Goal: Task Accomplishment & Management: Manage account settings

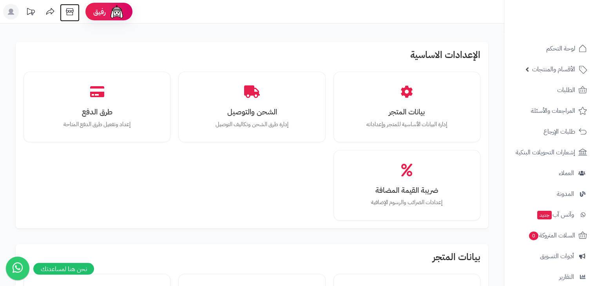
click at [72, 11] on icon at bounding box center [70, 12] width 16 height 16
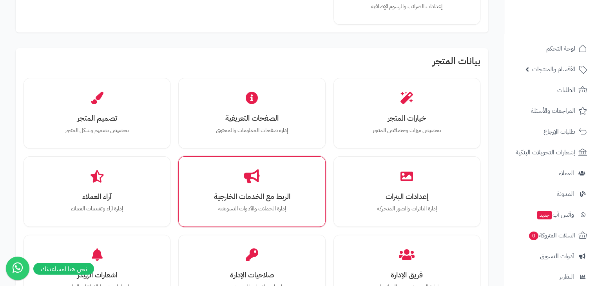
scroll to position [235, 0]
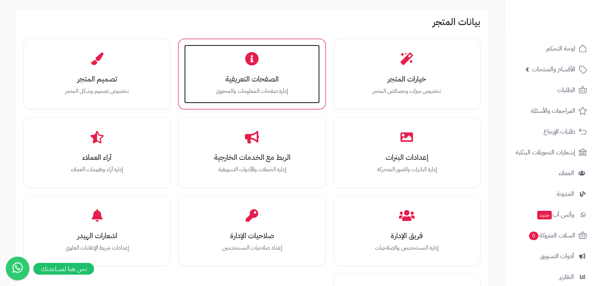
click at [292, 101] on div "الصفحات التعريفية إدارة صفحات المعلومات والمحتوى" at bounding box center [251, 74] width 135 height 59
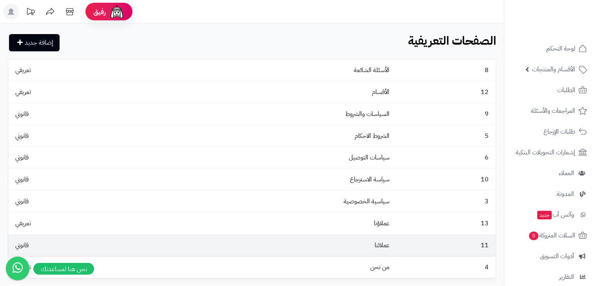
scroll to position [86, 0]
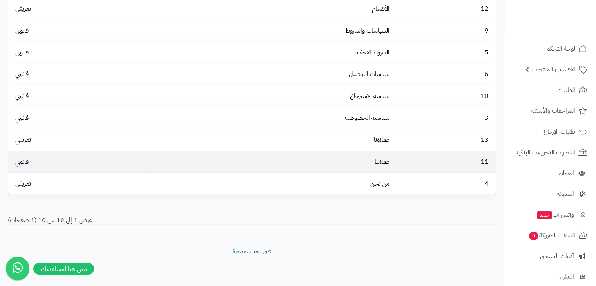
click at [383, 170] on td "عملائنا" at bounding box center [270, 162] width 245 height 22
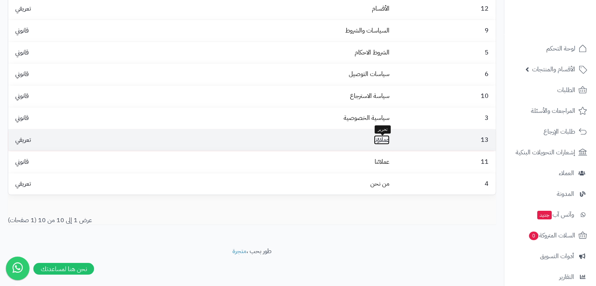
click at [382, 140] on link "عملاؤنا" at bounding box center [382, 139] width 16 height 9
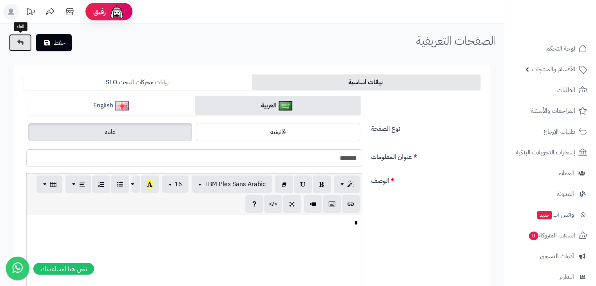
click at [25, 50] on link at bounding box center [20, 42] width 23 height 17
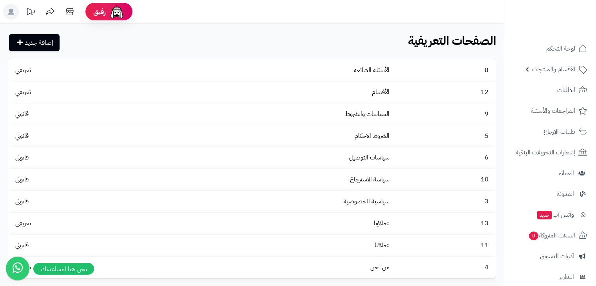
scroll to position [39, 0]
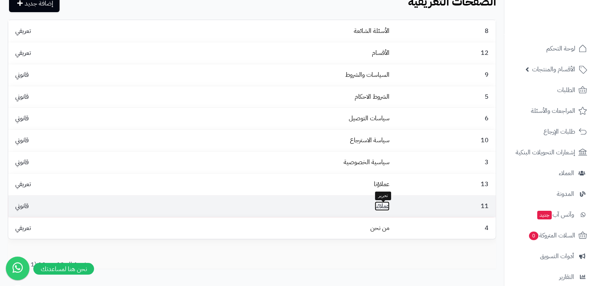
click at [387, 211] on link "عملائنا" at bounding box center [382, 206] width 15 height 9
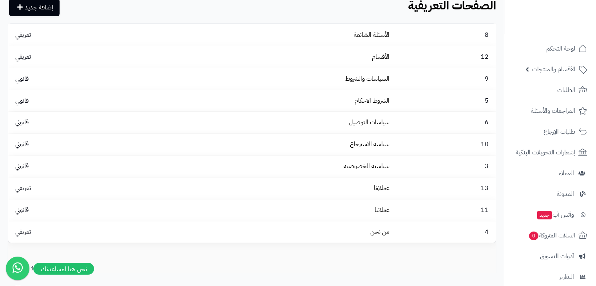
scroll to position [35, 0]
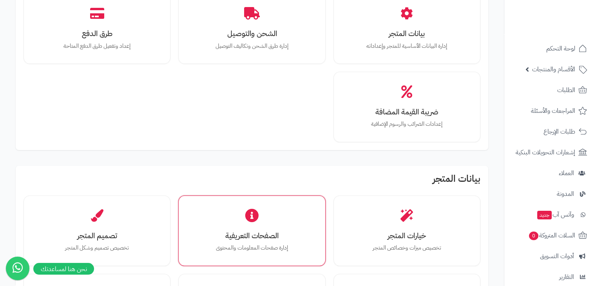
scroll to position [157, 0]
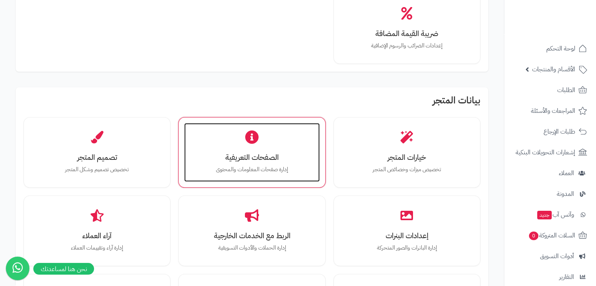
click at [253, 131] on icon at bounding box center [252, 138] width 14 height 14
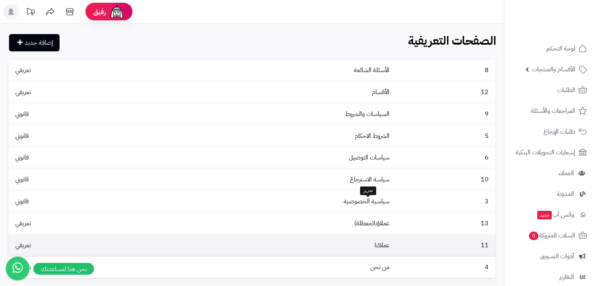
scroll to position [86, 0]
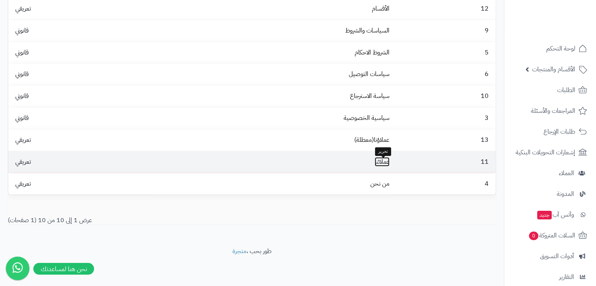
click at [383, 163] on link "عملائنا" at bounding box center [382, 161] width 15 height 9
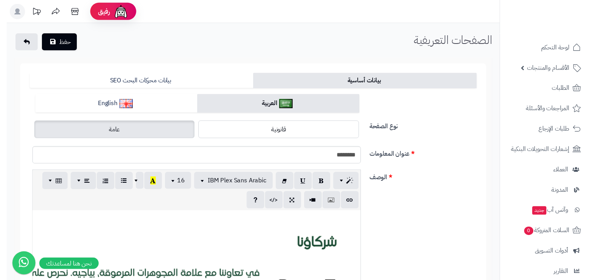
scroll to position [157, 0]
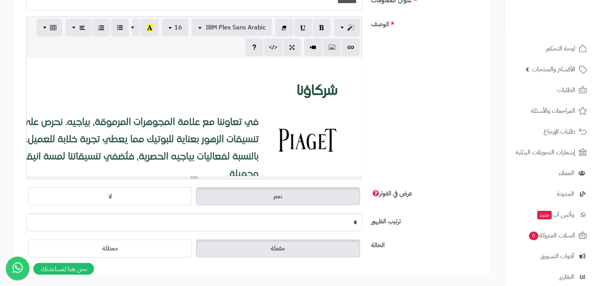
click at [327, 96] on div at bounding box center [194, 117] width 335 height 118
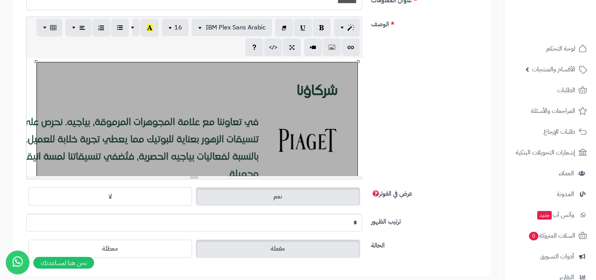
scroll to position [255, 0]
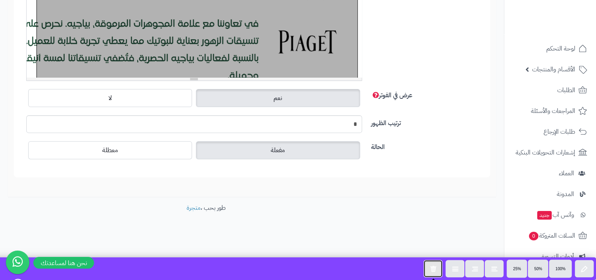
click at [436, 265] on button "button" at bounding box center [433, 268] width 19 height 17
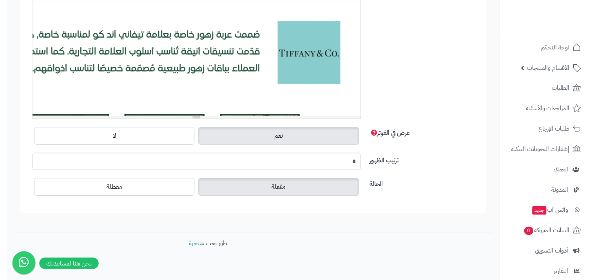
scroll to position [136, 0]
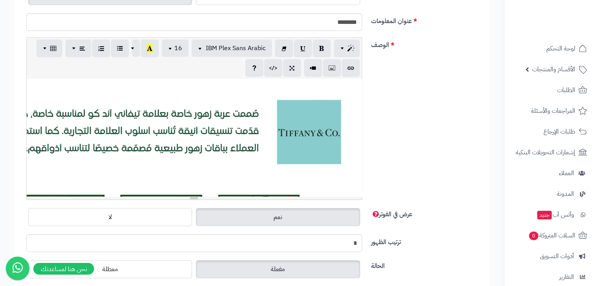
click at [348, 89] on div "819.55x750" at bounding box center [194, 138] width 335 height 118
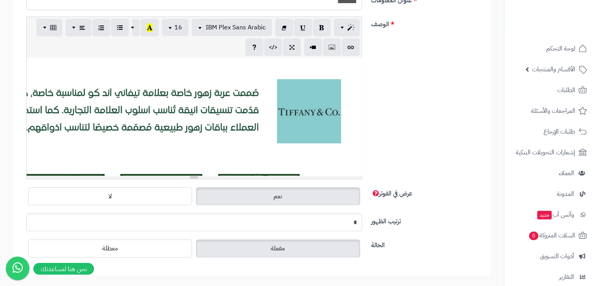
scroll to position [0, 0]
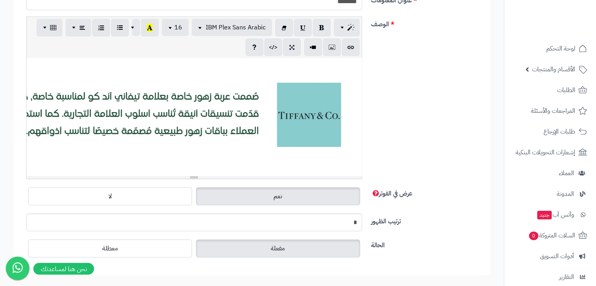
click at [341, 64] on div "819.55x750" at bounding box center [194, 117] width 335 height 118
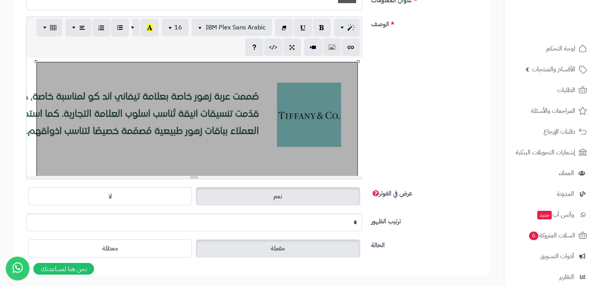
click at [352, 60] on div at bounding box center [194, 117] width 335 height 118
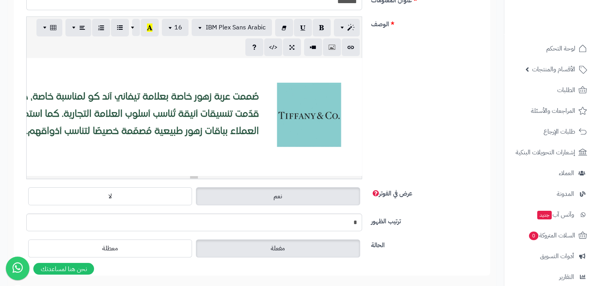
click at [352, 60] on div at bounding box center [194, 117] width 335 height 118
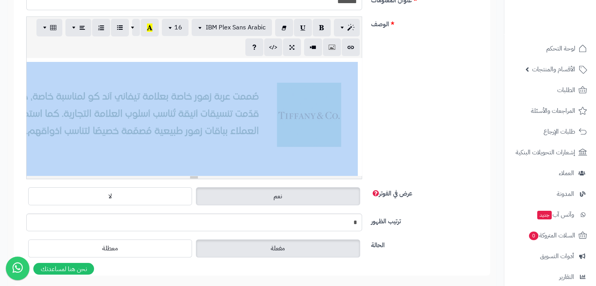
click at [356, 60] on div at bounding box center [194, 117] width 335 height 118
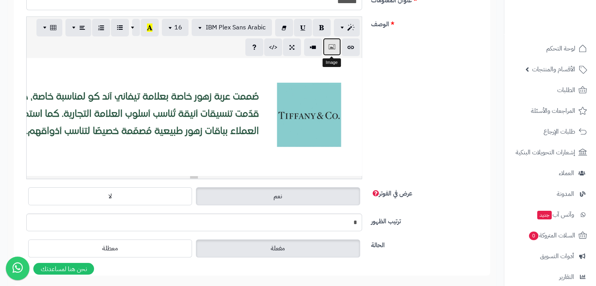
click at [331, 47] on icon "button" at bounding box center [331, 47] width 5 height 8
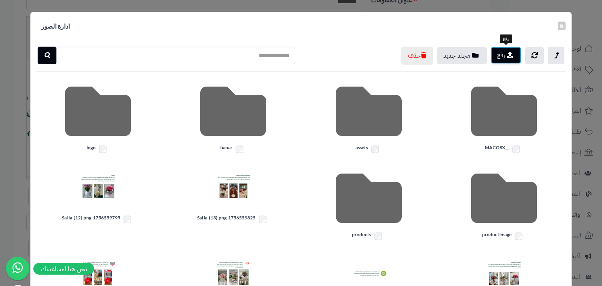
click at [496, 55] on button "رفع" at bounding box center [506, 55] width 31 height 17
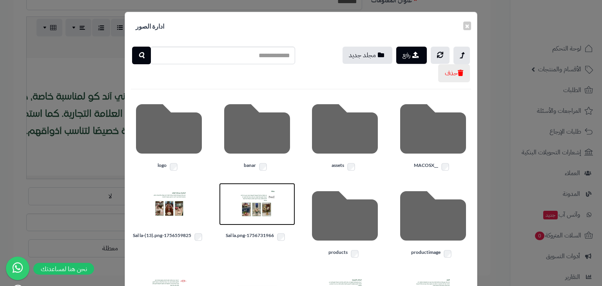
click at [272, 206] on img at bounding box center [257, 204] width 39 height 39
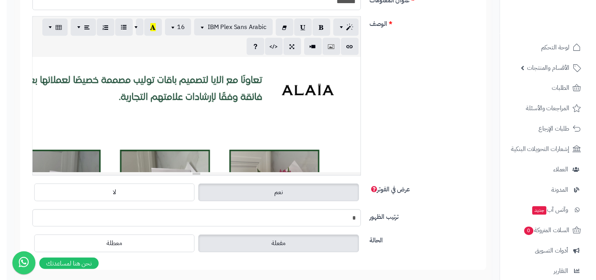
scroll to position [1529, 0]
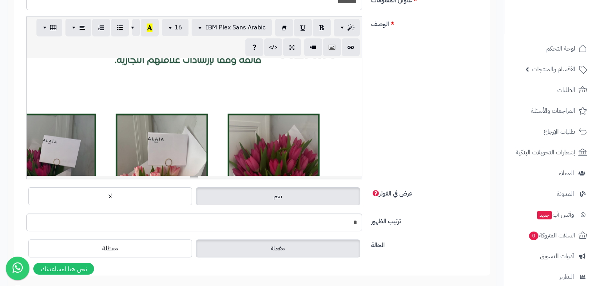
click at [278, 98] on div "819.55x750" at bounding box center [194, 117] width 335 height 118
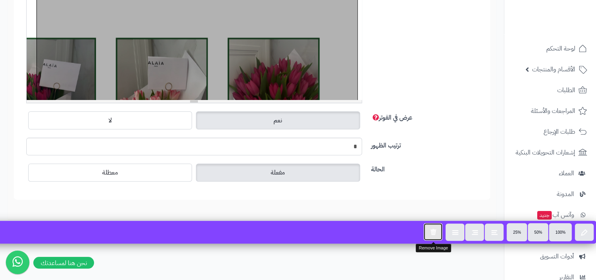
click at [436, 233] on icon "button" at bounding box center [433, 231] width 6 height 7
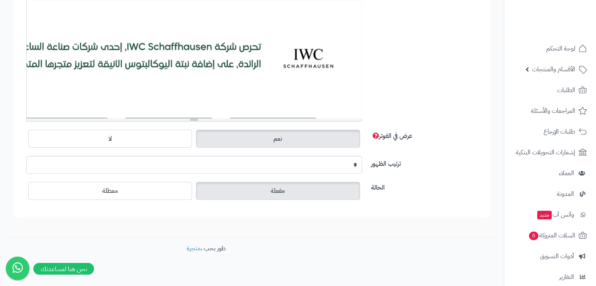
scroll to position [1134, 0]
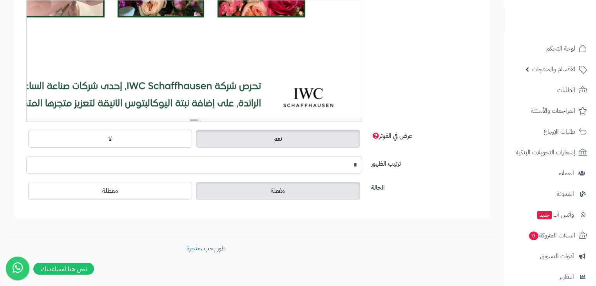
click at [325, 62] on div "819.55x750" at bounding box center [194, 59] width 335 height 118
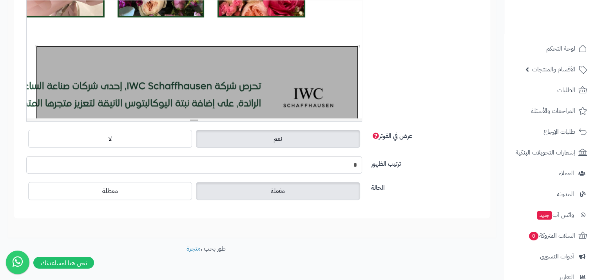
click at [350, 43] on div "819.55x750" at bounding box center [194, 59] width 335 height 118
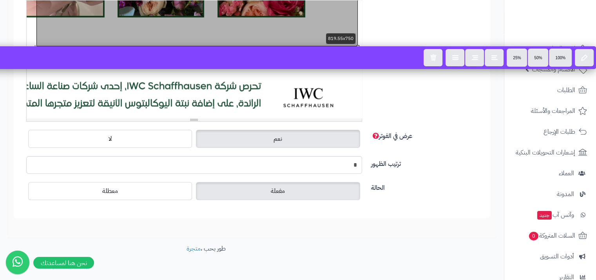
click at [374, 34] on div "الوصف p blockquote pre h1 h2 h3 h4 h5 h6 IBM Plex Sans Arabic Arial Arial Black…" at bounding box center [251, 43] width 463 height 169
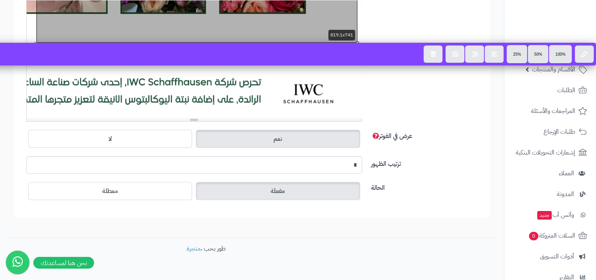
drag, startPoint x: 357, startPoint y: 45, endPoint x: 353, endPoint y: 39, distance: 7.6
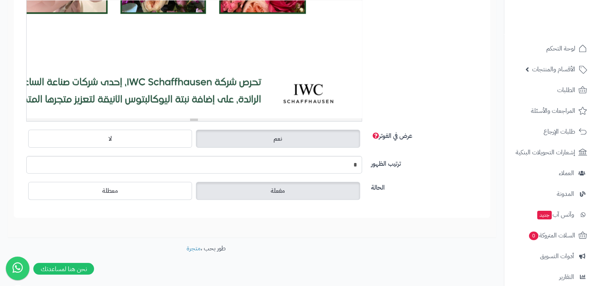
click at [354, 38] on div "819.1x741" at bounding box center [194, 59] width 335 height 118
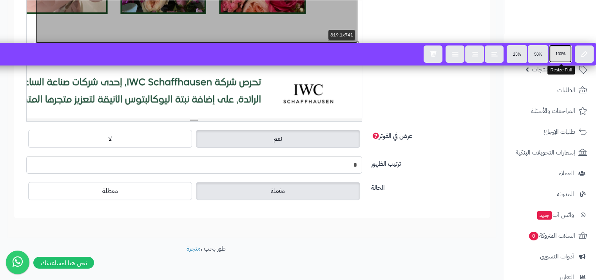
click at [560, 56] on span "100%" at bounding box center [561, 54] width 10 height 4
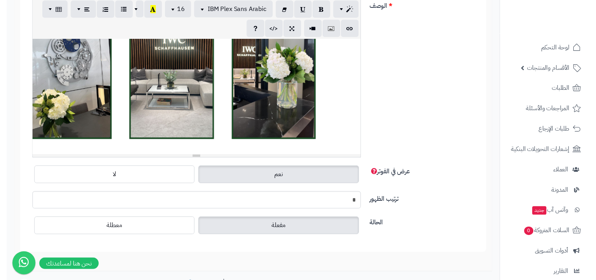
scroll to position [1333, 0]
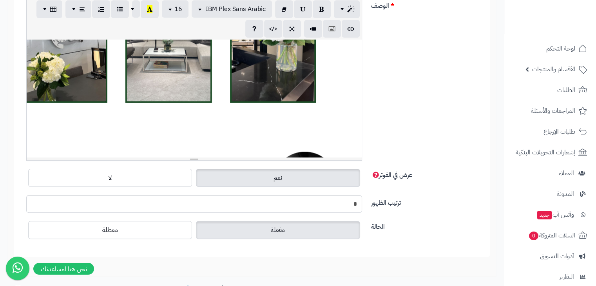
click at [312, 104] on div "819.1x741" at bounding box center [194, 99] width 335 height 118
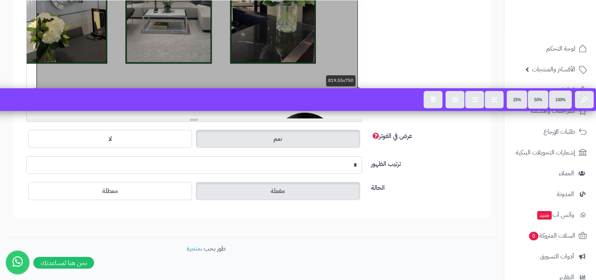
scroll to position [233, 0]
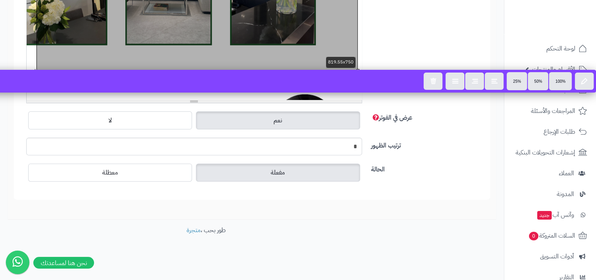
click at [365, 40] on div "p blockquote pre h1 h2 h3 h4 h5 h6 IBM Plex Sans Arabic Arial Arial Black Comic…" at bounding box center [194, 21] width 348 height 163
click at [405, 107] on div "الوصف p blockquote pre h1 h2 h3 h4 h5 h6 IBM Plex Sans Arabic Arial Arial Black…" at bounding box center [251, 24] width 463 height 169
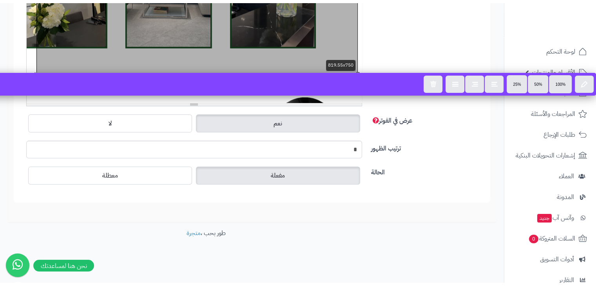
scroll to position [227, 0]
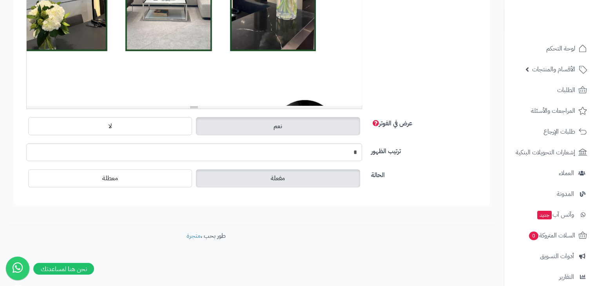
click at [25, 96] on div "p blockquote pre h1 h2 h3 h4 h5 h6 IBM Plex Sans Arabic Arial Arial Black Comic…" at bounding box center [194, 27] width 348 height 163
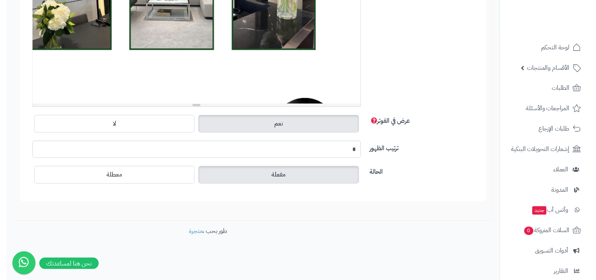
scroll to position [1349, 0]
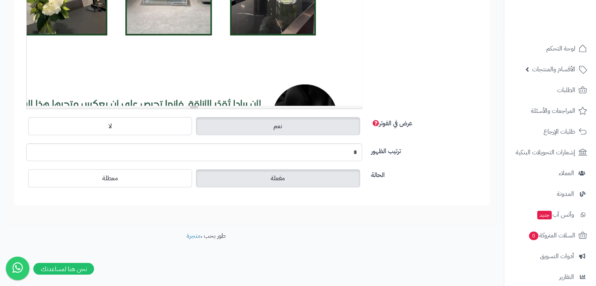
click at [260, 63] on div "819.55x750" at bounding box center [194, 47] width 335 height 118
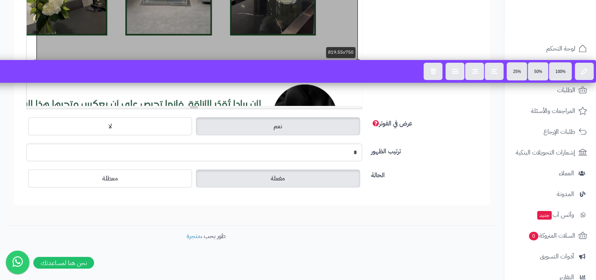
click at [271, 56] on div "819.55x750" at bounding box center [194, 47] width 335 height 118
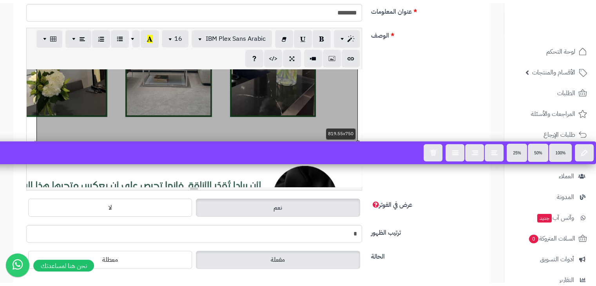
scroll to position [70, 0]
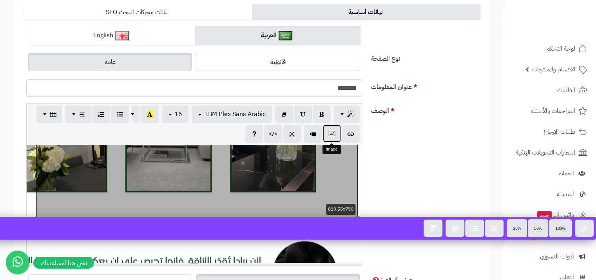
click at [333, 136] on icon "button" at bounding box center [331, 133] width 5 height 8
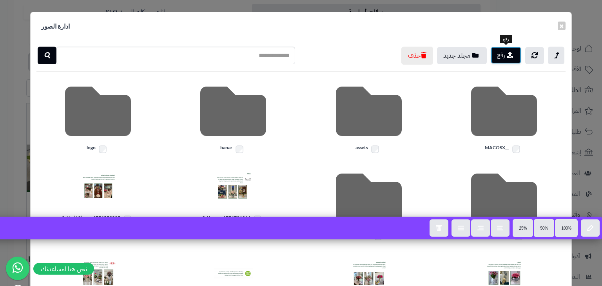
click at [494, 60] on button "رفع" at bounding box center [506, 55] width 31 height 17
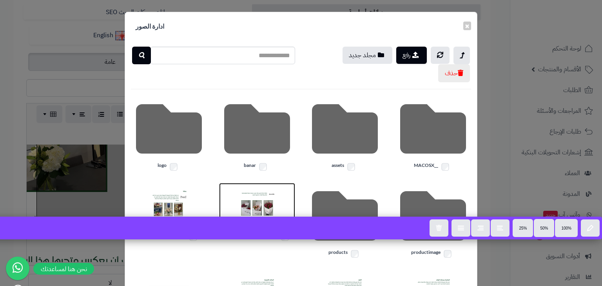
click at [246, 196] on img at bounding box center [257, 204] width 39 height 39
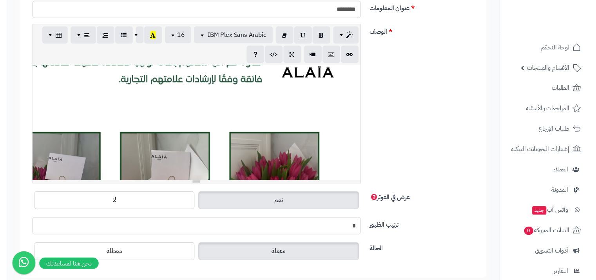
scroll to position [0, 0]
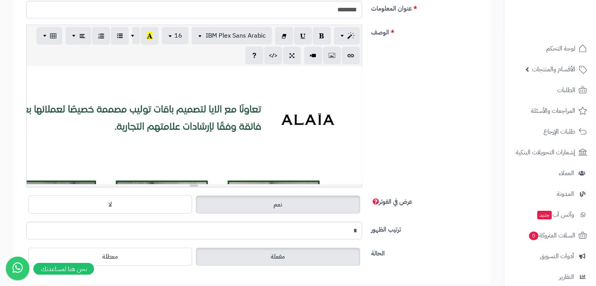
click at [316, 111] on div "819.55x750" at bounding box center [194, 125] width 335 height 118
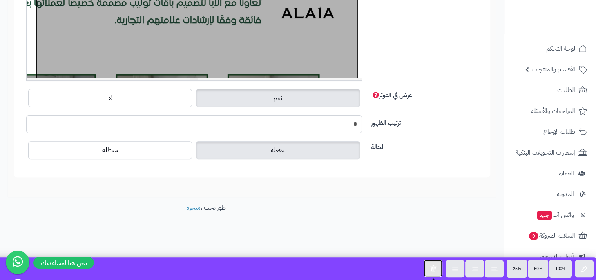
click at [437, 265] on button "button" at bounding box center [433, 268] width 19 height 17
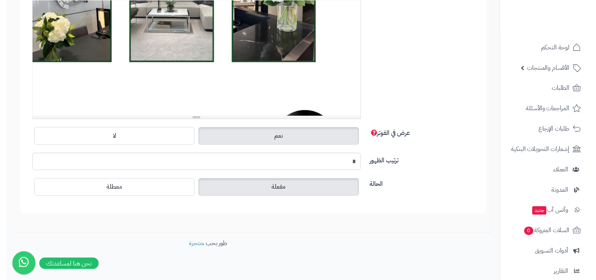
scroll to position [1372, 0]
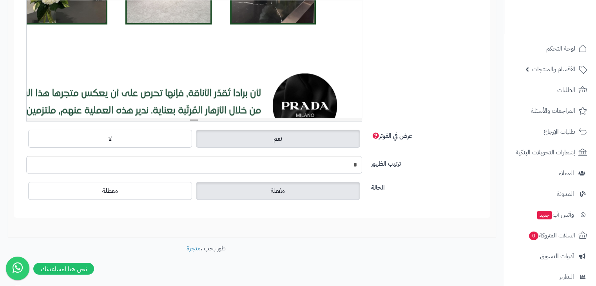
click at [287, 22] on div "819.55x750" at bounding box center [194, 59] width 335 height 118
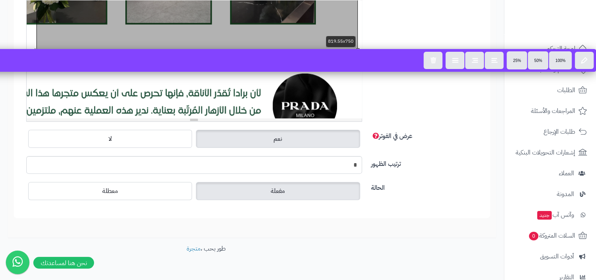
click at [381, 24] on div "الوصف p blockquote pre h1 h2 h3 h4 h5 h6 IBM Plex Sans Arabic Arial Arial Black…" at bounding box center [251, 43] width 463 height 169
click at [372, 25] on div "الوصف p blockquote pre h1 h2 h3 h4 h5 h6 IBM Plex Sans Arabic Arial Arial Black…" at bounding box center [251, 43] width 463 height 169
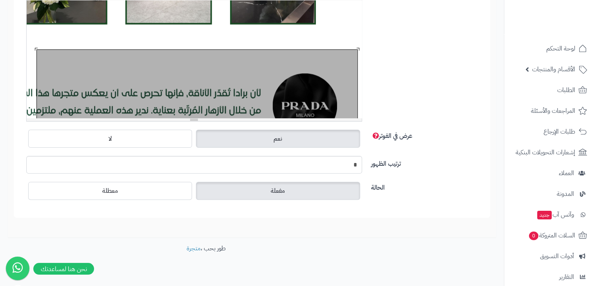
click at [36, 54] on div "819.55x750" at bounding box center [194, 59] width 335 height 118
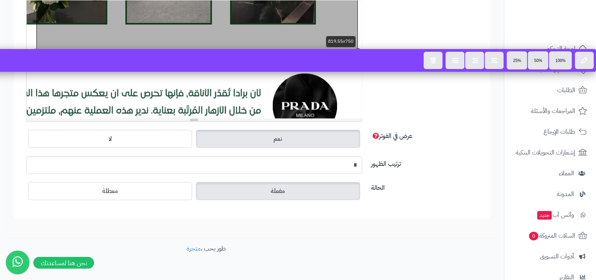
click at [38, 46] on div "819.55x750" at bounding box center [194, 59] width 335 height 118
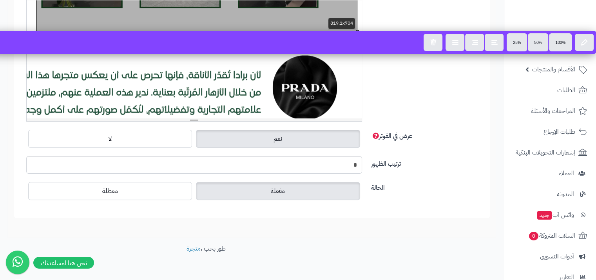
drag, startPoint x: 358, startPoint y: 47, endPoint x: 334, endPoint y: 19, distance: 37.3
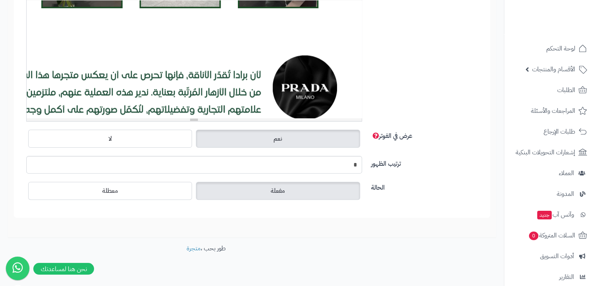
click at [347, 38] on div "819.1x704" at bounding box center [194, 59] width 335 height 118
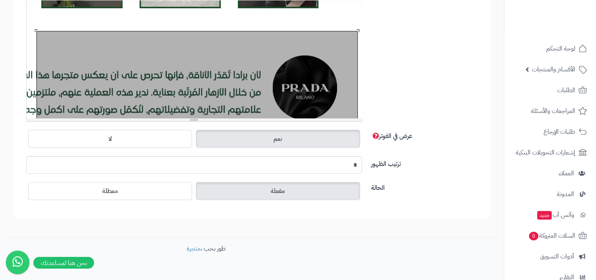
click at [347, 29] on div "819.55x750" at bounding box center [194, 59] width 335 height 118
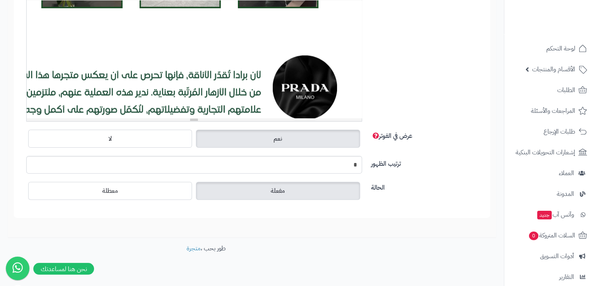
click at [335, 34] on div "819.1x704" at bounding box center [194, 59] width 335 height 118
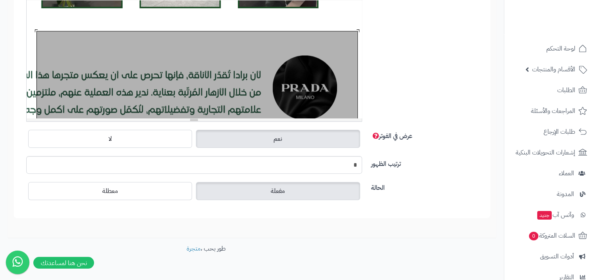
click at [342, 26] on div "819.55x750 819.55x750 819.55x750" at bounding box center [194, 59] width 335 height 118
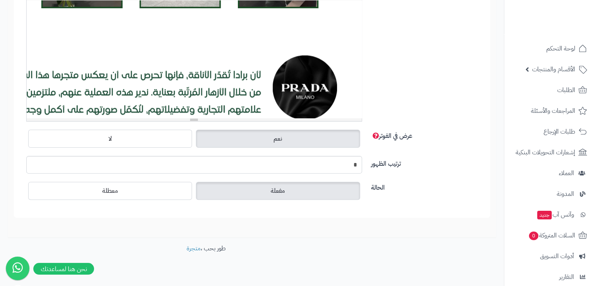
click at [346, 31] on div "819.1x704 819.1x704 819.1x704" at bounding box center [194, 59] width 335 height 118
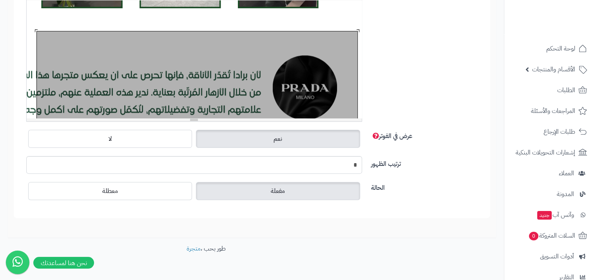
click at [348, 30] on div "819.55x750 819.55x750 819.55x750 819.55x750 819.55x750 819.55x750 819.55x750 81…" at bounding box center [194, 59] width 335 height 118
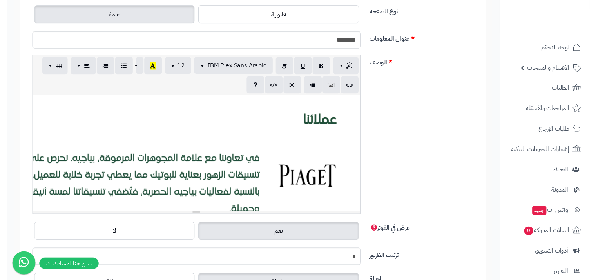
scroll to position [157, 0]
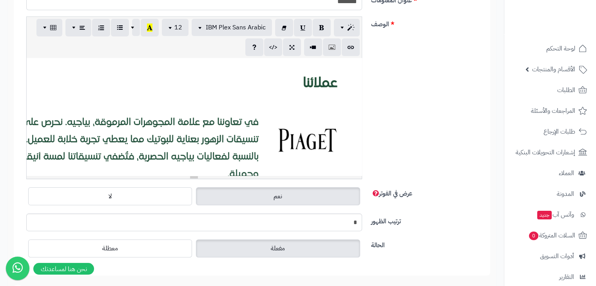
click at [304, 102] on div "819.1x704 819.1x704 819.1x704 819.1x704 819.1x704 819.1x704 819.1x704 819.1x704…" at bounding box center [194, 117] width 335 height 118
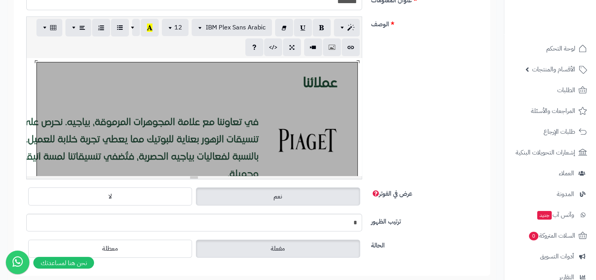
click at [335, 120] on div at bounding box center [197, 208] width 321 height 293
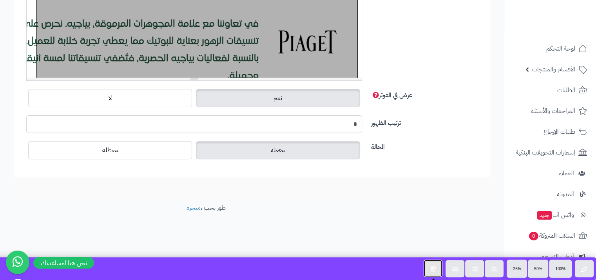
click at [440, 275] on button "button" at bounding box center [433, 268] width 19 height 17
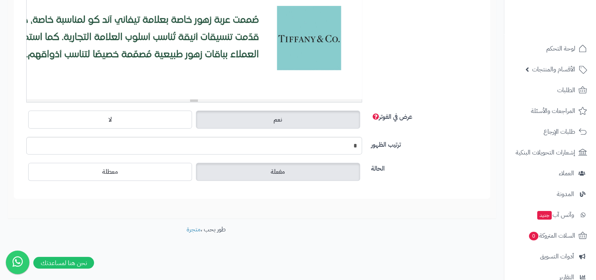
scroll to position [4, 0]
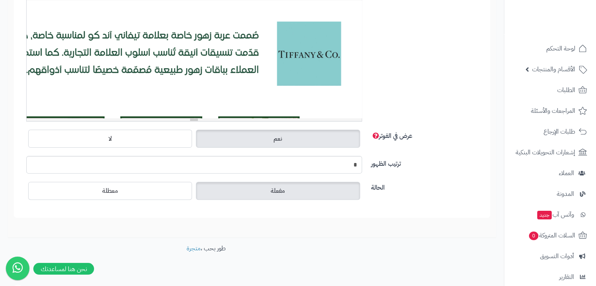
click at [338, 75] on div "819.55x750 819.55x750 819.55x750 819.55x750 819.55x750 819.55x750 819.55x750 81…" at bounding box center [194, 59] width 335 height 118
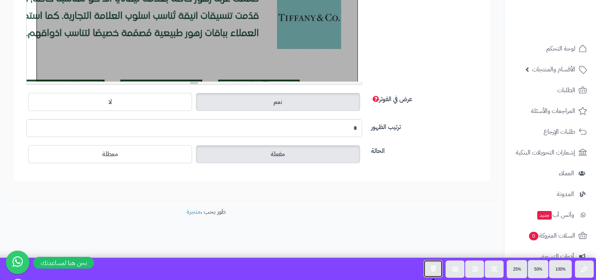
click at [430, 271] on icon "button" at bounding box center [433, 268] width 6 height 7
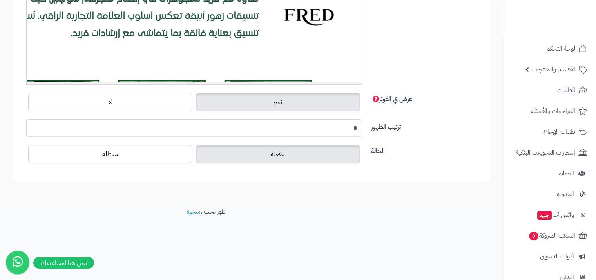
scroll to position [214, 0]
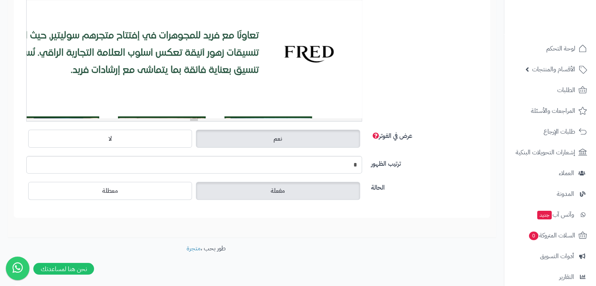
click at [293, 32] on div "819.55x750 819.55x750 819.55x750 819.55x750 819.55x750 819.55x750 819.55x750 81…" at bounding box center [194, 59] width 335 height 118
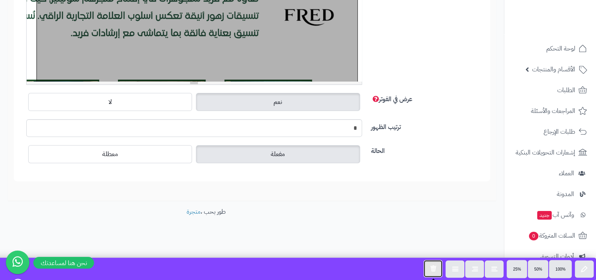
click at [436, 271] on button "button" at bounding box center [433, 268] width 19 height 17
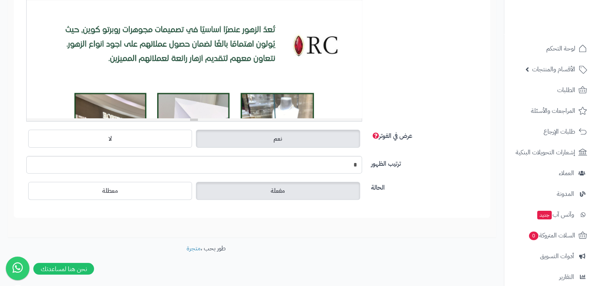
click at [326, 56] on div "819.55x750 819.55x750 819.55x750 819.55x750 819.55x750 819.55x750 819.55x750 81…" at bounding box center [194, 59] width 335 height 118
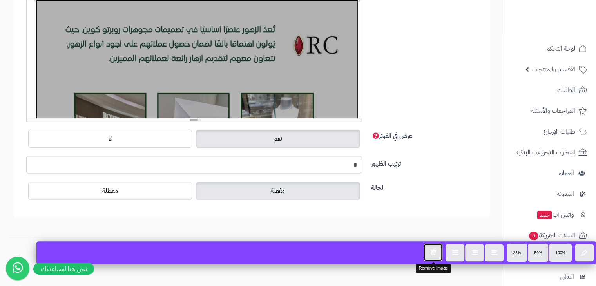
click at [434, 252] on icon "button" at bounding box center [433, 252] width 6 height 7
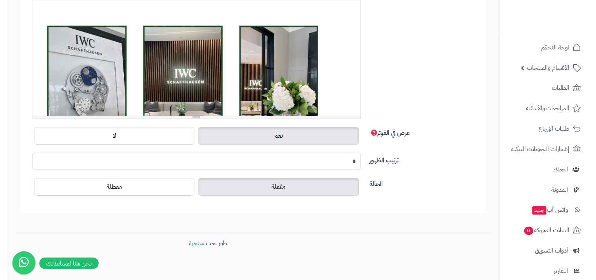
scroll to position [0, 0]
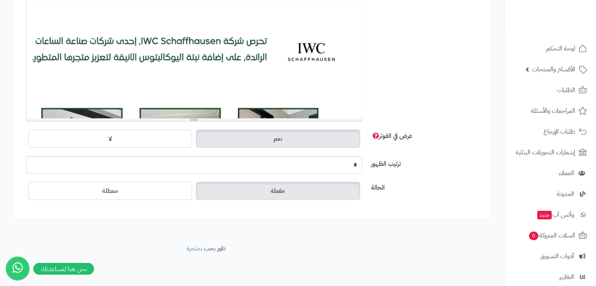
click at [315, 15] on div "820x615 820x615 820x615 820x615 820x615 820x615 820x615 820x615 820x615" at bounding box center [194, 59] width 335 height 118
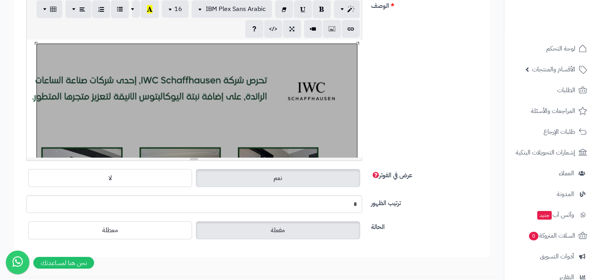
scroll to position [136, 0]
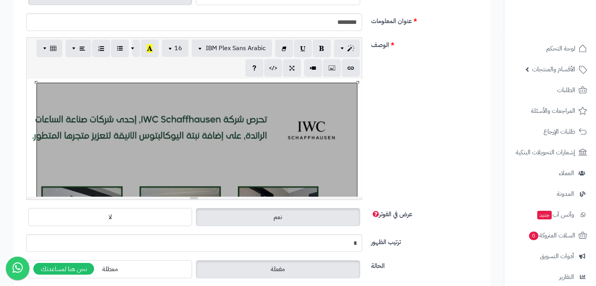
click at [339, 82] on div at bounding box center [194, 138] width 335 height 118
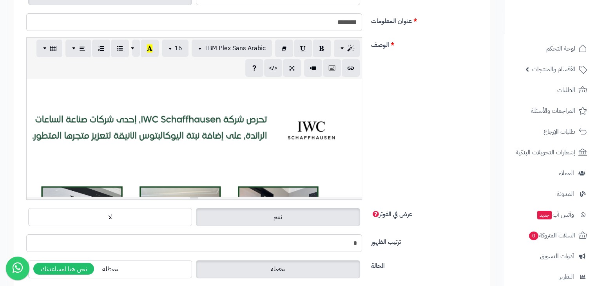
click at [304, 128] on div "819.1x704 819.1x704 819.1x704 819.1x704 819.1x704 819.1x704 819.1x704 819.1x704…" at bounding box center [194, 138] width 335 height 118
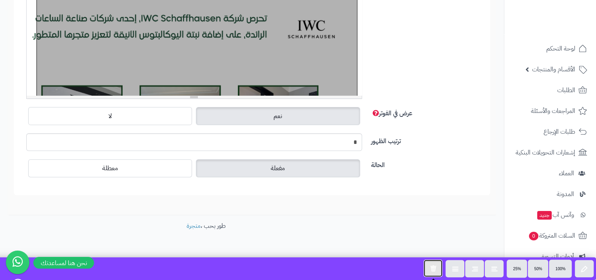
click at [439, 266] on button "button" at bounding box center [433, 268] width 19 height 17
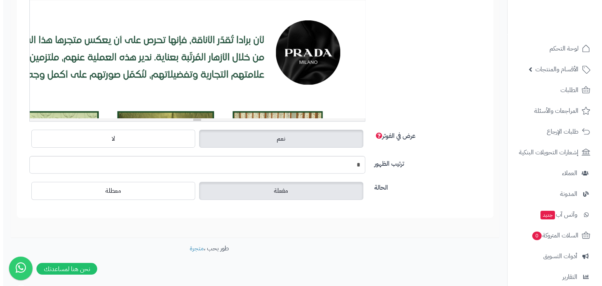
scroll to position [97, 0]
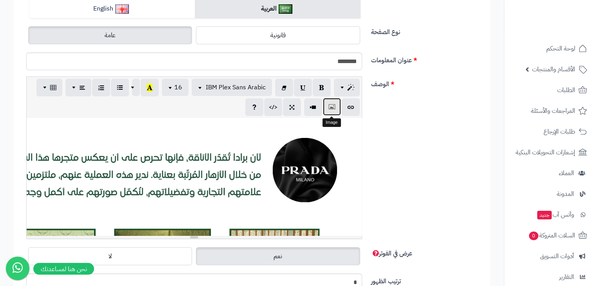
click at [330, 111] on icon "button" at bounding box center [331, 107] width 5 height 8
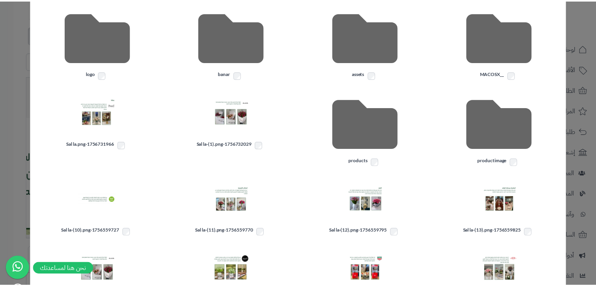
scroll to position [0, 0]
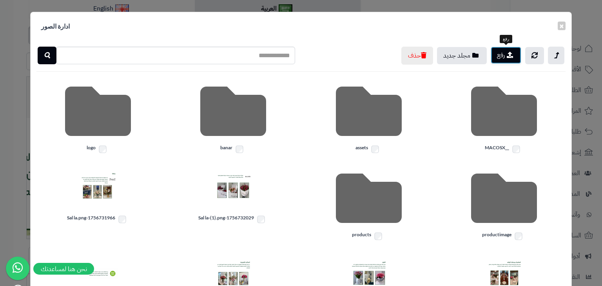
click at [518, 56] on button "رفع" at bounding box center [506, 55] width 31 height 17
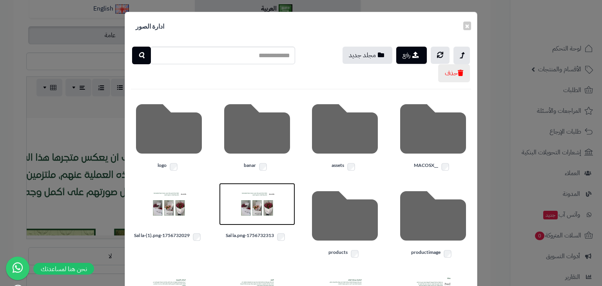
click at [250, 206] on img at bounding box center [257, 204] width 39 height 39
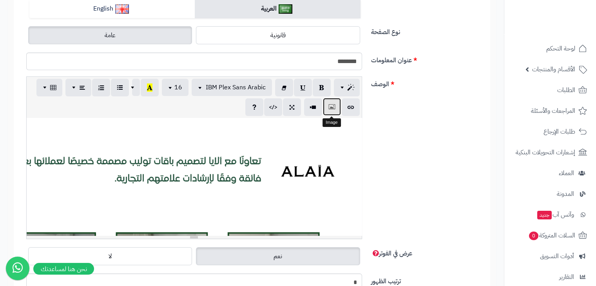
click at [333, 107] on icon "button" at bounding box center [331, 107] width 5 height 8
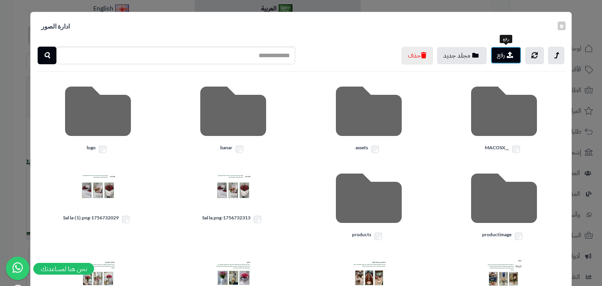
click at [491, 56] on button "رفع" at bounding box center [506, 55] width 31 height 17
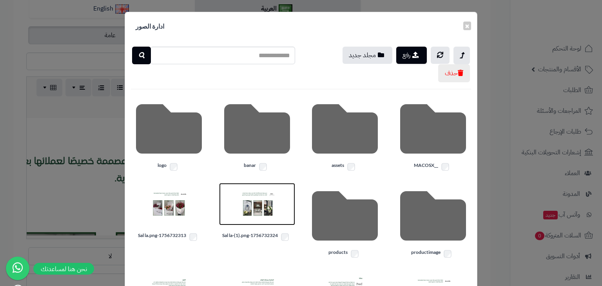
click at [254, 199] on img at bounding box center [257, 204] width 39 height 39
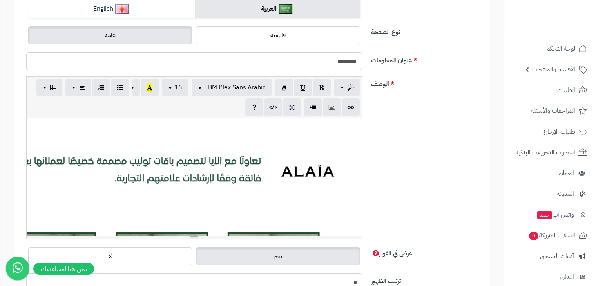
scroll to position [683, 0]
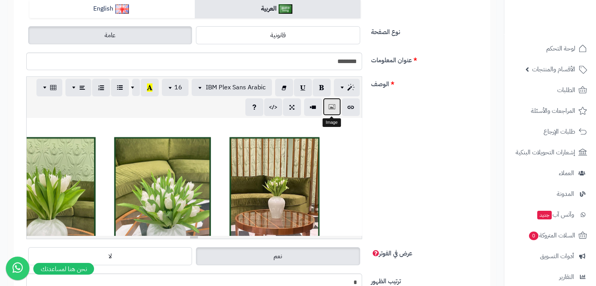
click at [329, 108] on icon "button" at bounding box center [331, 107] width 5 height 8
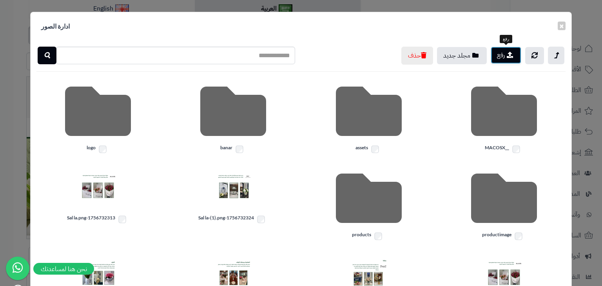
click at [496, 62] on button "رفع" at bounding box center [506, 55] width 31 height 17
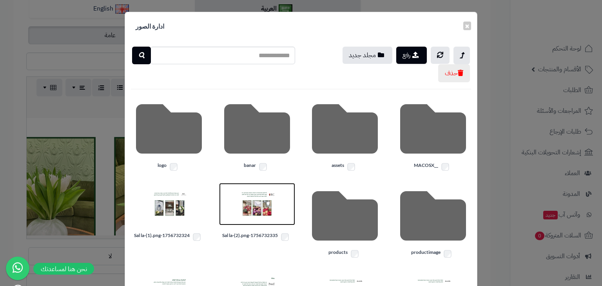
click at [255, 194] on img at bounding box center [257, 204] width 39 height 39
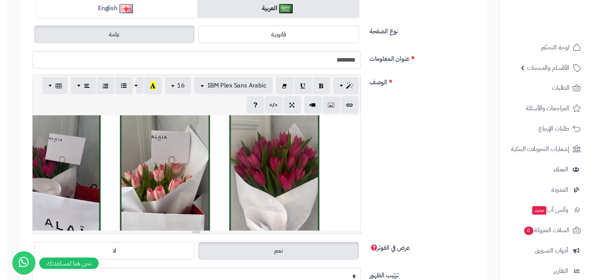
scroll to position [0, 0]
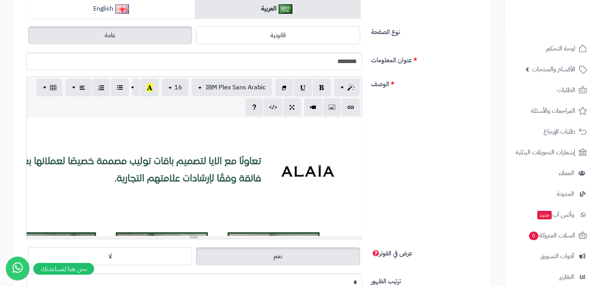
click at [287, 159] on div "819.1x704 819.1x704 819.1x704 819.1x704 819.1x704 819.1x704 819.1x704 819.1x704…" at bounding box center [194, 177] width 335 height 118
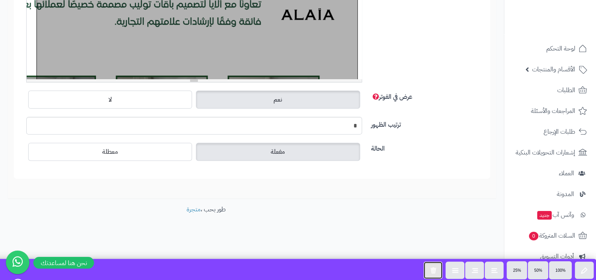
click at [438, 275] on button "button" at bounding box center [433, 270] width 19 height 17
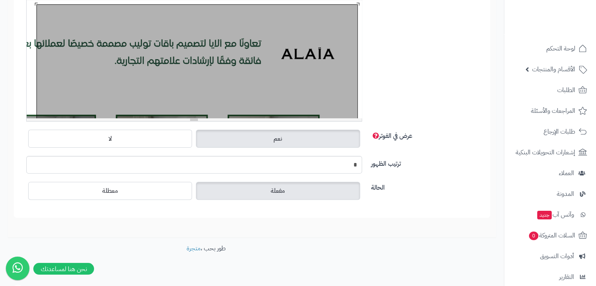
scroll to position [683, 0]
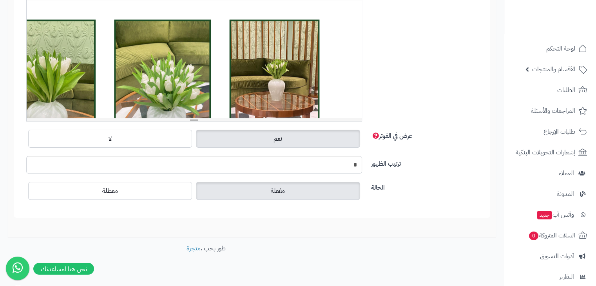
click at [275, 88] on div "819.55x750 819.55x750 819.55x750 819.55x750 819.55x750 819.55x750 819.55x750 81…" at bounding box center [194, 59] width 335 height 118
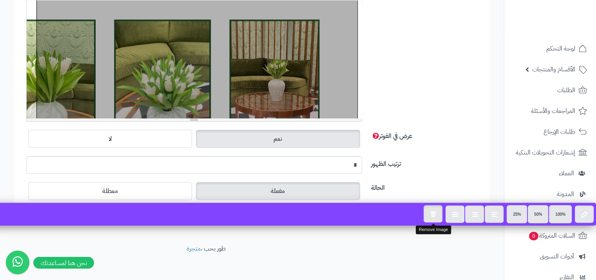
click at [424, 213] on div at bounding box center [433, 213] width 20 height 17
click at [424, 213] on button "button" at bounding box center [433, 213] width 19 height 17
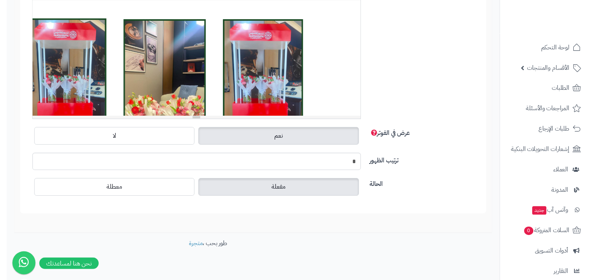
scroll to position [95, 0]
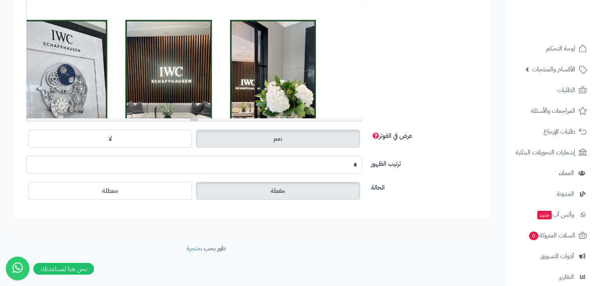
click at [213, 31] on div "819.55x750 819.55x750 819.55x750 819.55x750 819.55x750 819.55x750 819.55x750 81…" at bounding box center [194, 59] width 335 height 118
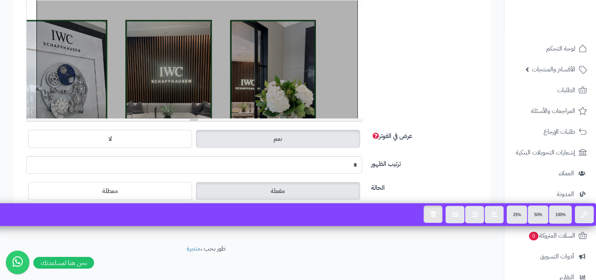
click at [442, 212] on div "100% 50% 25%" at bounding box center [281, 215] width 630 height 22
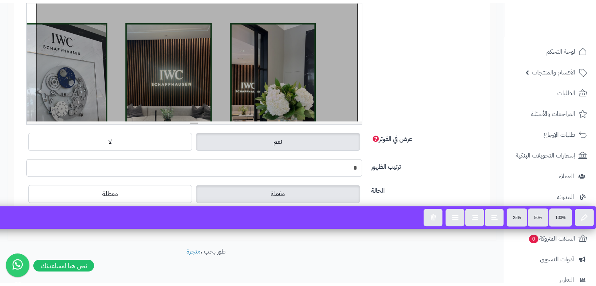
scroll to position [175, 0]
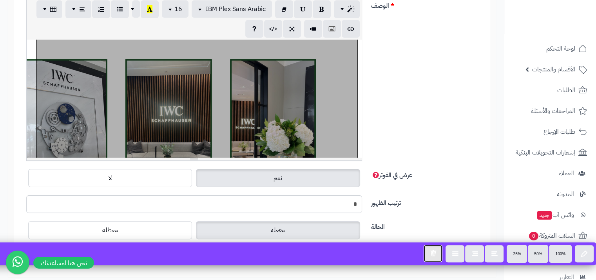
click at [441, 252] on button "button" at bounding box center [433, 253] width 19 height 17
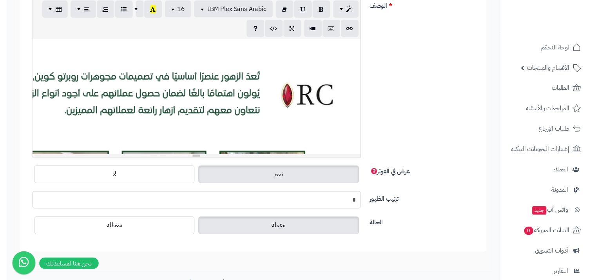
scroll to position [39, 0]
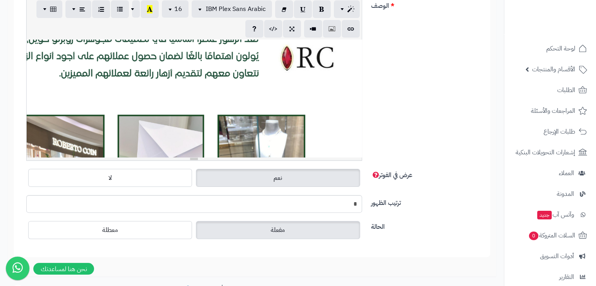
click at [266, 79] on div "819.55x750 819.55x750 819.55x750 819.55x750 819.55x750 819.55x750 819.55x750 81…" at bounding box center [194, 99] width 335 height 118
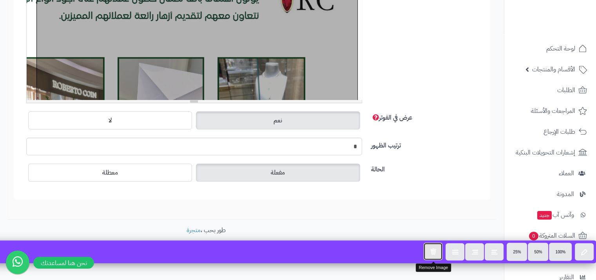
click at [428, 254] on button "button" at bounding box center [433, 251] width 19 height 17
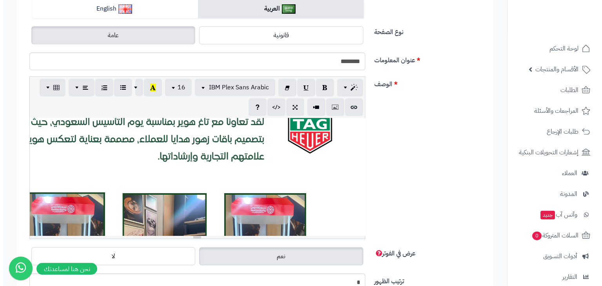
scroll to position [0, 0]
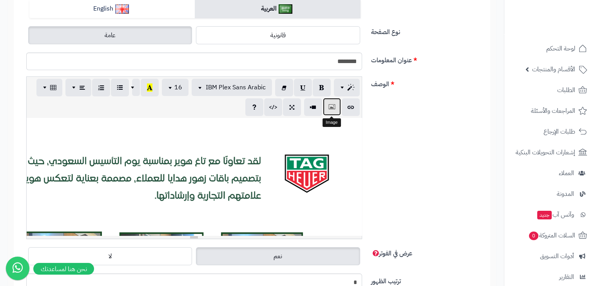
click at [336, 105] on button "button" at bounding box center [332, 107] width 18 height 18
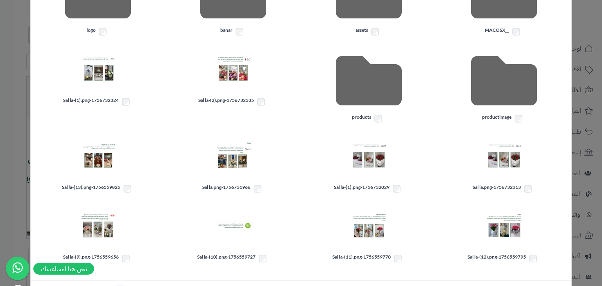
scroll to position [153, 0]
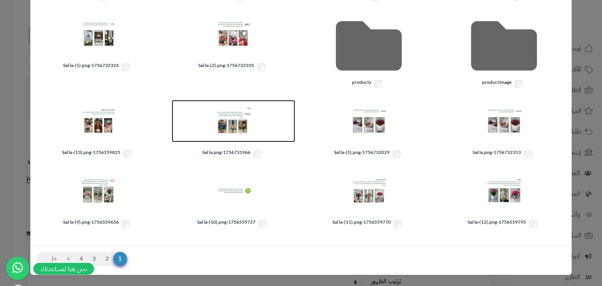
click at [243, 127] on img at bounding box center [233, 121] width 39 height 39
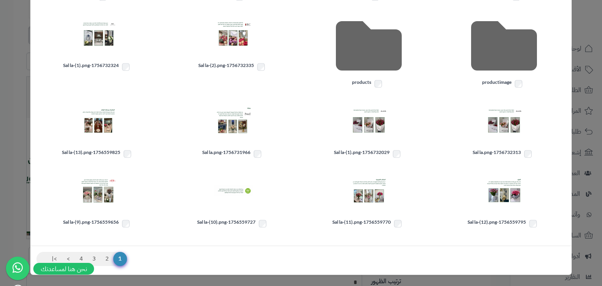
click at [243, 127] on div "رفع مجلد جديد حذف __MACOSX assets banar logo productimage products 1756732335-S…" at bounding box center [301, 67] width 541 height 358
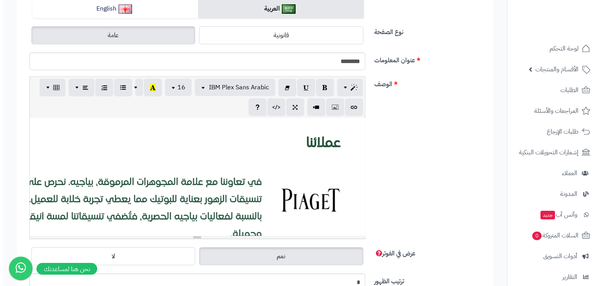
scroll to position [18, 0]
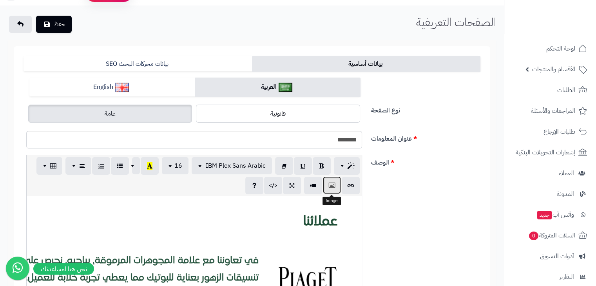
click at [336, 189] on button "button" at bounding box center [332, 185] width 18 height 18
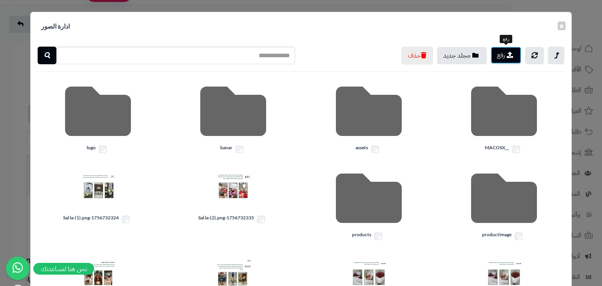
click at [505, 58] on button "رفع" at bounding box center [506, 55] width 31 height 17
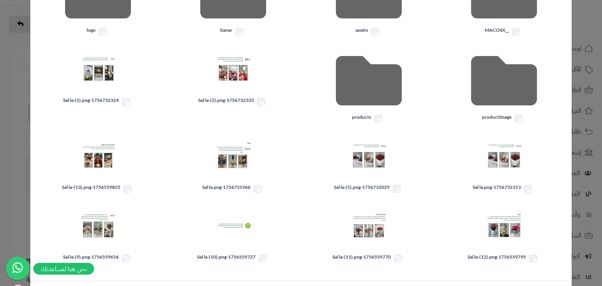
scroll to position [153, 0]
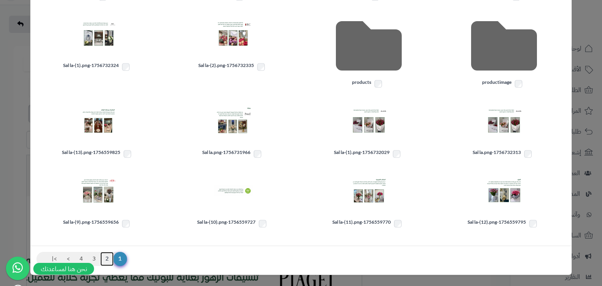
click at [114, 255] on link "2" at bounding box center [106, 259] width 13 height 14
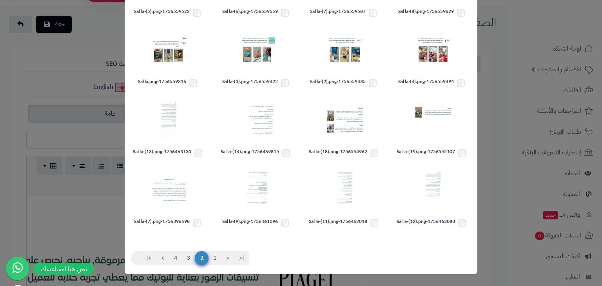
scroll to position [18, 0]
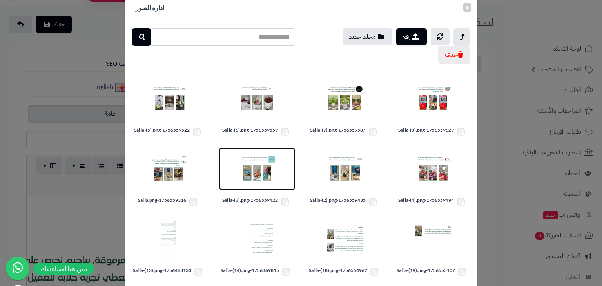
click at [267, 165] on img at bounding box center [257, 168] width 39 height 39
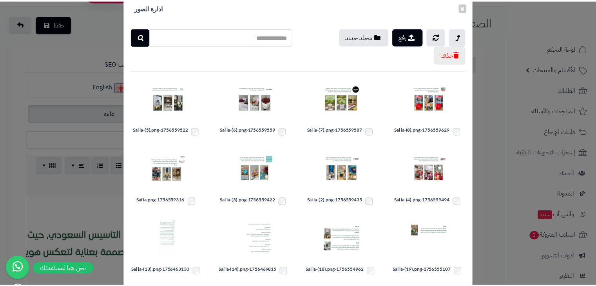
scroll to position [40, 0]
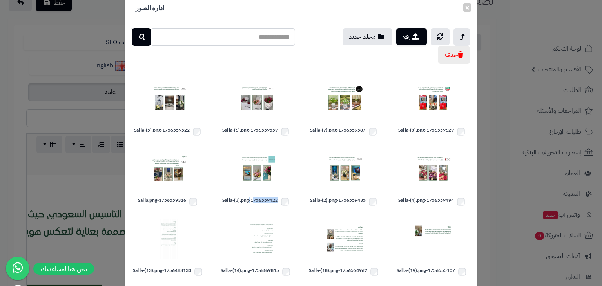
click at [267, 165] on div "رفع مجلد جديد حذف 1756559629-Sal la-(8).png 1756559587-Sal la-(7).png 175655955…" at bounding box center [301, 193] width 352 height 342
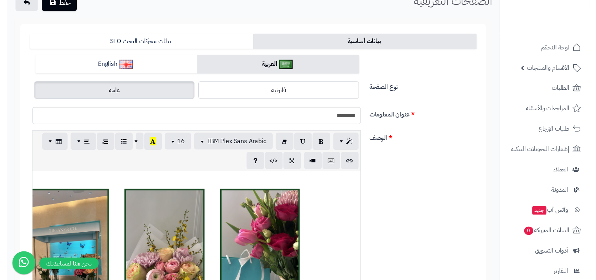
scroll to position [0, 0]
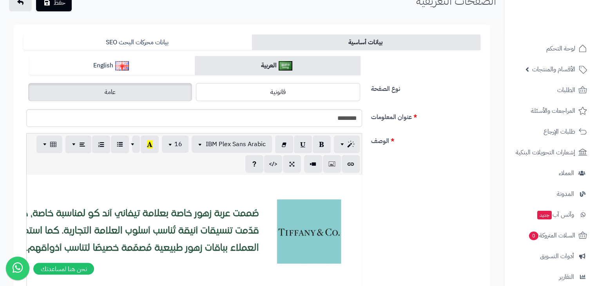
click at [300, 225] on div "819.55x750 819.55x750 819.55x750 819.55x750 819.55x750 819.55x750 819.55x750 81…" at bounding box center [194, 234] width 335 height 118
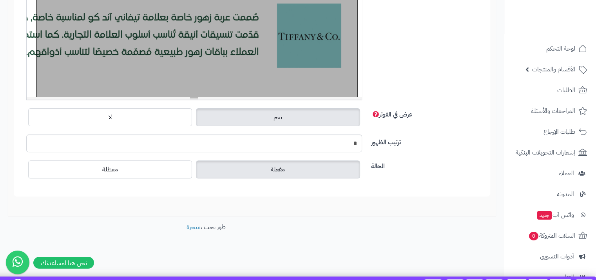
scroll to position [255, 0]
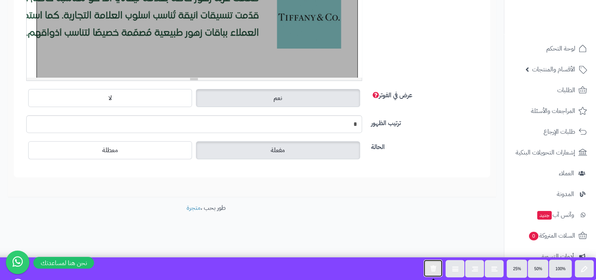
click at [430, 265] on icon "button" at bounding box center [433, 268] width 6 height 7
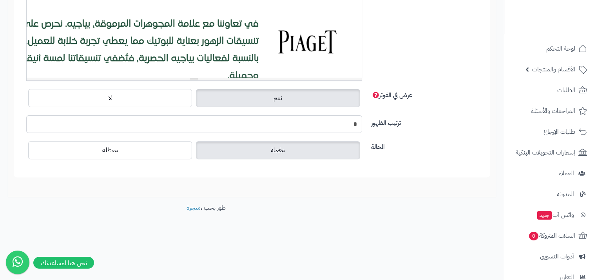
scroll to position [4, 0]
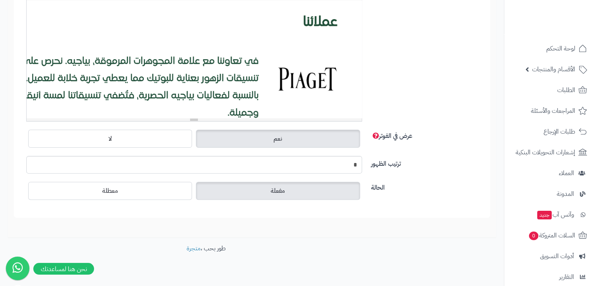
click at [335, 79] on div "819.55x750 819.55x750 819.55x750 819.55x750 819.55x750 819.55x750 819.55x750 81…" at bounding box center [194, 59] width 335 height 118
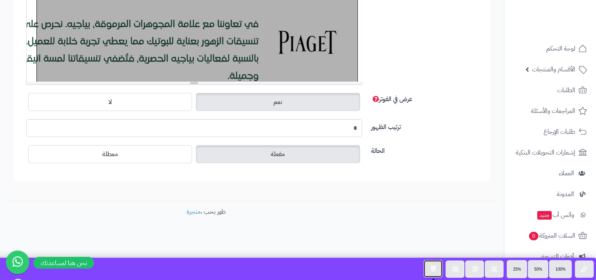
click at [437, 269] on button "button" at bounding box center [433, 268] width 19 height 17
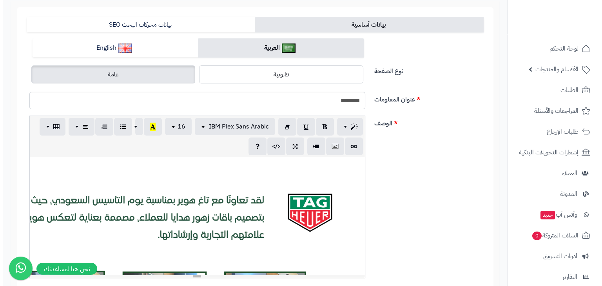
scroll to position [18, 0]
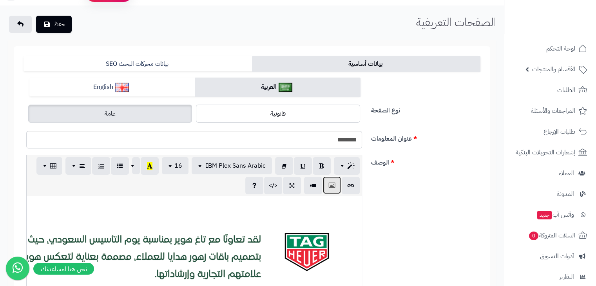
click at [333, 182] on icon "button" at bounding box center [331, 185] width 5 height 8
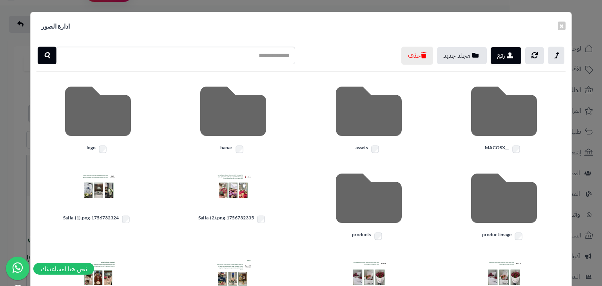
scroll to position [153, 0]
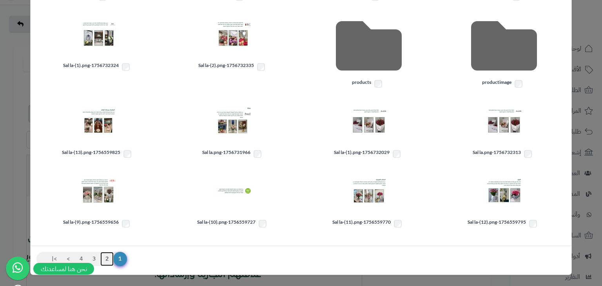
click at [111, 257] on link "2" at bounding box center [106, 259] width 13 height 14
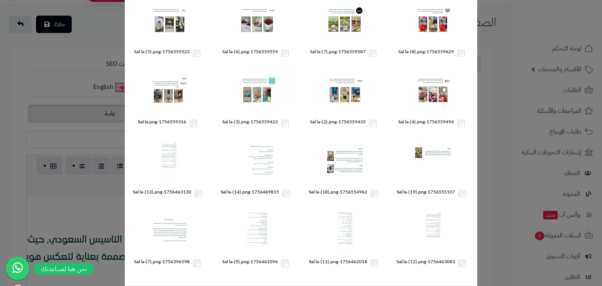
scroll to position [18, 0]
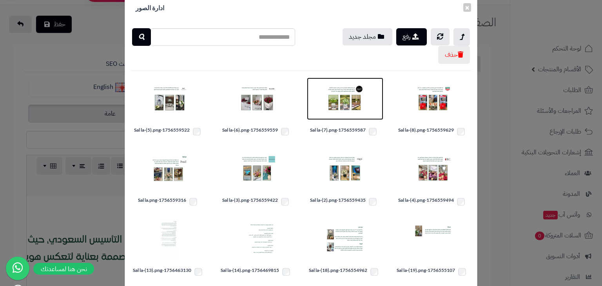
click at [362, 111] on img at bounding box center [344, 98] width 39 height 39
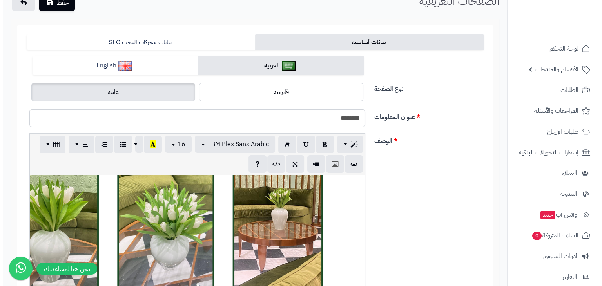
scroll to position [0, 0]
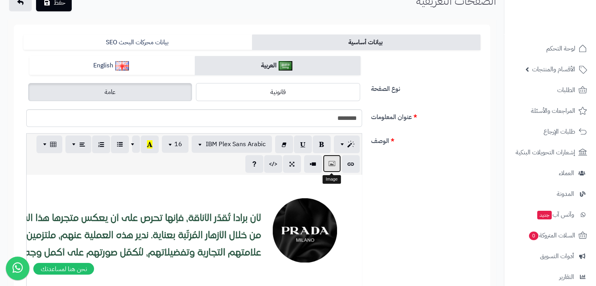
click at [333, 160] on icon "button" at bounding box center [331, 164] width 5 height 8
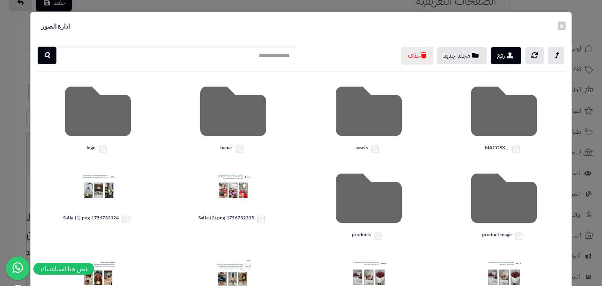
scroll to position [39, 0]
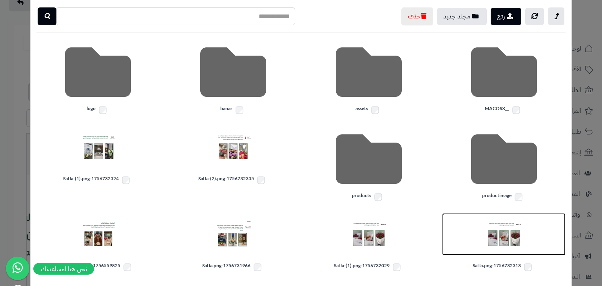
click at [512, 234] on img at bounding box center [504, 234] width 39 height 39
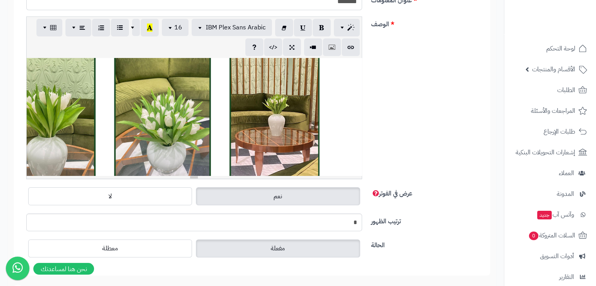
scroll to position [0, 0]
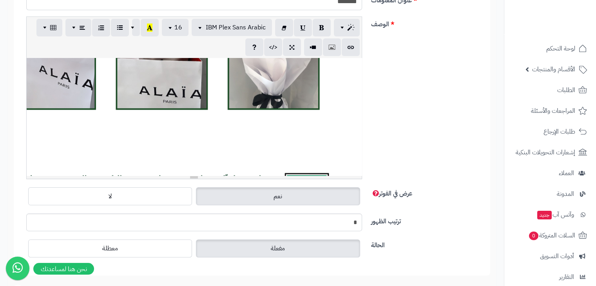
click at [288, 77] on div "819.55x750 819.55x750 819.55x750 819.55x750 819.55x750 819.55x750 819.55x750 81…" at bounding box center [194, 117] width 335 height 118
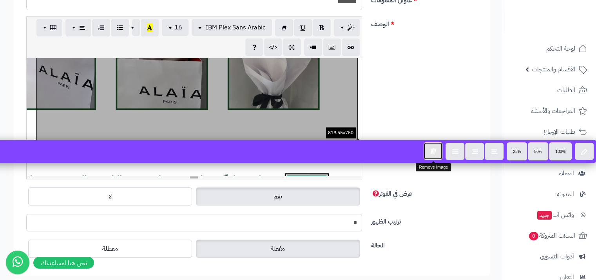
click at [439, 154] on button "button" at bounding box center [433, 150] width 19 height 17
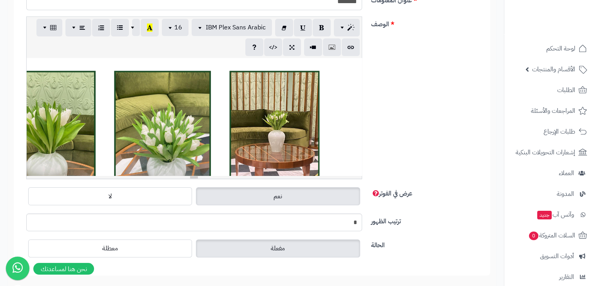
click at [296, 108] on div "819.55x750 819.55x750 819.55x750 819.55x750 819.55x750 819.55x750 819.55x750 81…" at bounding box center [194, 117] width 335 height 118
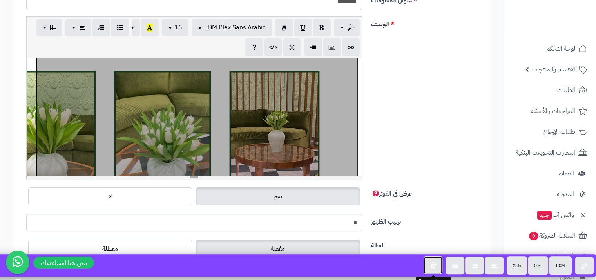
click at [431, 268] on icon "button" at bounding box center [433, 265] width 6 height 7
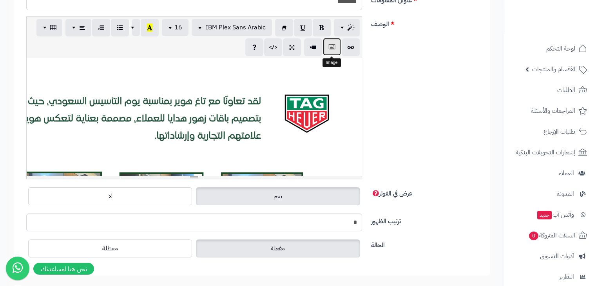
click at [334, 44] on icon "button" at bounding box center [331, 47] width 5 height 8
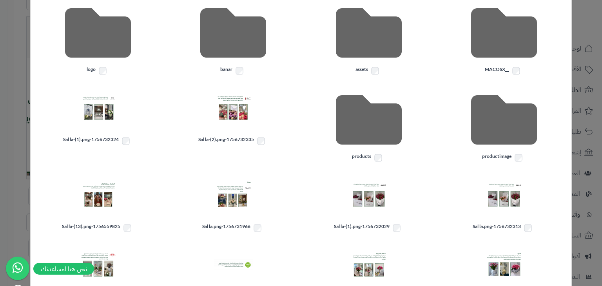
scroll to position [153, 0]
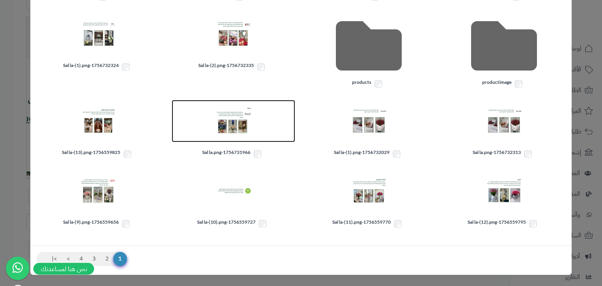
click at [244, 115] on img at bounding box center [233, 121] width 39 height 39
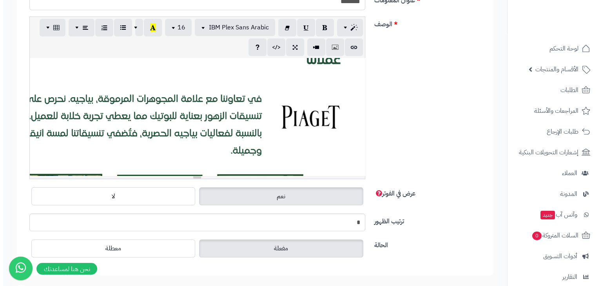
scroll to position [0, 0]
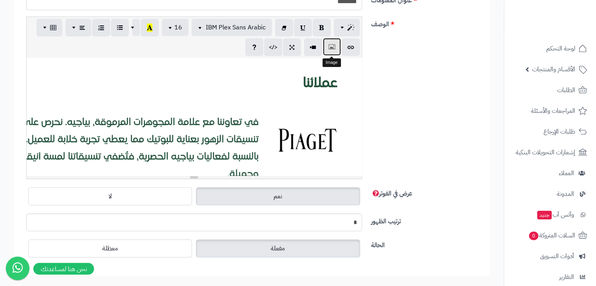
click at [335, 52] on button "button" at bounding box center [332, 47] width 18 height 18
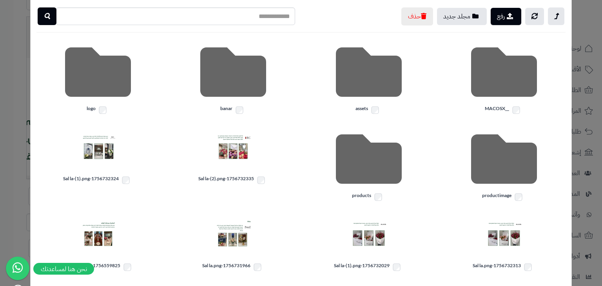
scroll to position [153, 0]
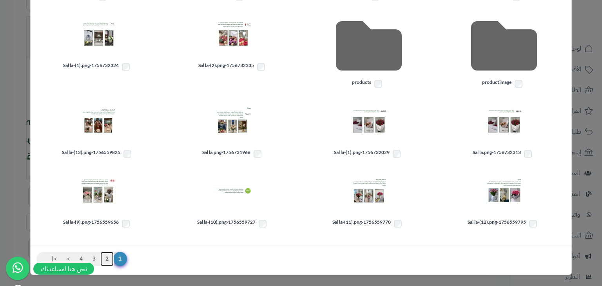
click at [114, 256] on link "2" at bounding box center [106, 259] width 13 height 14
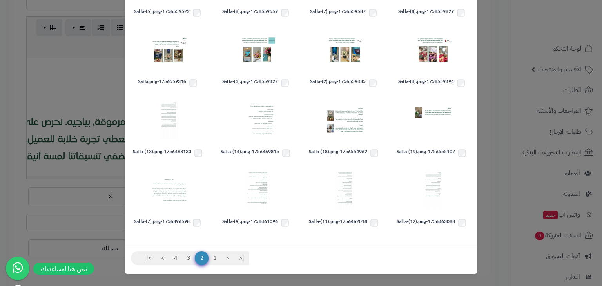
scroll to position [18, 0]
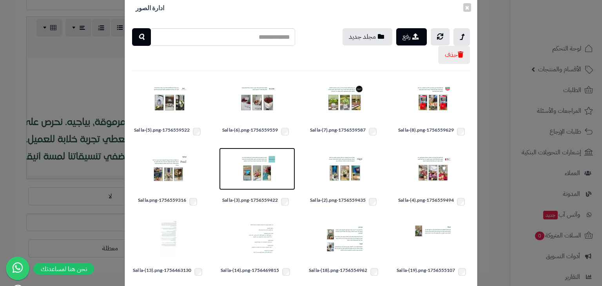
click at [277, 154] on img at bounding box center [257, 168] width 39 height 39
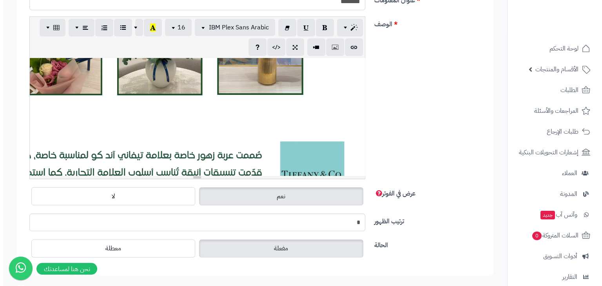
scroll to position [431, 0]
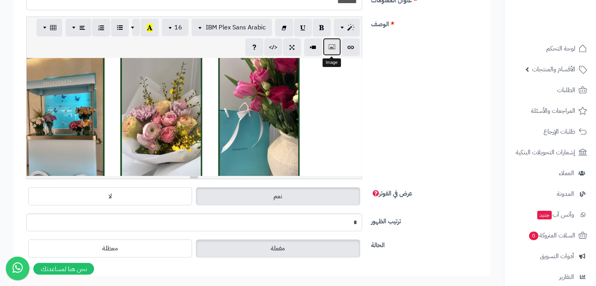
click at [335, 50] on button "button" at bounding box center [332, 47] width 18 height 18
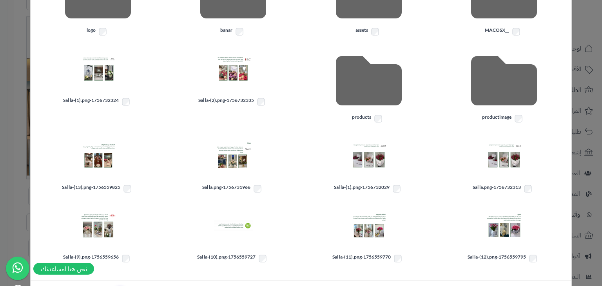
scroll to position [153, 0]
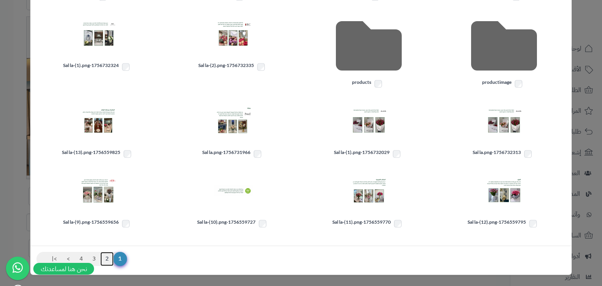
click at [111, 262] on link "2" at bounding box center [106, 259] width 13 height 14
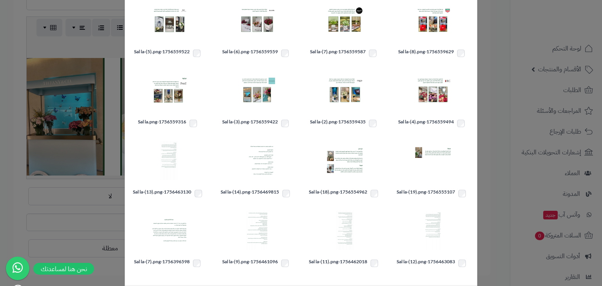
scroll to position [18, 0]
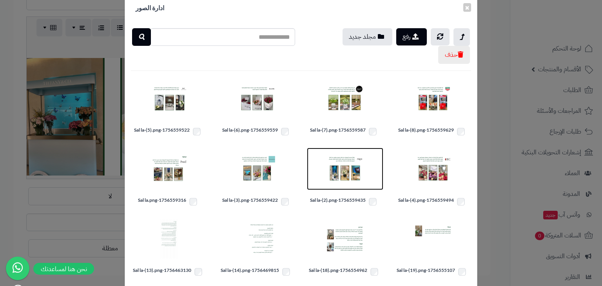
click at [340, 162] on img at bounding box center [344, 168] width 39 height 39
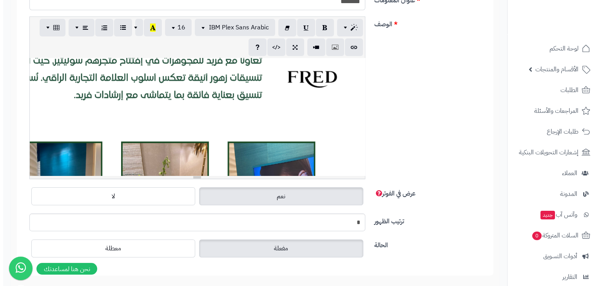
scroll to position [703, 0]
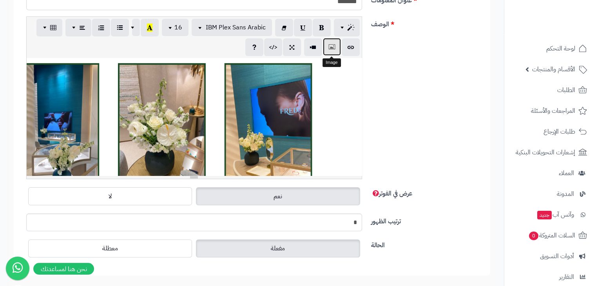
click at [333, 47] on icon "button" at bounding box center [331, 47] width 5 height 8
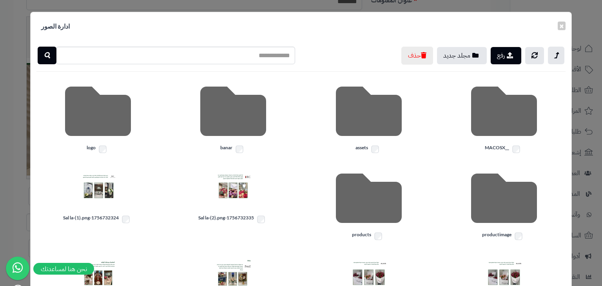
scroll to position [78, 0]
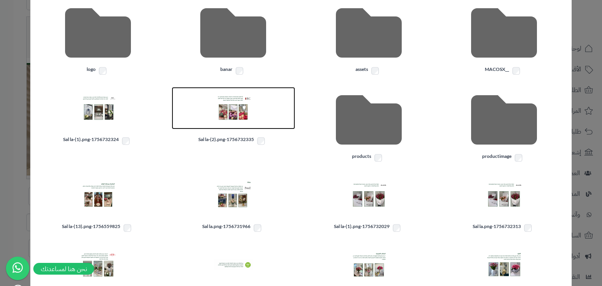
click at [253, 107] on img at bounding box center [233, 108] width 39 height 39
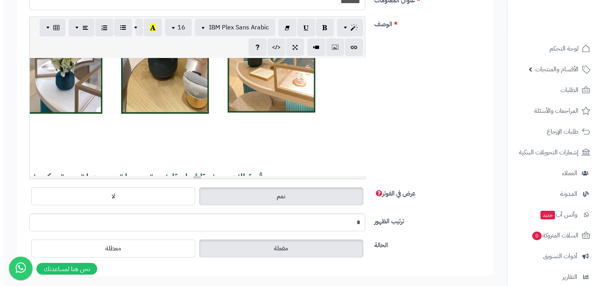
scroll to position [958, 0]
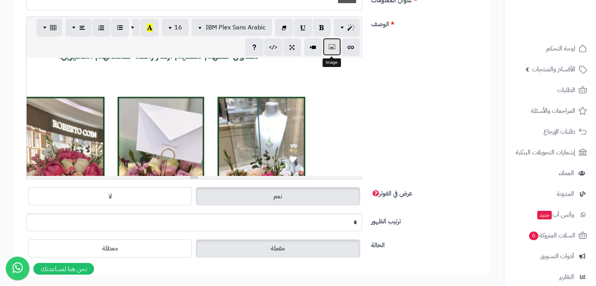
click at [333, 46] on icon "button" at bounding box center [331, 47] width 5 height 8
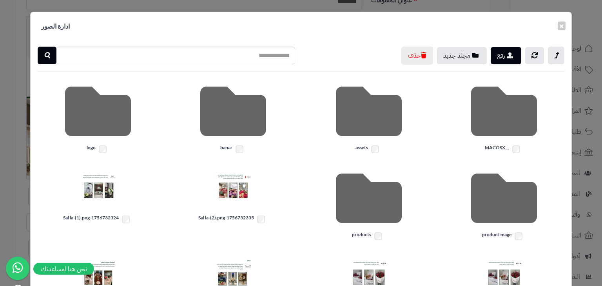
scroll to position [118, 0]
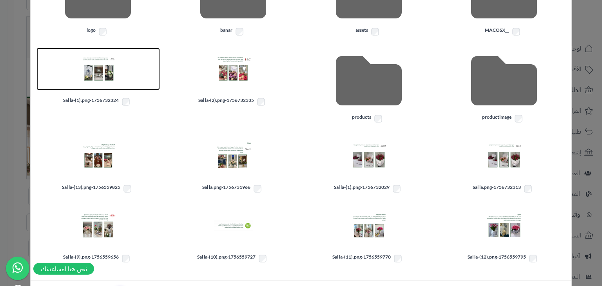
click at [95, 71] on img at bounding box center [97, 68] width 39 height 39
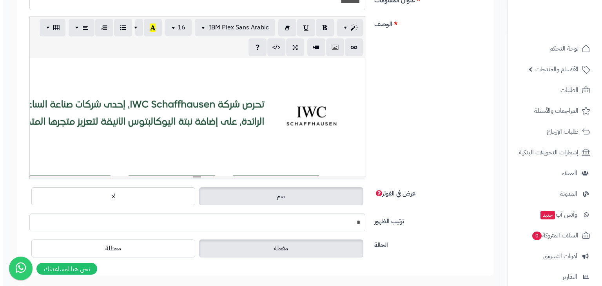
scroll to position [78, 0]
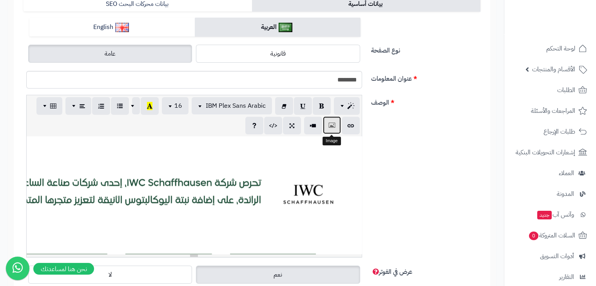
click at [331, 123] on icon "button" at bounding box center [331, 125] width 5 height 8
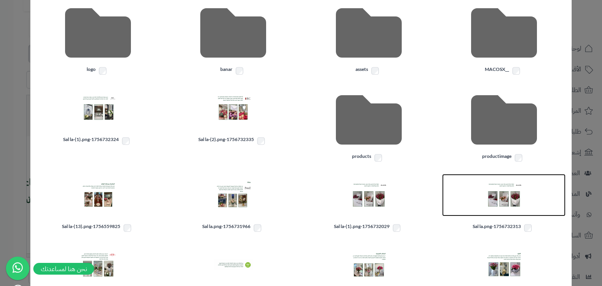
click at [493, 190] on img at bounding box center [504, 195] width 39 height 39
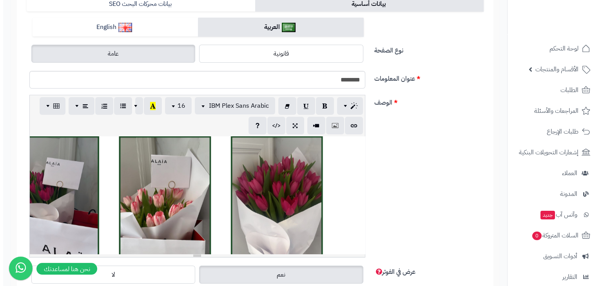
scroll to position [1742, 0]
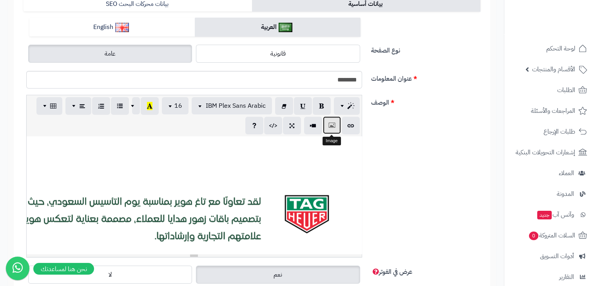
click at [338, 124] on button "button" at bounding box center [332, 125] width 18 height 18
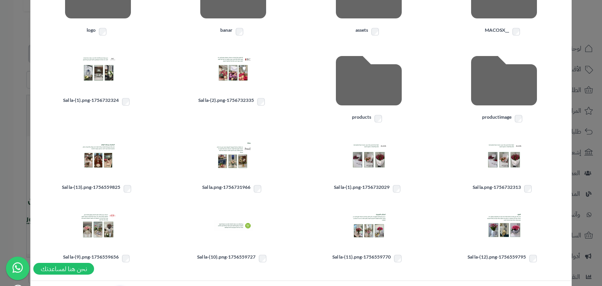
scroll to position [153, 0]
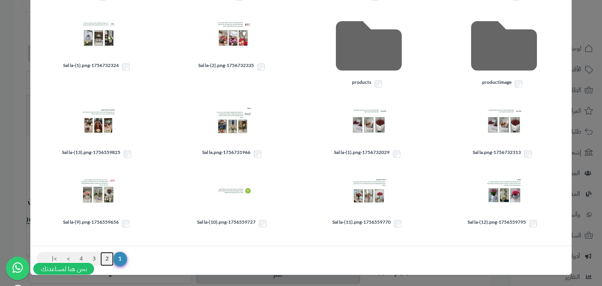
click at [114, 256] on link "2" at bounding box center [106, 259] width 13 height 14
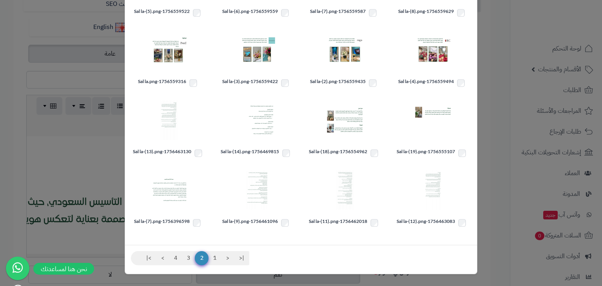
scroll to position [18, 0]
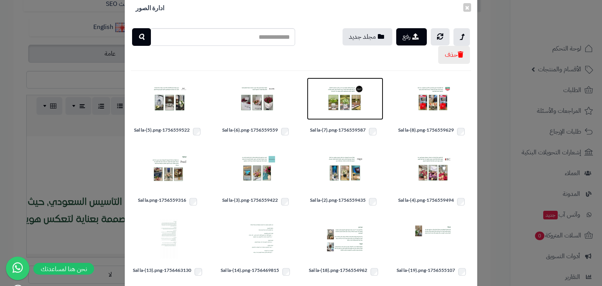
click at [359, 97] on img at bounding box center [344, 98] width 39 height 39
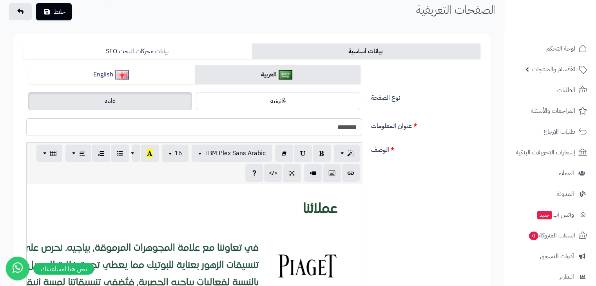
scroll to position [0, 0]
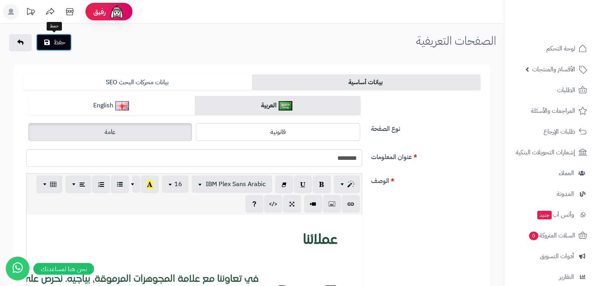
click at [69, 41] on button "حفظ" at bounding box center [54, 42] width 36 height 17
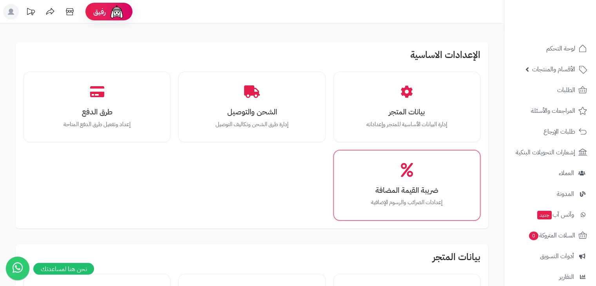
scroll to position [39, 0]
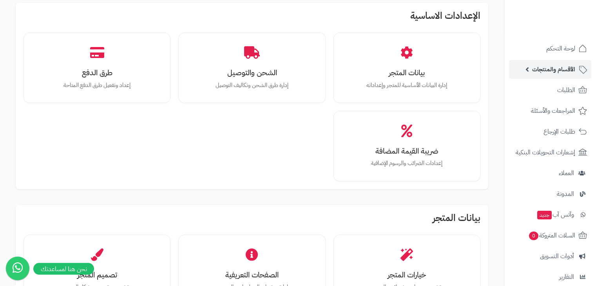
click at [567, 70] on span "الأقسام والمنتجات" at bounding box center [554, 69] width 43 height 11
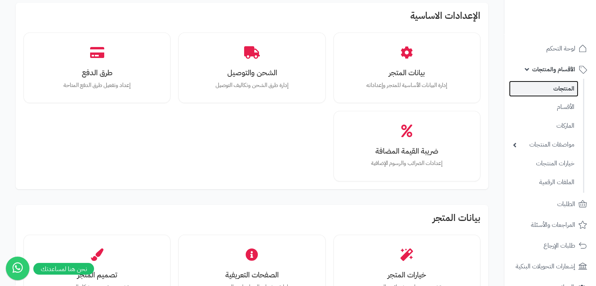
click at [556, 90] on link "المنتجات" at bounding box center [543, 89] width 69 height 16
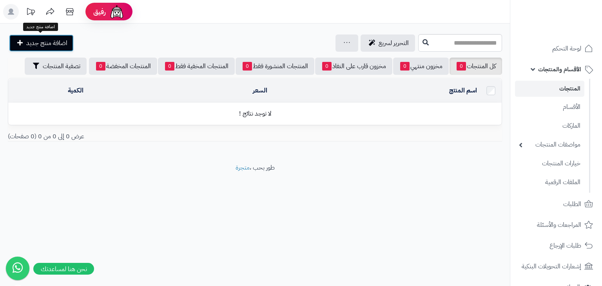
click at [38, 50] on link "اضافة منتج جديد" at bounding box center [41, 43] width 65 height 17
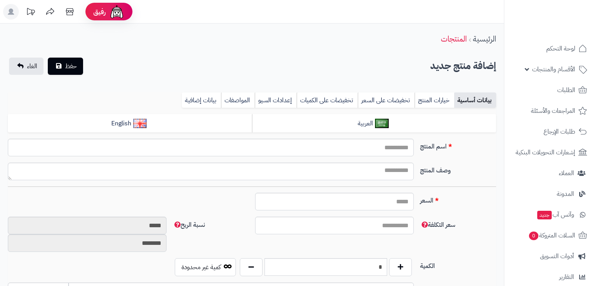
select select
type input "****"
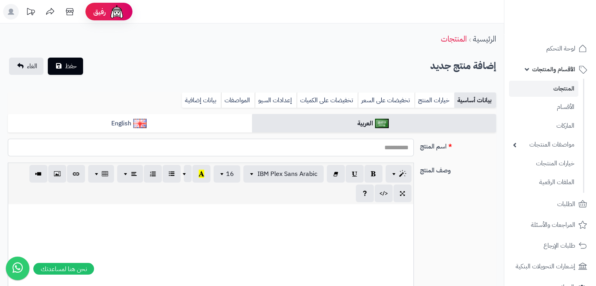
click at [408, 152] on input "اسم المنتج" at bounding box center [211, 148] width 406 height 18
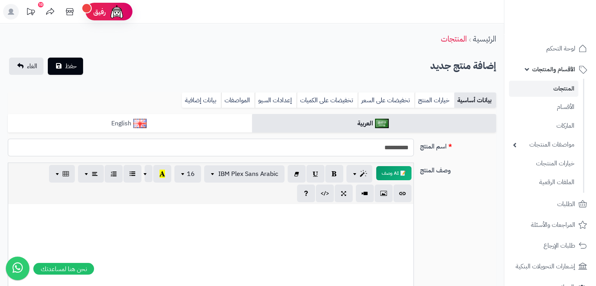
type input "**********"
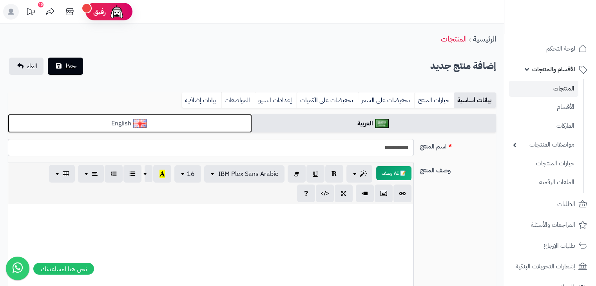
click at [239, 130] on link "English" at bounding box center [130, 123] width 244 height 19
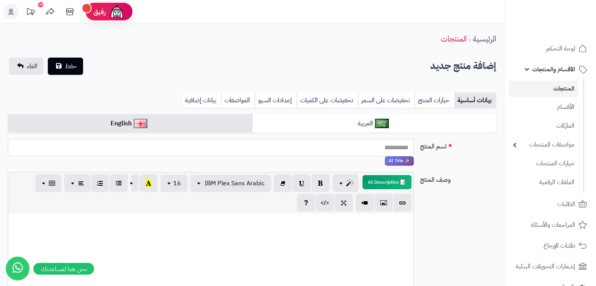
click at [249, 147] on input "اسم المنتج" at bounding box center [211, 148] width 406 height 18
type input "*"
type input "**********"
click at [452, 162] on div "**********" at bounding box center [252, 155] width 495 height 33
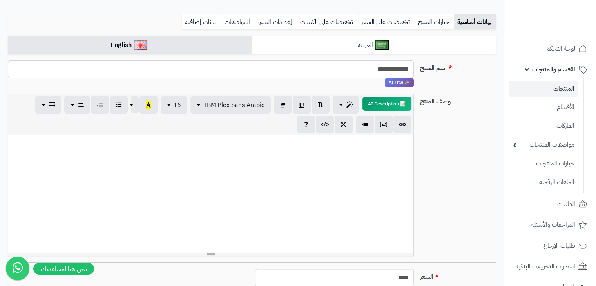
scroll to position [235, 0]
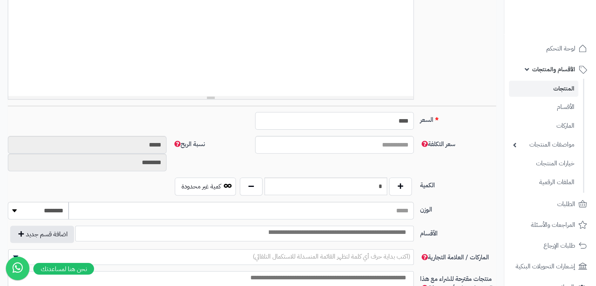
click at [400, 113] on input "****" at bounding box center [334, 121] width 159 height 18
click at [392, 121] on input "****" at bounding box center [334, 121] width 159 height 18
type input "****"
click at [500, 125] on div "**********" at bounding box center [252, 157] width 504 height 600
click at [488, 124] on label "السعر" at bounding box center [458, 118] width 82 height 13
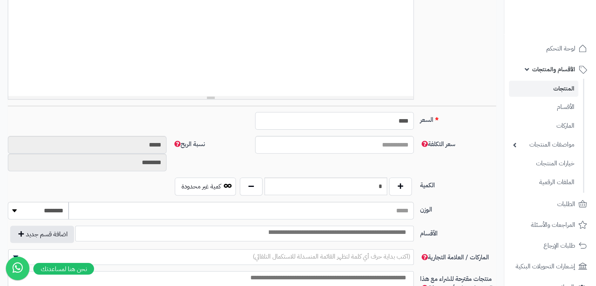
click at [414, 124] on input "****" at bounding box center [334, 121] width 159 height 18
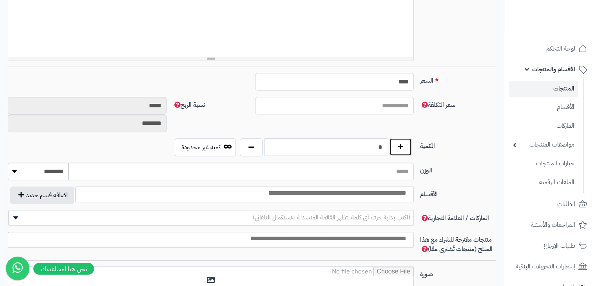
click at [396, 154] on button "button" at bounding box center [400, 147] width 23 height 18
click at [395, 153] on button "button" at bounding box center [400, 147] width 23 height 18
type input "*"
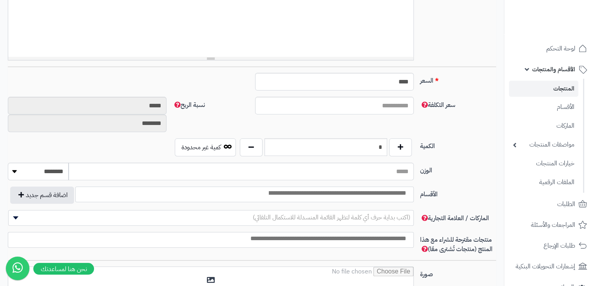
click at [442, 149] on label "الكمية" at bounding box center [458, 144] width 82 height 13
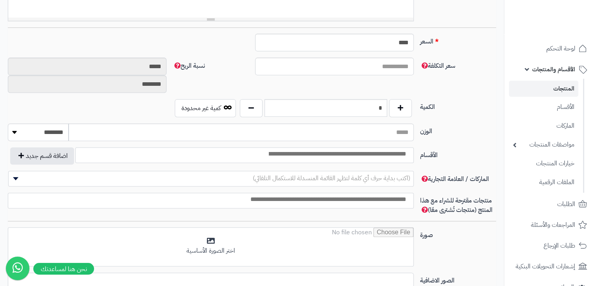
scroll to position [392, 0]
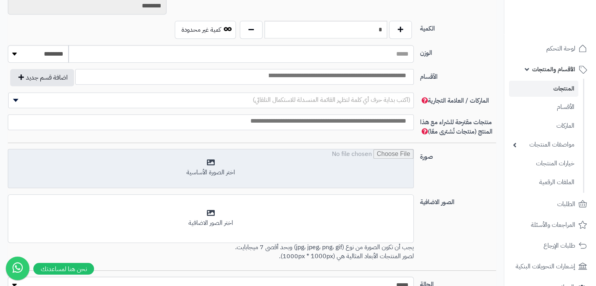
click at [304, 151] on input "file" at bounding box center [210, 168] width 405 height 39
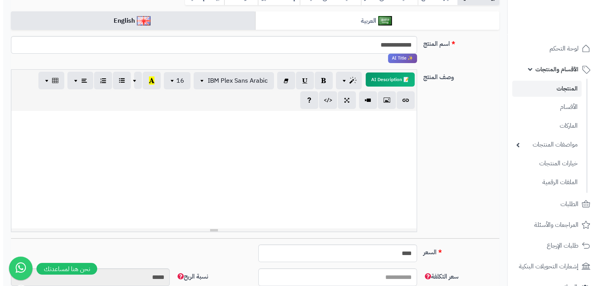
scroll to position [0, 0]
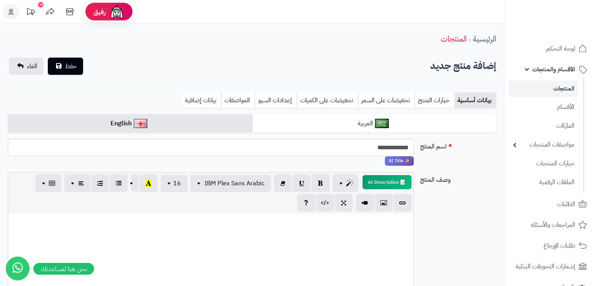
click at [425, 107] on div "بيانات أساسية خيارات المنتج تخفيضات على السعر تخفيضات على الكميات إعدادات السيو…" at bounding box center [252, 104] width 489 height 22
click at [425, 102] on link "خيارات المنتج" at bounding box center [435, 101] width 40 height 16
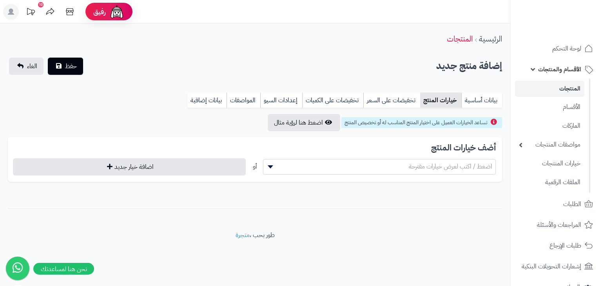
click at [394, 165] on span "اضغط / اكتب لعرض خيارات مقترحة" at bounding box center [380, 167] width 232 height 12
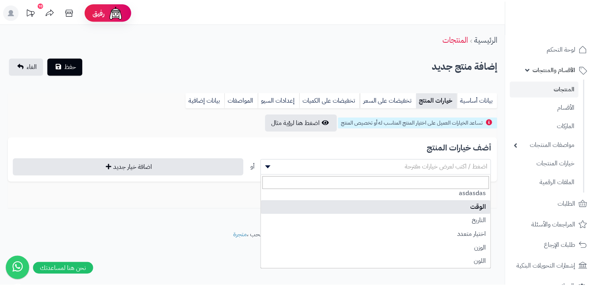
scroll to position [17, 0]
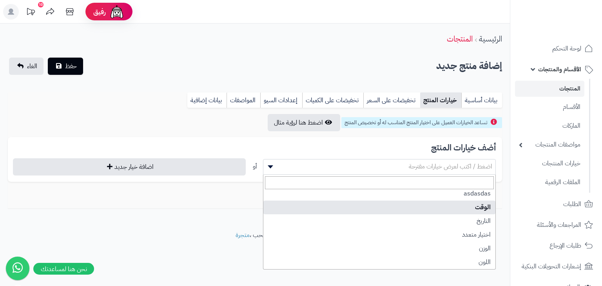
click at [328, 62] on div "إضافة منتج جديد حفظ الغاء" at bounding box center [255, 66] width 494 height 17
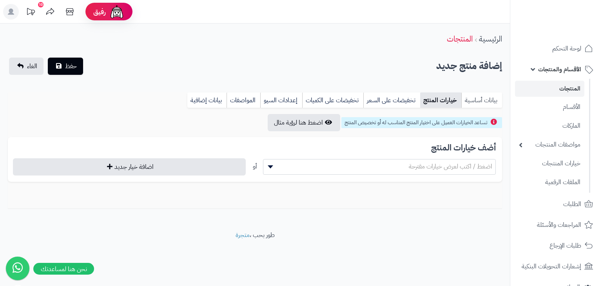
click at [474, 104] on link "بيانات أساسية" at bounding box center [482, 101] width 41 height 16
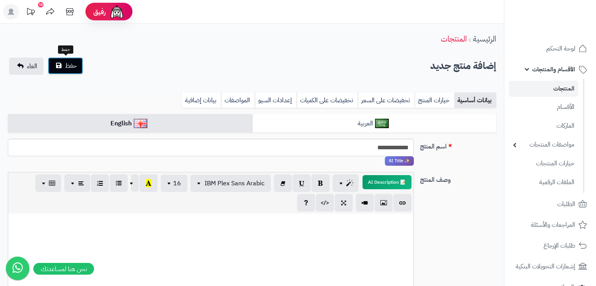
click at [73, 69] on span "حفظ" at bounding box center [71, 65] width 12 height 9
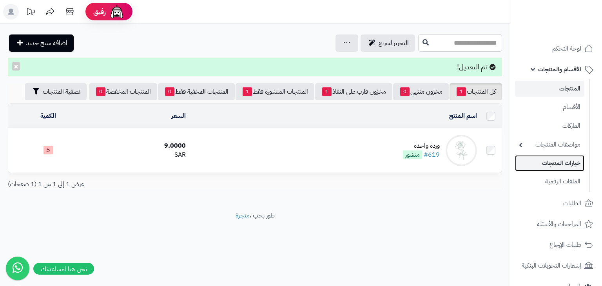
click at [555, 160] on link "خيارات المنتجات" at bounding box center [549, 163] width 69 height 16
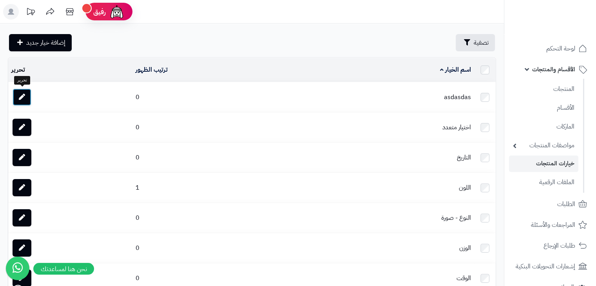
click at [23, 89] on link at bounding box center [22, 97] width 19 height 17
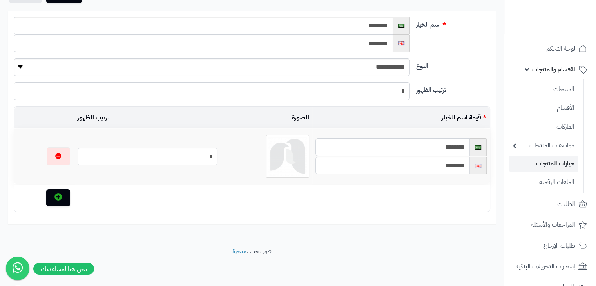
scroll to position [33, 0]
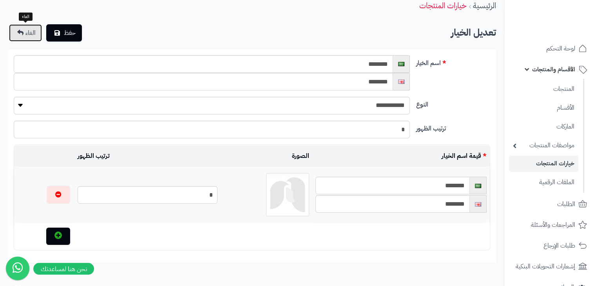
click at [25, 33] on link "الغاء" at bounding box center [25, 32] width 33 height 17
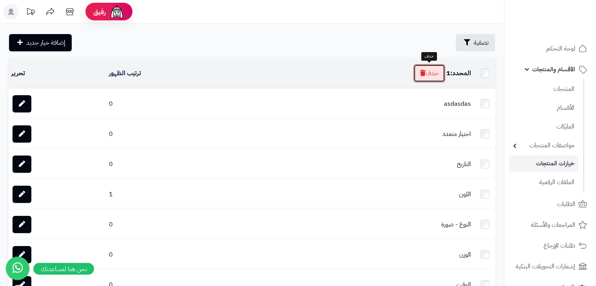
click at [432, 77] on button "حذف" at bounding box center [430, 73] width 32 height 18
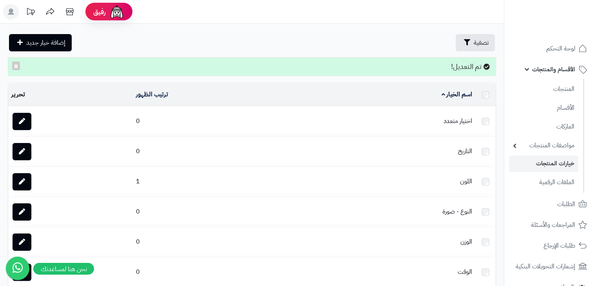
click at [478, 122] on td at bounding box center [486, 122] width 20 height 30
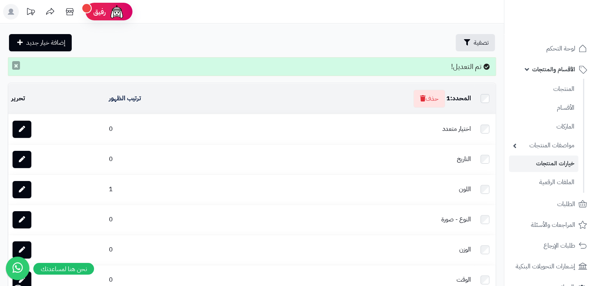
click at [16, 65] on button "×" at bounding box center [16, 65] width 8 height 9
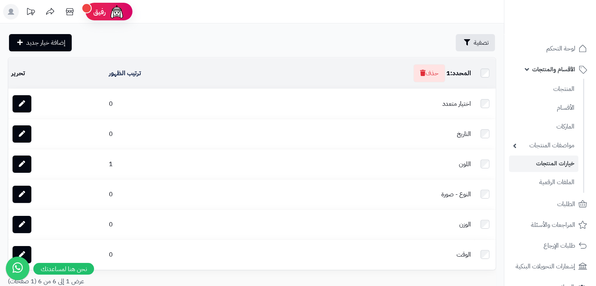
click at [452, 106] on td "اختيار متعدد" at bounding box center [359, 104] width 232 height 30
click at [462, 104] on td "اختيار متعدد" at bounding box center [359, 104] width 232 height 30
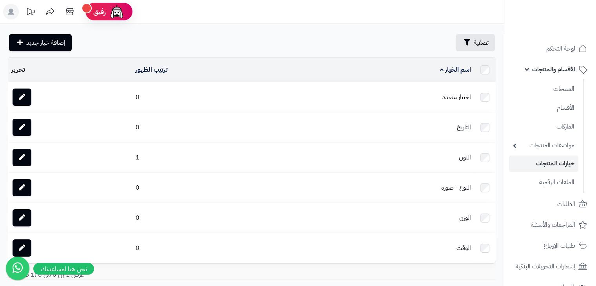
click at [466, 101] on td "اختيار متعدد" at bounding box center [391, 97] width 168 height 30
click at [20, 95] on icon at bounding box center [22, 97] width 6 height 6
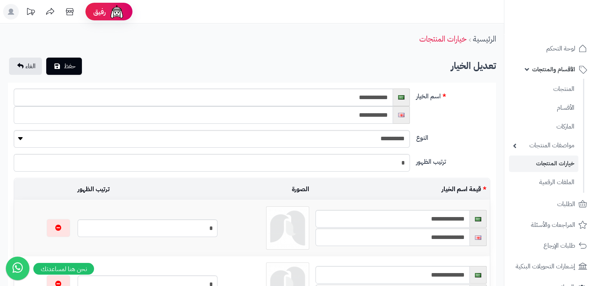
scroll to position [118, 0]
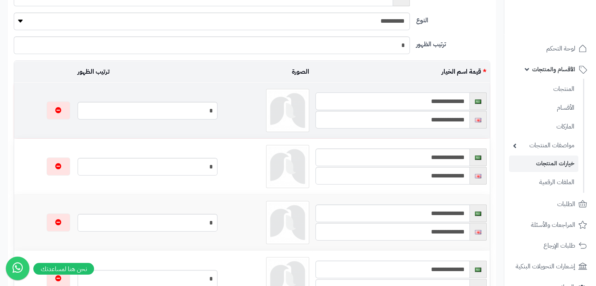
click at [455, 101] on input "**********" at bounding box center [393, 102] width 154 height 18
click at [454, 101] on input "**********" at bounding box center [393, 102] width 154 height 18
type input "*"
type input "**********"
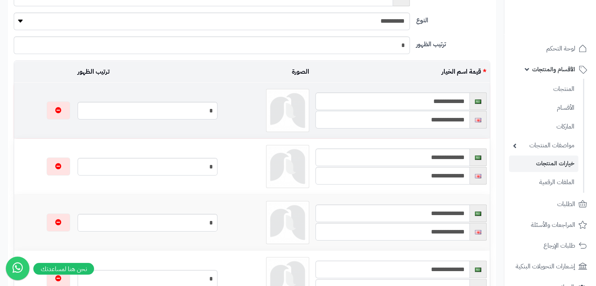
click at [438, 122] on input "**********" at bounding box center [393, 120] width 154 height 18
click at [448, 121] on input "**********" at bounding box center [393, 120] width 154 height 18
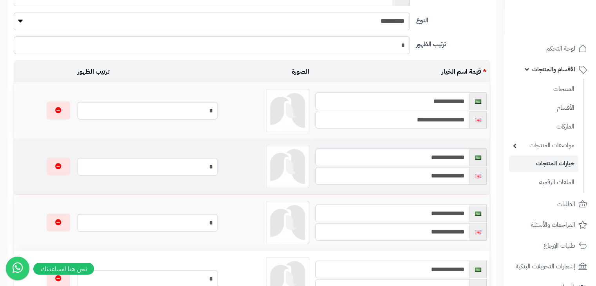
type input "**********"
click at [458, 159] on input "**********" at bounding box center [393, 158] width 154 height 18
click at [457, 159] on input "**********" at bounding box center [393, 158] width 154 height 18
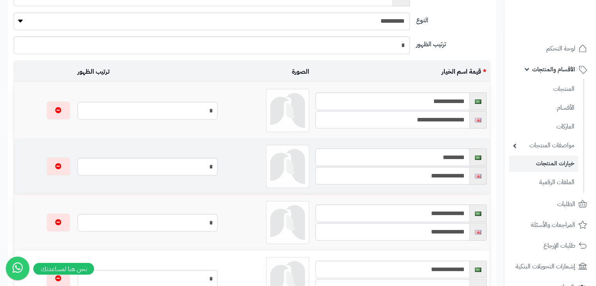
click at [447, 158] on input "*********" at bounding box center [393, 158] width 154 height 18
type input "*"
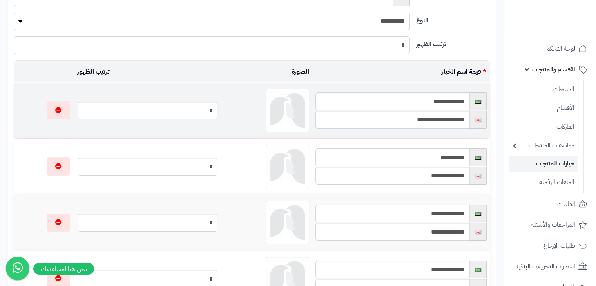
type input "**********"
click at [439, 99] on input "**********" at bounding box center [393, 102] width 154 height 18
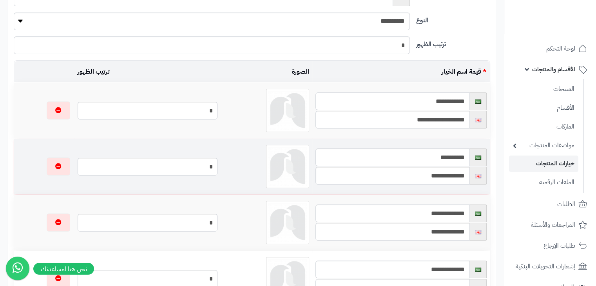
type input "**********"
click at [452, 177] on input "**********" at bounding box center [393, 176] width 154 height 18
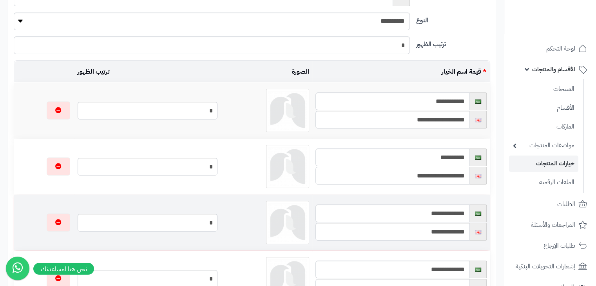
type input "**********"
click at [452, 198] on td "**********" at bounding box center [402, 223] width 178 height 56
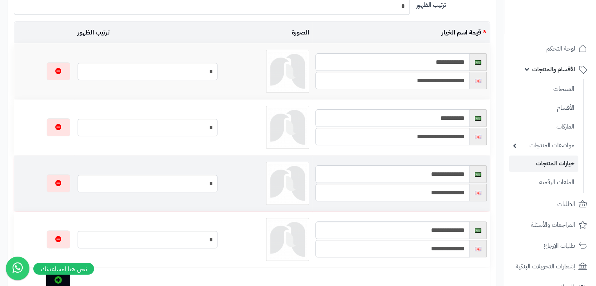
click at [447, 177] on input "**********" at bounding box center [393, 174] width 154 height 18
type input "*"
type input "**********"
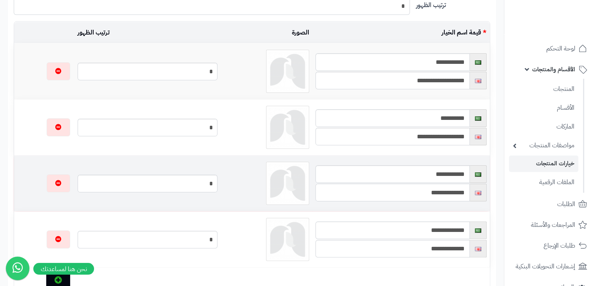
click at [451, 195] on input "**********" at bounding box center [393, 193] width 154 height 18
type input "*"
click at [452, 195] on input "**********" at bounding box center [393, 193] width 154 height 18
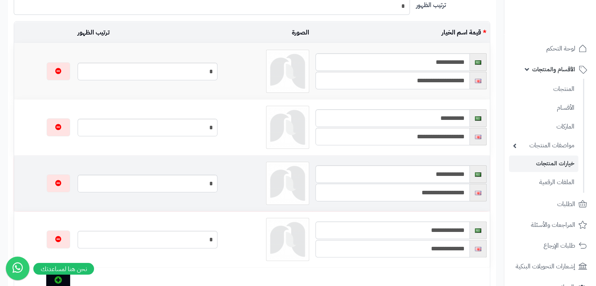
click at [453, 194] on input "**********" at bounding box center [393, 193] width 154 height 18
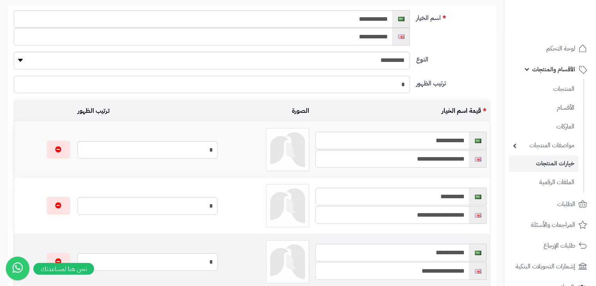
scroll to position [196, 0]
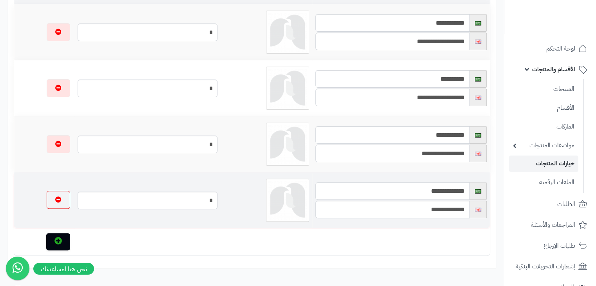
type input "**********"
click at [55, 201] on icon "button" at bounding box center [58, 199] width 6 height 6
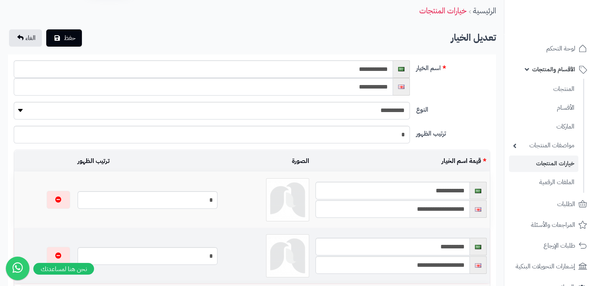
scroll to position [0, 0]
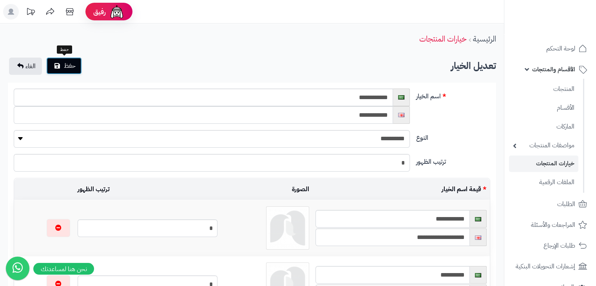
click at [73, 66] on span "حفظ" at bounding box center [70, 65] width 12 height 9
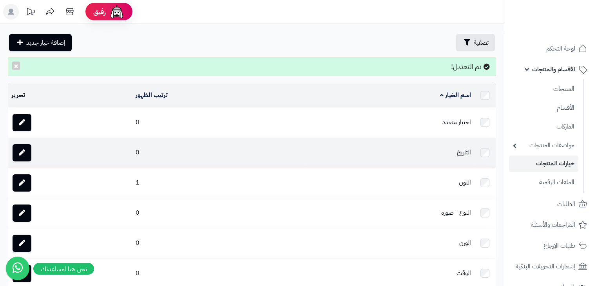
click at [463, 153] on td "التاريخ" at bounding box center [391, 153] width 168 height 30
click at [20, 148] on link at bounding box center [22, 152] width 19 height 17
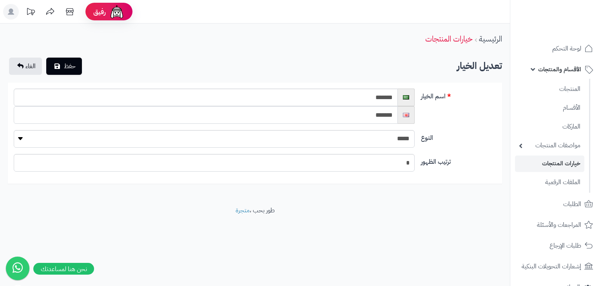
click at [377, 115] on input "*******" at bounding box center [206, 115] width 384 height 18
type input "****"
click at [74, 67] on span "حفظ" at bounding box center [70, 65] width 12 height 9
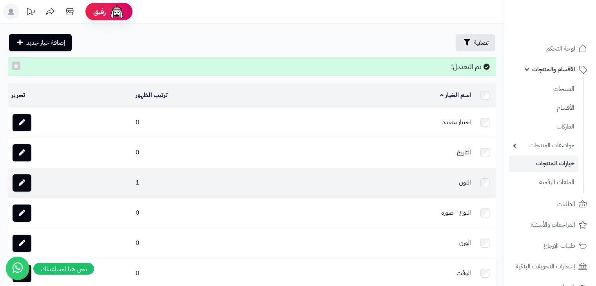
scroll to position [39, 0]
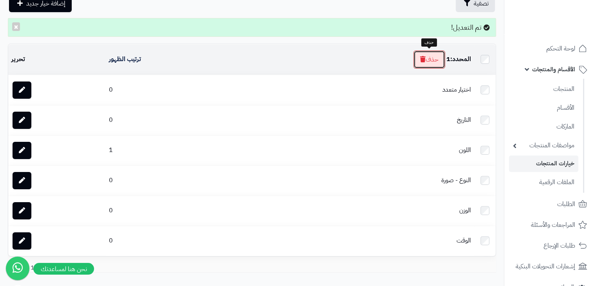
click at [415, 62] on button "حذف" at bounding box center [430, 60] width 32 height 18
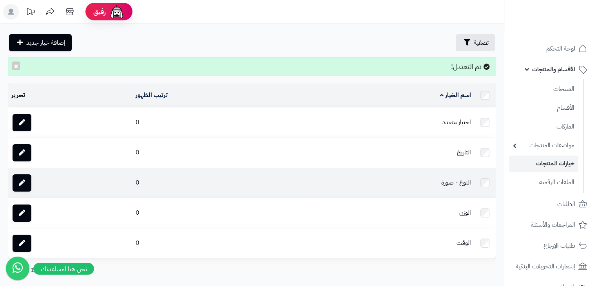
click at [460, 185] on td "النوع - صورة" at bounding box center [391, 183] width 168 height 30
click at [470, 180] on td "النوع - صورة" at bounding box center [391, 183] width 168 height 30
click at [30, 179] on link at bounding box center [22, 182] width 19 height 17
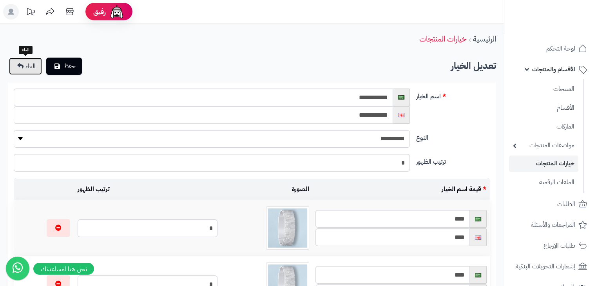
click at [24, 60] on link "الغاء" at bounding box center [25, 66] width 33 height 17
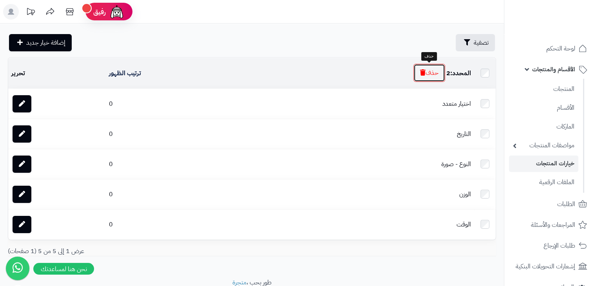
click at [434, 79] on button "حذف" at bounding box center [430, 73] width 32 height 18
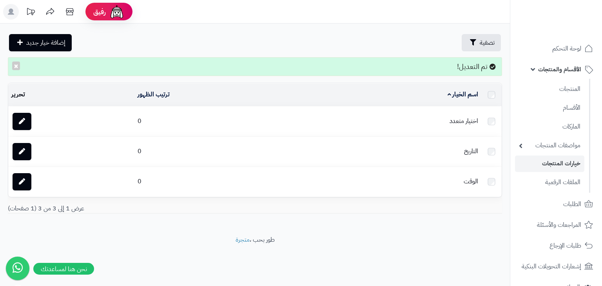
click at [477, 185] on td "الوقت" at bounding box center [396, 182] width 171 height 30
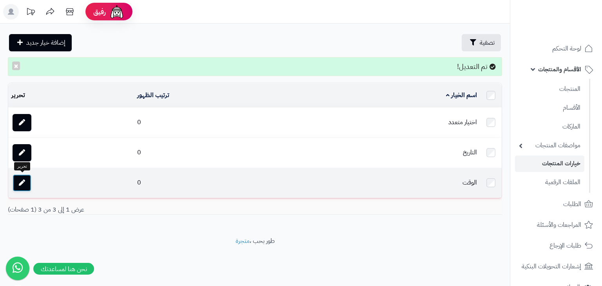
click at [20, 177] on link at bounding box center [22, 182] width 19 height 17
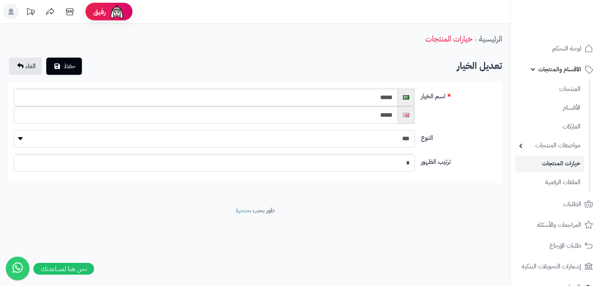
click at [405, 142] on select "**********" at bounding box center [214, 139] width 401 height 18
click at [374, 100] on input "*****" at bounding box center [206, 98] width 384 height 18
click at [375, 117] on input "*****" at bounding box center [206, 115] width 384 height 18
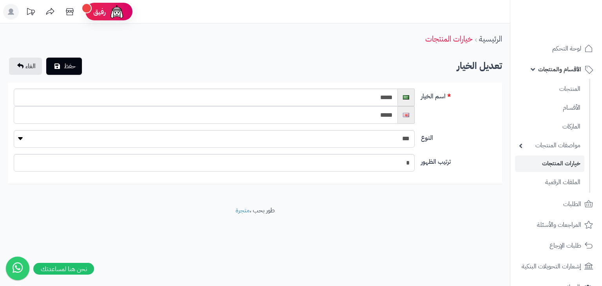
click at [375, 117] on input "*****" at bounding box center [206, 115] width 384 height 18
type input "****"
click at [58, 67] on icon "submit" at bounding box center [57, 66] width 5 height 6
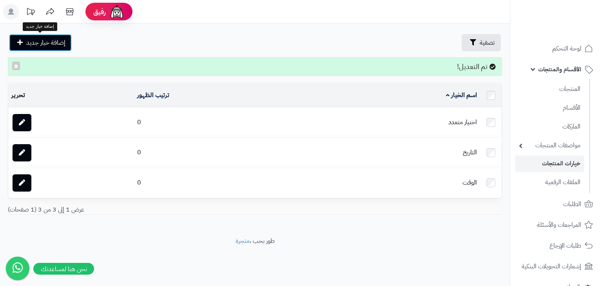
click at [64, 40] on span "إضافة خيار جديد" at bounding box center [45, 42] width 39 height 9
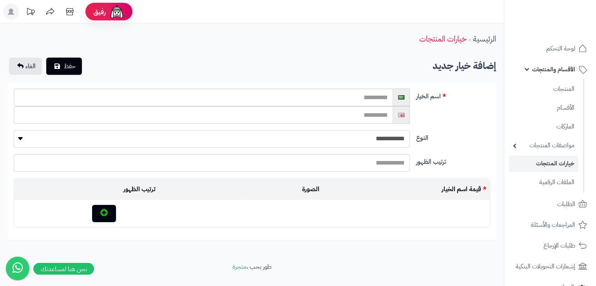
click at [387, 140] on select "**********" at bounding box center [212, 139] width 396 height 18
select select "********"
click at [14, 130] on select "**********" at bounding box center [212, 139] width 396 height 18
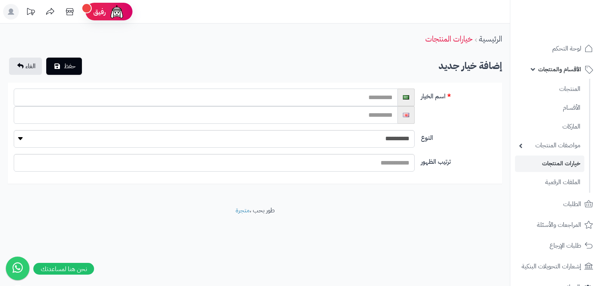
click at [386, 99] on input "text" at bounding box center [206, 98] width 384 height 18
type input "*"
click at [386, 99] on input "**********" at bounding box center [206, 98] width 384 height 18
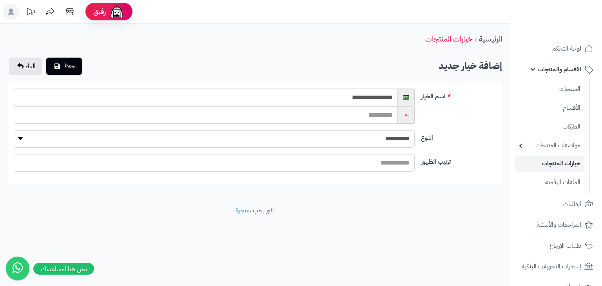
type input "**********"
click at [386, 110] on input "text" at bounding box center [206, 115] width 384 height 18
click at [431, 122] on div "**********" at bounding box center [255, 110] width 489 height 42
click at [356, 114] on input "**********" at bounding box center [206, 115] width 384 height 18
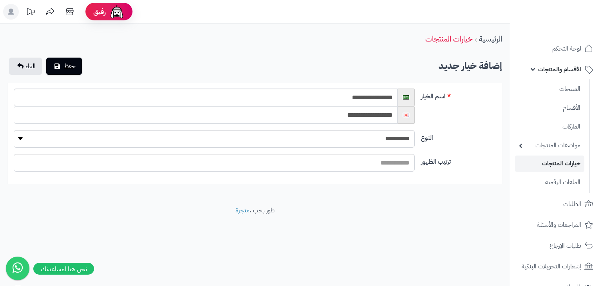
click at [356, 114] on input "**********" at bounding box center [206, 115] width 384 height 18
click at [358, 112] on input "**********" at bounding box center [206, 115] width 384 height 18
type input "*********"
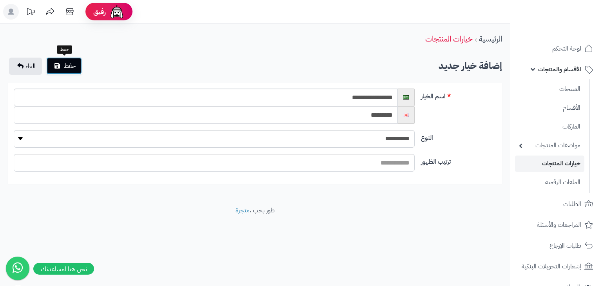
click at [66, 63] on span "حفظ" at bounding box center [70, 65] width 12 height 9
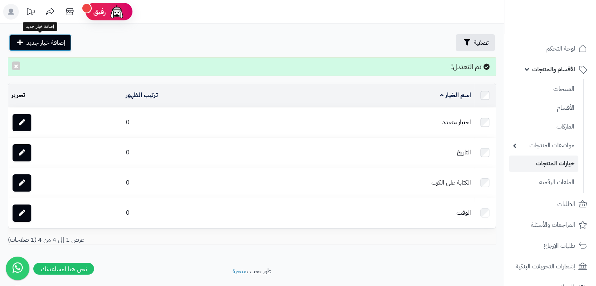
click at [69, 39] on link "إضافة خيار جديد" at bounding box center [40, 42] width 63 height 17
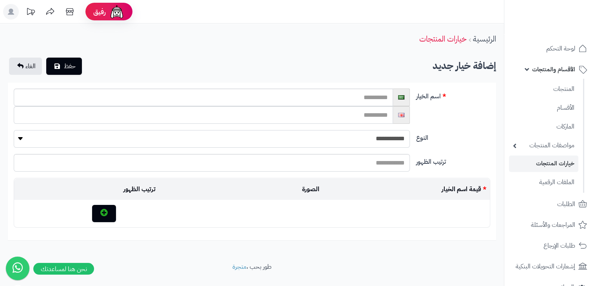
click at [395, 135] on select "**********" at bounding box center [212, 139] width 396 height 18
select select "****"
click at [14, 130] on select "**********" at bounding box center [212, 139] width 396 height 18
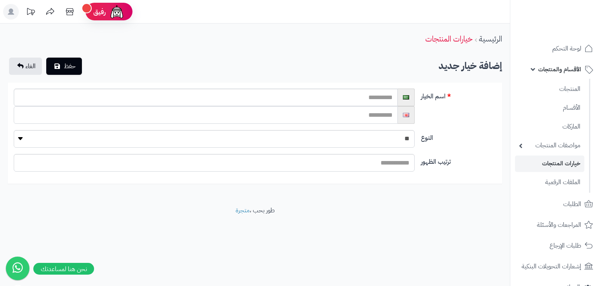
click at [378, 106] on input "text" at bounding box center [206, 115] width 384 height 18
click at [376, 97] on input "text" at bounding box center [206, 98] width 384 height 18
type input "*"
type input "**********"
click at [359, 113] on input "text" at bounding box center [206, 115] width 384 height 18
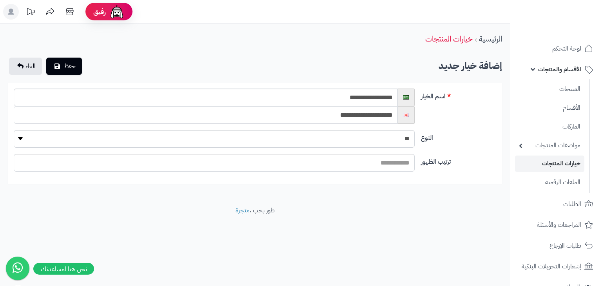
click at [336, 120] on input "**********" at bounding box center [206, 115] width 384 height 18
type input "**********"
click at [433, 125] on div "**********" at bounding box center [255, 110] width 489 height 42
click at [379, 142] on select "**********" at bounding box center [214, 139] width 401 height 18
select select "********"
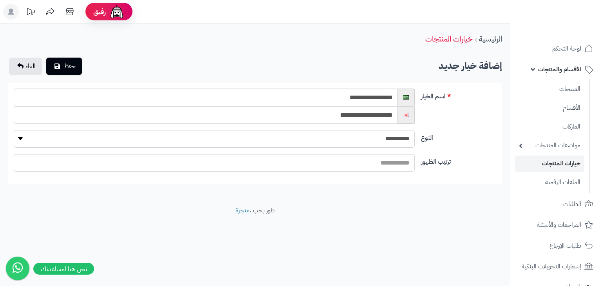
click at [14, 130] on select "**********" at bounding box center [214, 139] width 401 height 18
click at [76, 68] on button "حفظ" at bounding box center [64, 65] width 36 height 17
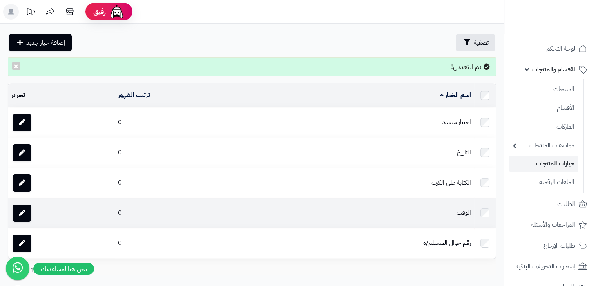
click at [466, 211] on td "الوقت" at bounding box center [369, 213] width 210 height 30
click at [19, 212] on icon at bounding box center [22, 213] width 6 height 6
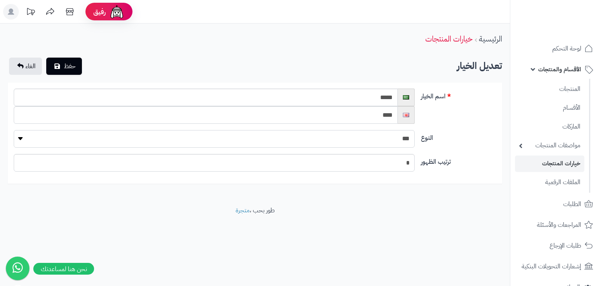
click at [388, 136] on select "**********" at bounding box center [214, 139] width 401 height 18
click at [445, 135] on label "النوع" at bounding box center [459, 136] width 82 height 13
click at [415, 135] on select "**********" at bounding box center [214, 139] width 401 height 18
click at [25, 70] on span "الغاء" at bounding box center [30, 66] width 10 height 9
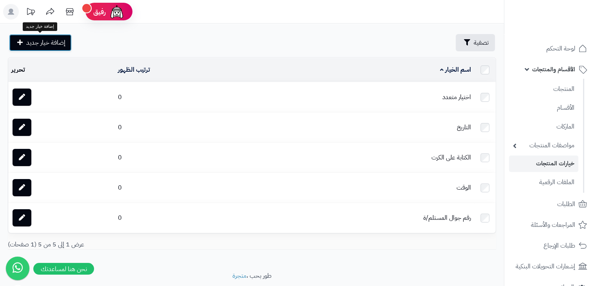
click at [47, 42] on span "إضافة خيار جديد" at bounding box center [45, 42] width 39 height 9
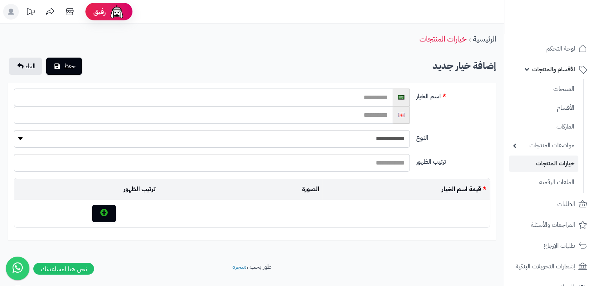
click at [373, 93] on input "text" at bounding box center [204, 98] width 380 height 18
type input "*"
type input "**********"
click at [373, 109] on input "text" at bounding box center [204, 115] width 380 height 18
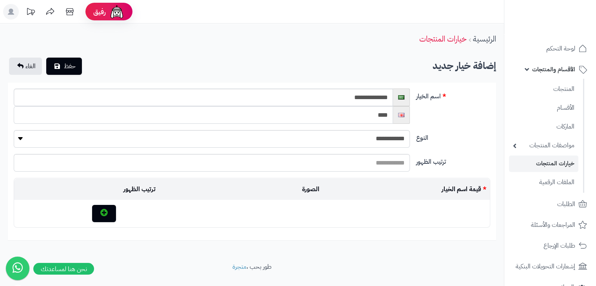
type input "****"
drag, startPoint x: 356, startPoint y: 98, endPoint x: 377, endPoint y: 96, distance: 21.3
click at [374, 96] on input "**********" at bounding box center [204, 98] width 380 height 18
type input "*******"
click at [390, 140] on select "**********" at bounding box center [212, 139] width 396 height 18
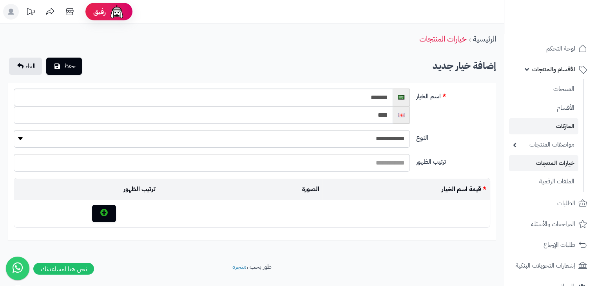
click at [511, 127] on li "الماركات" at bounding box center [544, 126] width 79 height 16
click at [35, 67] on span "الغاء" at bounding box center [30, 66] width 10 height 9
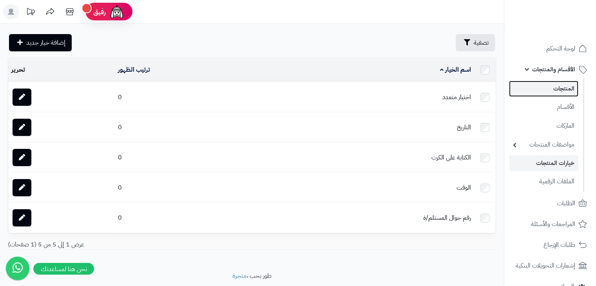
click at [567, 90] on link "المنتجات" at bounding box center [543, 89] width 69 height 16
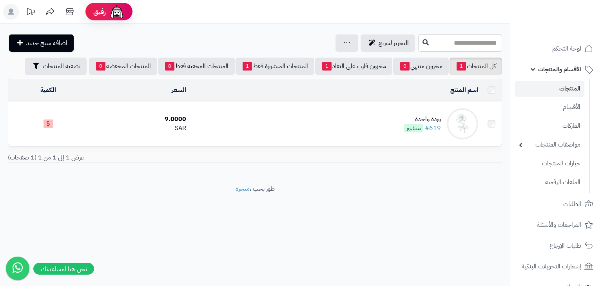
click at [315, 119] on td "وردة واحدة #619 منشور" at bounding box center [335, 124] width 292 height 44
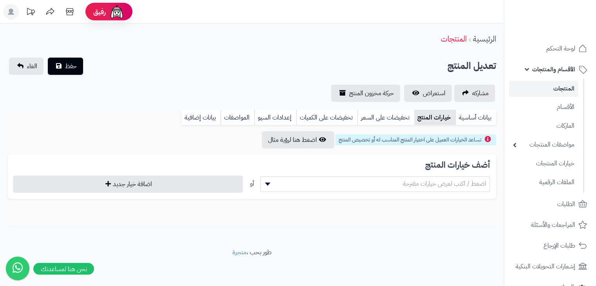
click at [424, 182] on span "اضغط / اكتب لعرض خيارات مقترحة" at bounding box center [445, 183] width 84 height 9
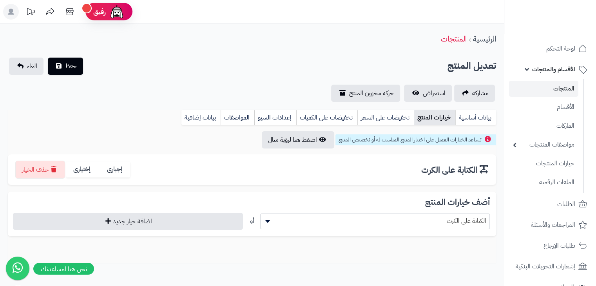
scroll to position [38, 0]
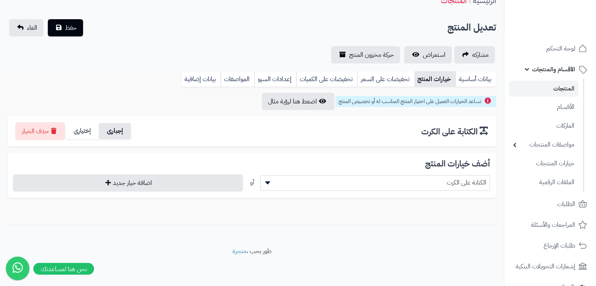
click at [110, 129] on label "إجبارى" at bounding box center [115, 131] width 33 height 16
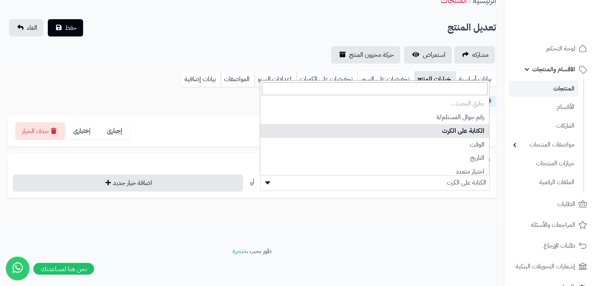
click at [447, 180] on span "الكتابة على الكرت" at bounding box center [375, 183] width 229 height 12
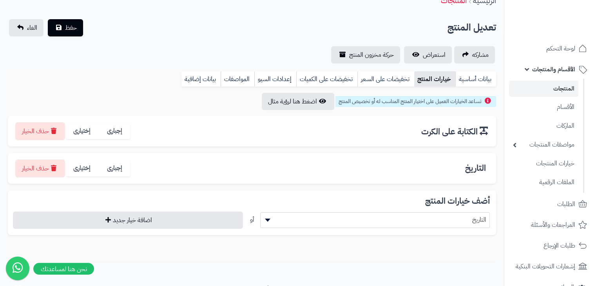
click at [361, 218] on span "التاريخ" at bounding box center [375, 220] width 229 height 12
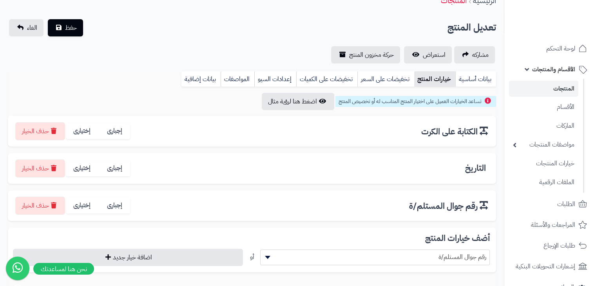
scroll to position [78, 0]
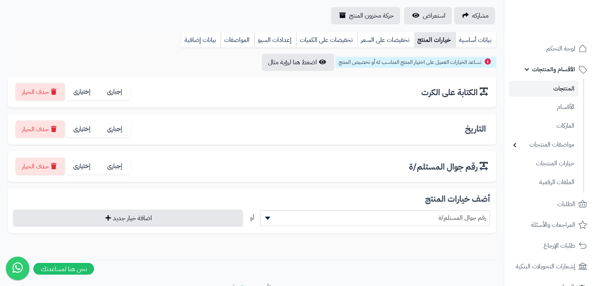
click at [397, 218] on span "رقم جوال المستلم/ة" at bounding box center [375, 218] width 229 height 12
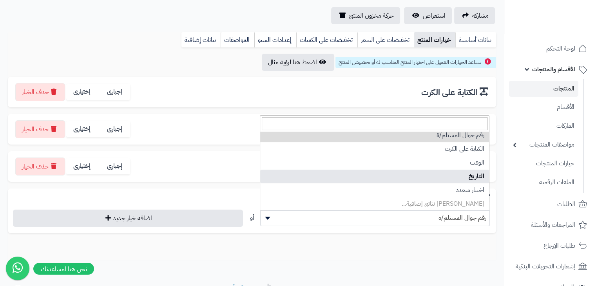
scroll to position [0, 0]
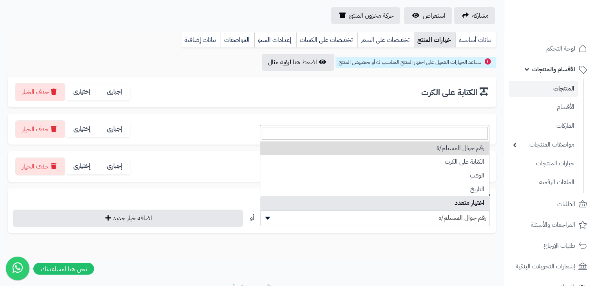
select select "**"
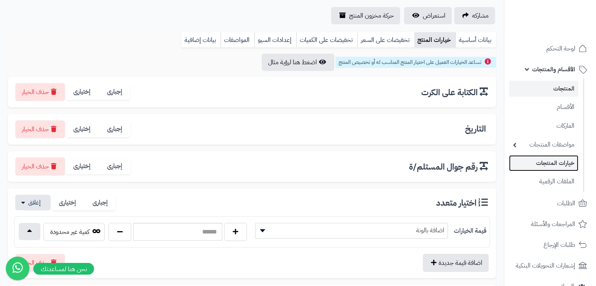
drag, startPoint x: 552, startPoint y: 185, endPoint x: 549, endPoint y: 158, distance: 26.8
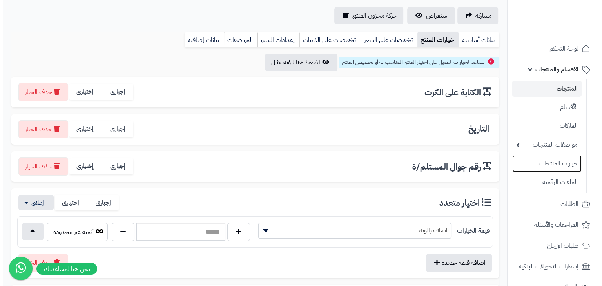
scroll to position [117, 0]
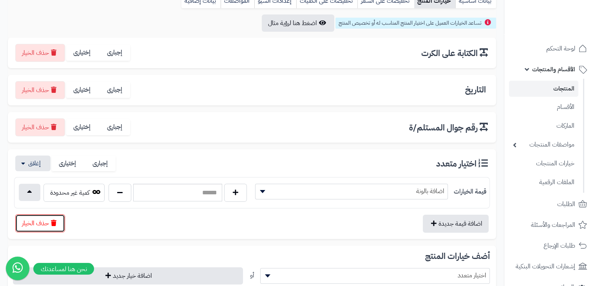
click at [58, 225] on button "حذف الخيار" at bounding box center [40, 223] width 50 height 18
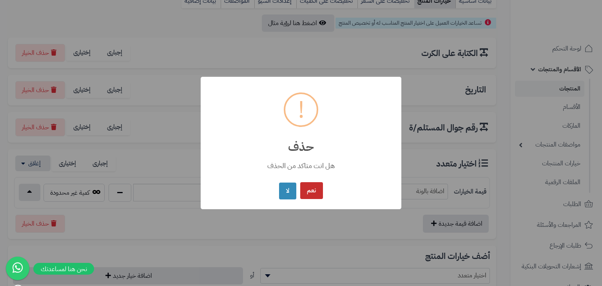
click at [311, 188] on button "نعم" at bounding box center [311, 190] width 23 height 17
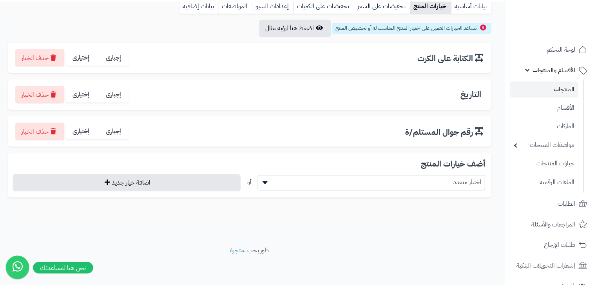
scroll to position [113, 0]
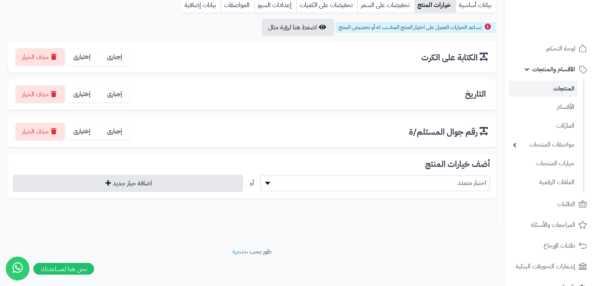
click at [454, 179] on span "اختيار متعدد" at bounding box center [375, 183] width 229 height 12
click at [373, 180] on span "اختيار متعدد" at bounding box center [375, 183] width 229 height 12
click at [444, 186] on span "اختيار متعدد" at bounding box center [375, 183] width 229 height 12
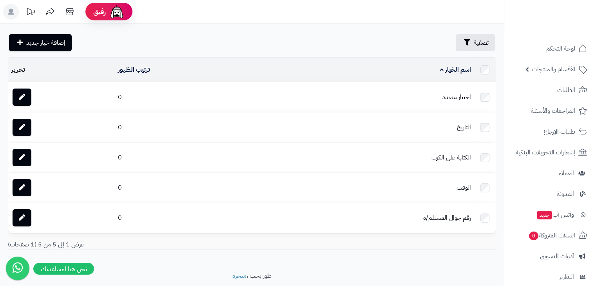
click at [451, 96] on td "اختيار متعدد" at bounding box center [369, 97] width 210 height 30
click at [19, 99] on icon at bounding box center [22, 97] width 6 height 6
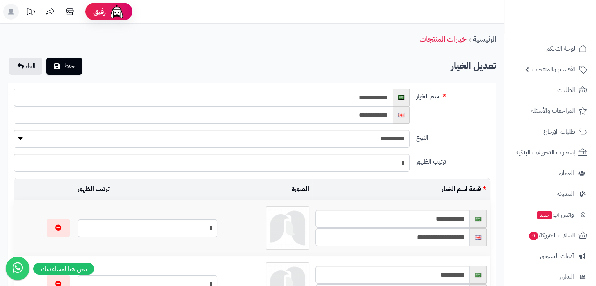
click at [372, 100] on input "**********" at bounding box center [204, 98] width 380 height 18
type input "*"
type input "**********"
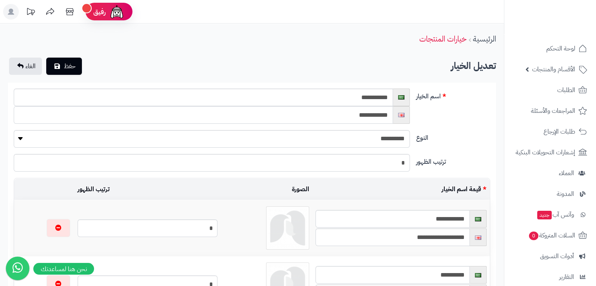
click at [380, 113] on input "**********" at bounding box center [204, 115] width 380 height 18
type input "**********"
click at [441, 137] on label "النوع" at bounding box center [453, 136] width 80 height 13
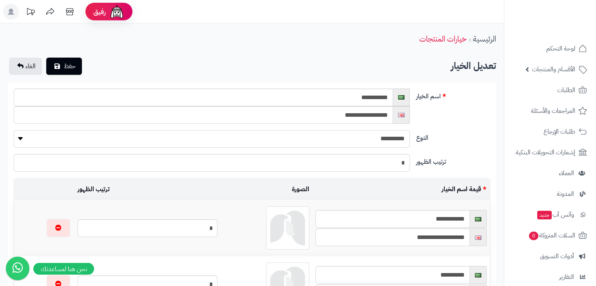
click at [410, 137] on select "**********" at bounding box center [212, 139] width 396 height 18
click at [65, 69] on span "حفظ" at bounding box center [70, 65] width 12 height 9
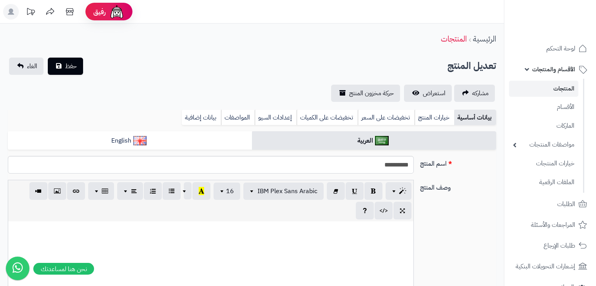
select select
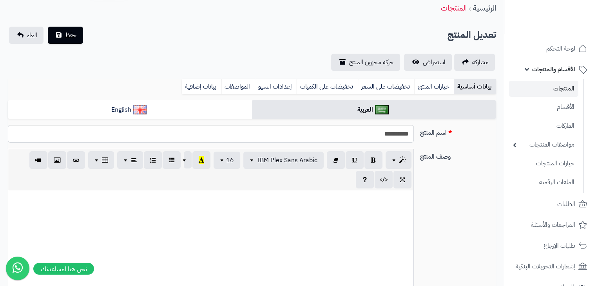
click at [434, 82] on link "خيارات المنتج" at bounding box center [435, 87] width 40 height 16
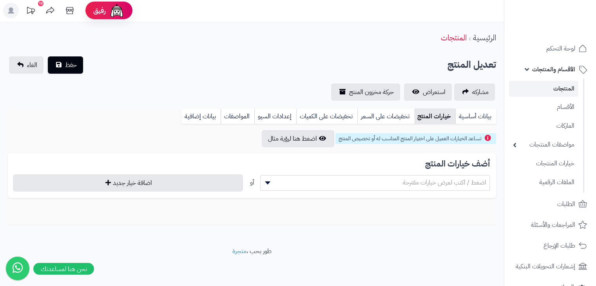
click at [455, 185] on span "اضغط / اكتب لعرض خيارات مقترحة" at bounding box center [445, 182] width 84 height 9
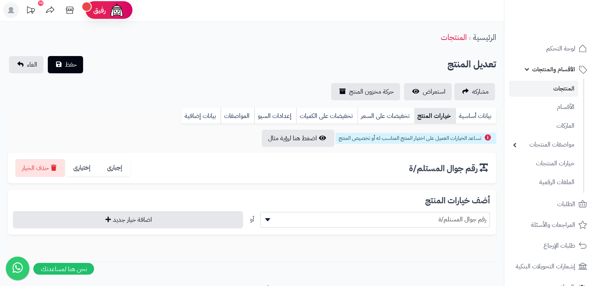
click at [453, 214] on span "رقم جوال المستلم/ة" at bounding box center [375, 220] width 229 height 12
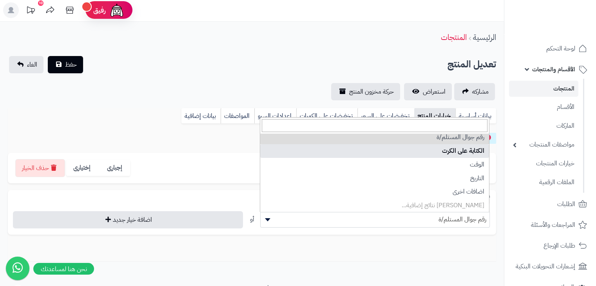
scroll to position [0, 0]
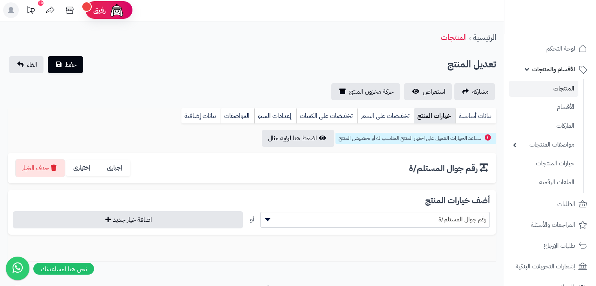
click at [460, 216] on span "رقم جوال المستلم/ة" at bounding box center [375, 220] width 229 height 12
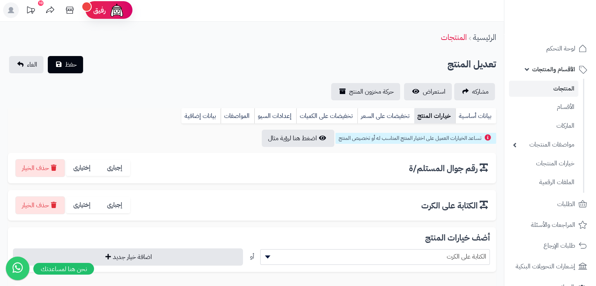
click at [455, 253] on span "الكتابة على الكرت" at bounding box center [375, 257] width 229 height 12
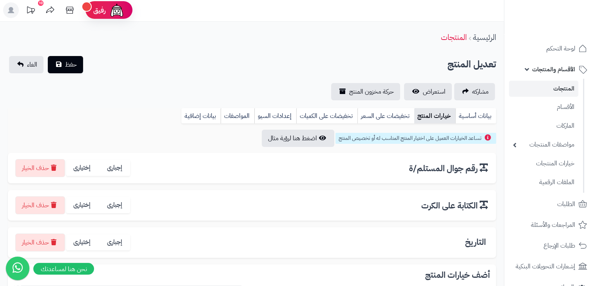
scroll to position [80, 0]
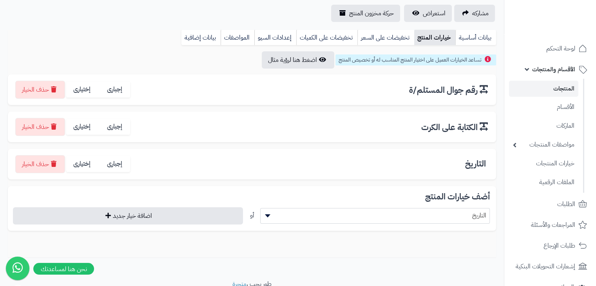
click at [457, 211] on span "التاريخ" at bounding box center [375, 216] width 229 height 12
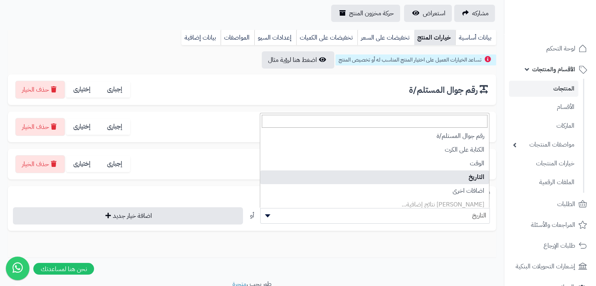
click at [466, 200] on li "جاري تحميل نتائج إضافية..." at bounding box center [374, 205] width 229 height 14
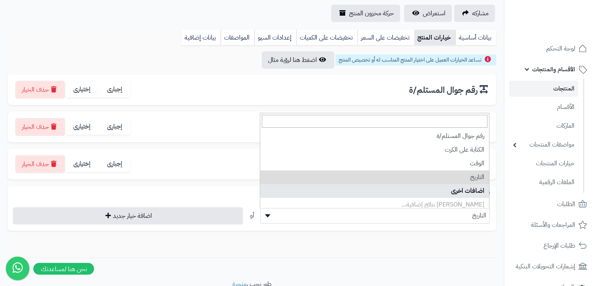
select select "**"
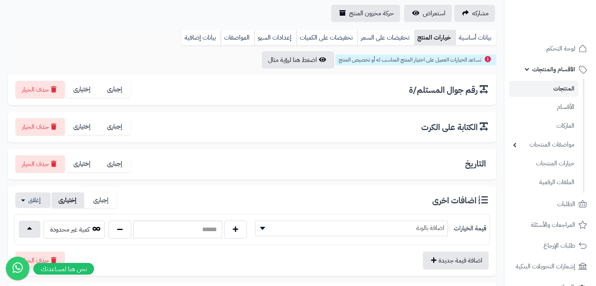
click at [80, 198] on label "إختيارى" at bounding box center [68, 201] width 33 height 16
click at [6, 207] on div "**********" at bounding box center [252, 192] width 504 height 325
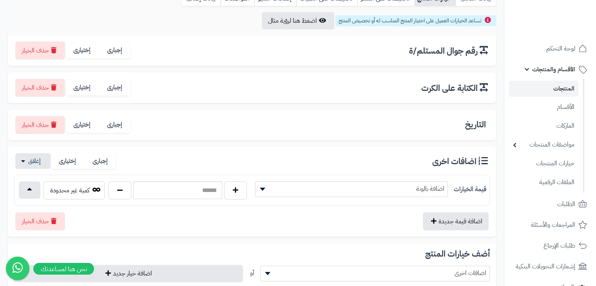
scroll to position [198, 0]
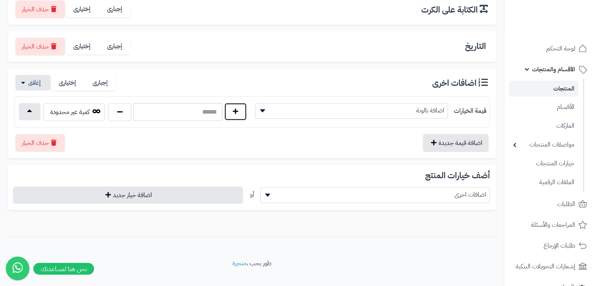
click at [229, 111] on button "button" at bounding box center [235, 112] width 23 height 18
type input "*"
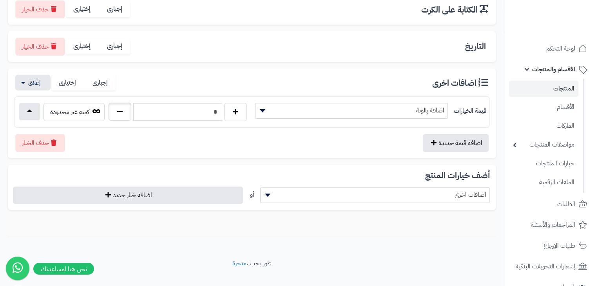
scroll to position [209, 0]
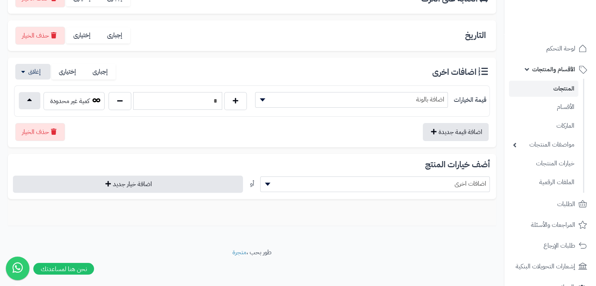
click at [171, 108] on input "*" at bounding box center [177, 101] width 89 height 18
click at [38, 105] on button "button" at bounding box center [30, 100] width 22 height 17
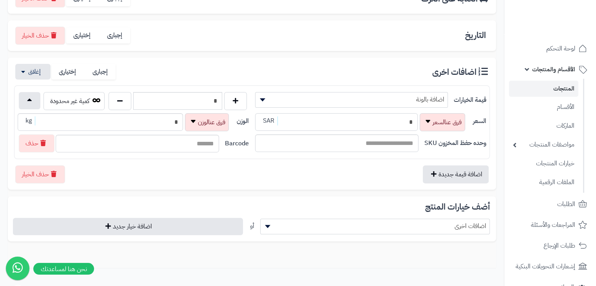
click at [389, 122] on input "*" at bounding box center [336, 122] width 163 height 18
type input "**"
click at [27, 68] on button "button" at bounding box center [32, 72] width 35 height 16
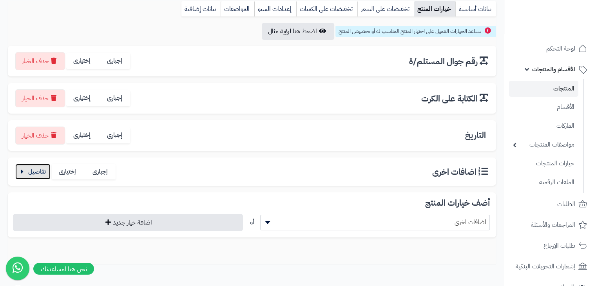
scroll to position [30, 0]
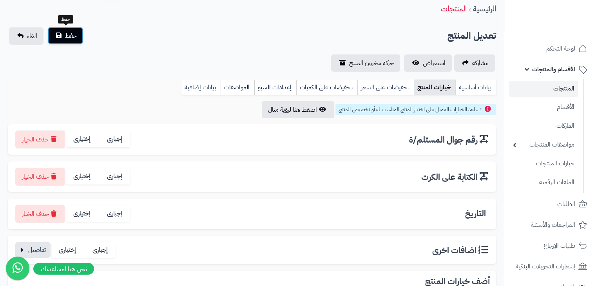
click at [75, 33] on span "حفظ" at bounding box center [71, 35] width 12 height 9
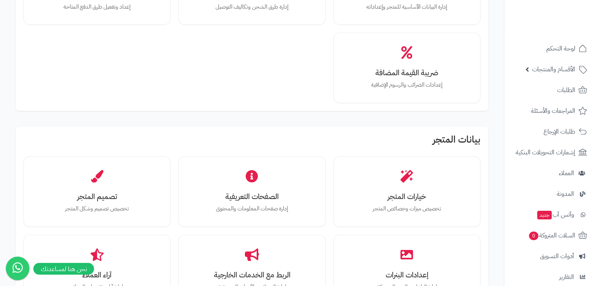
scroll to position [235, 0]
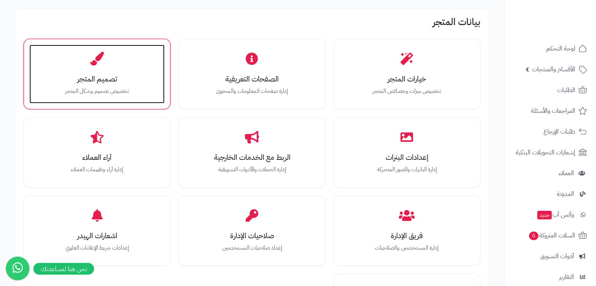
click at [67, 86] on div "تصميم المتجر تخصيص تصميم وشكل المتجر" at bounding box center [96, 74] width 135 height 59
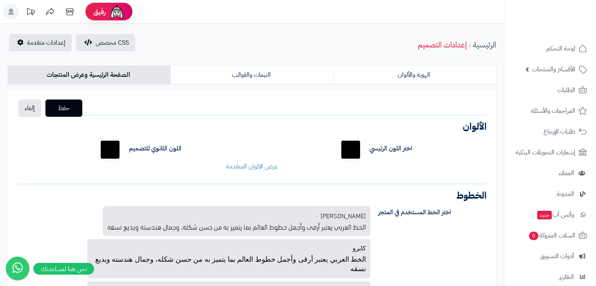
click at [110, 73] on link "الصفحة الرئيسية وعرض المنتجات" at bounding box center [89, 74] width 163 height 19
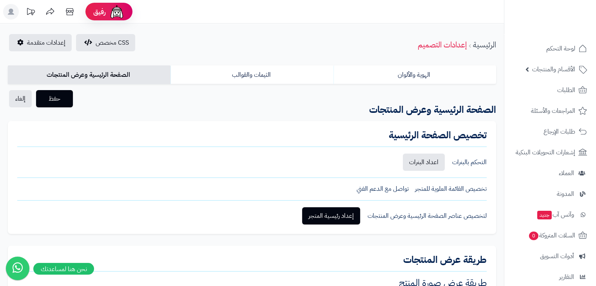
scroll to position [78, 0]
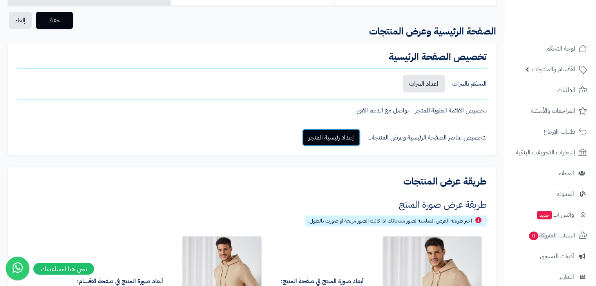
click at [339, 133] on link "إعداد رئيسية المتجر" at bounding box center [331, 137] width 58 height 17
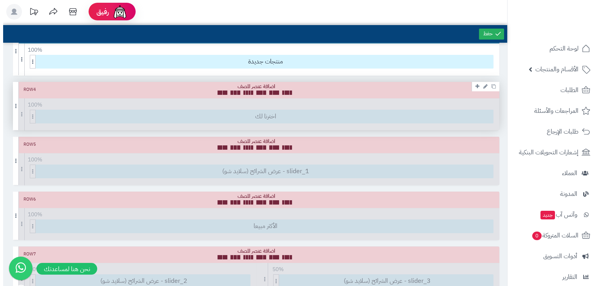
scroll to position [78, 0]
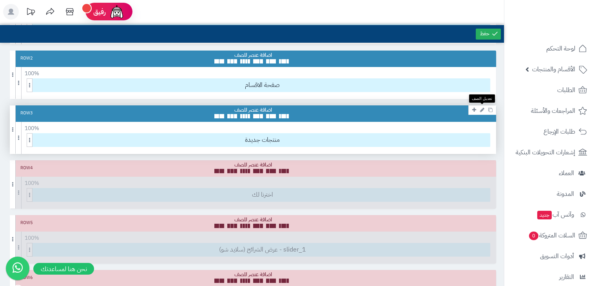
click at [482, 108] on icon at bounding box center [482, 109] width 4 height 5
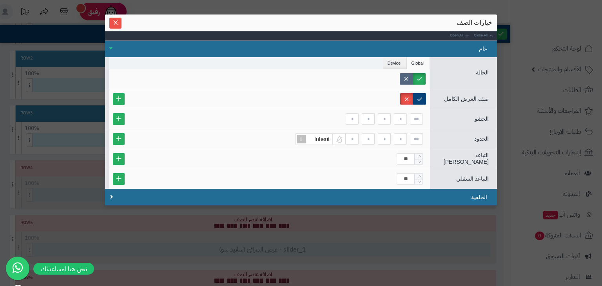
click at [403, 77] on label at bounding box center [406, 78] width 13 height 11
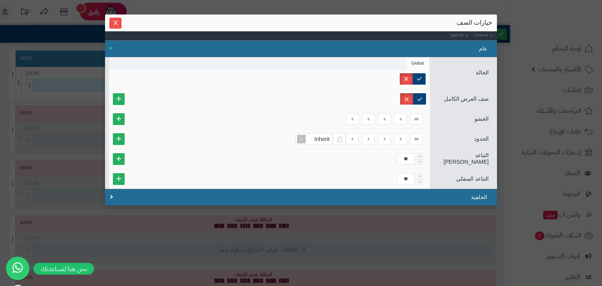
click at [123, 22] on div "خيارات الصف" at bounding box center [301, 22] width 383 height 9
click at [119, 25] on span "Close" at bounding box center [115, 22] width 12 height 7
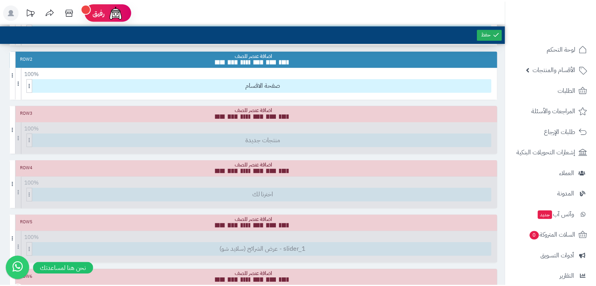
scroll to position [0, 0]
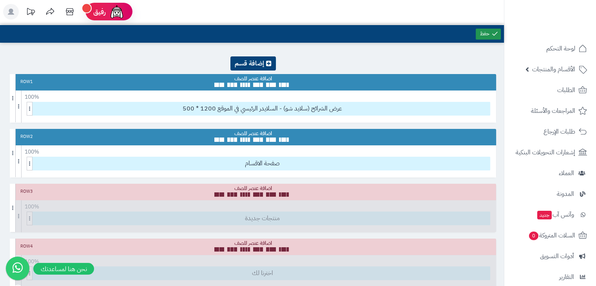
click at [493, 29] on link at bounding box center [488, 34] width 25 height 11
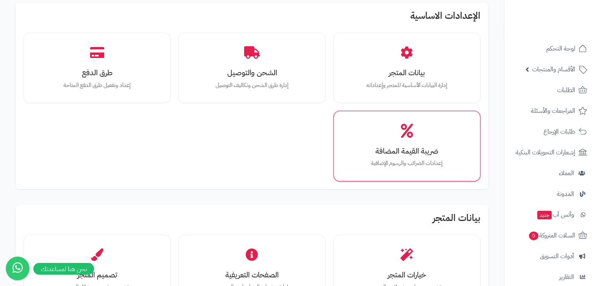
scroll to position [78, 0]
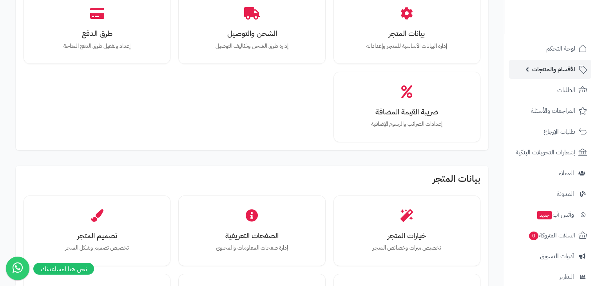
click at [560, 70] on span "الأقسام والمنتجات" at bounding box center [554, 69] width 43 height 11
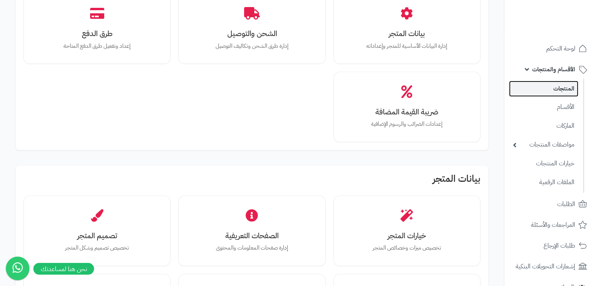
click at [559, 94] on link "المنتجات" at bounding box center [543, 89] width 69 height 16
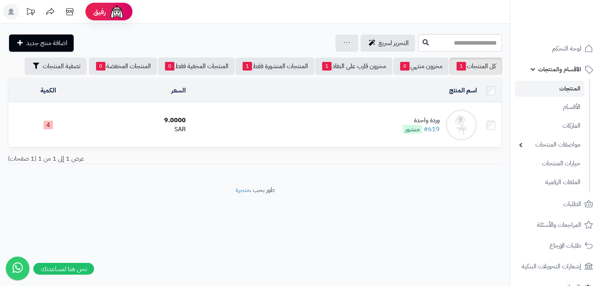
click at [324, 122] on td "وردة واحدة #619 منشور" at bounding box center [334, 125] width 291 height 44
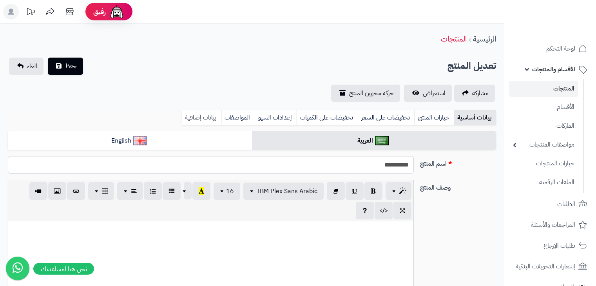
click at [193, 114] on link "بيانات إضافية" at bounding box center [201, 118] width 39 height 16
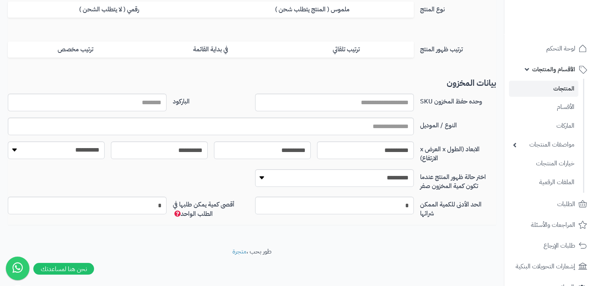
scroll to position [27, 0]
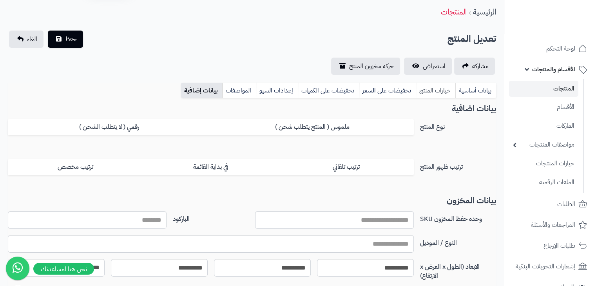
click at [450, 93] on link "خيارات المنتج" at bounding box center [436, 91] width 40 height 16
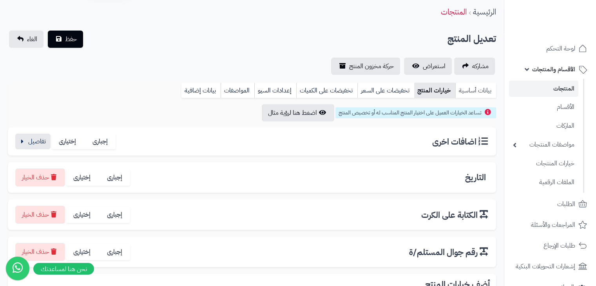
click at [466, 91] on link "بيانات أساسية" at bounding box center [476, 91] width 41 height 16
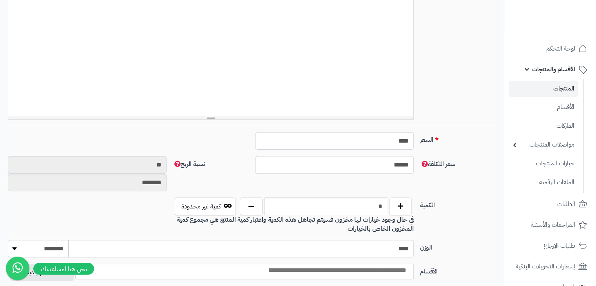
scroll to position [341, 0]
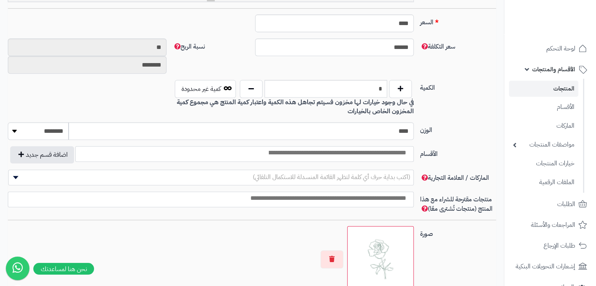
drag, startPoint x: 403, startPoint y: 152, endPoint x: 377, endPoint y: 158, distance: 27.1
click at [403, 152] on input "search" at bounding box center [337, 153] width 149 height 9
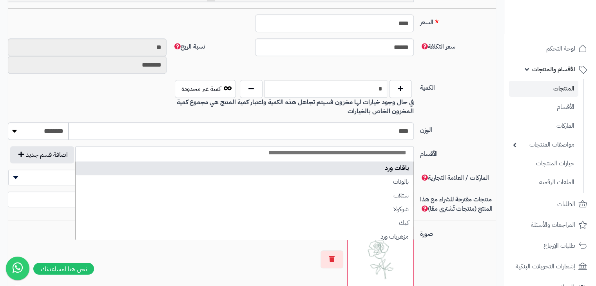
select select "***"
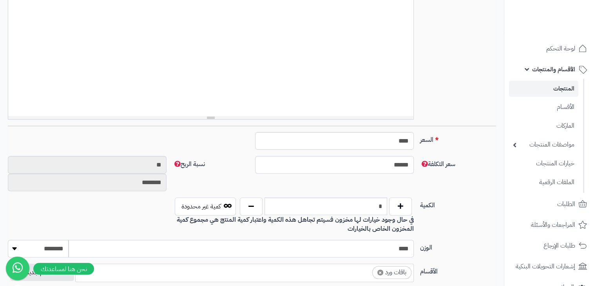
scroll to position [0, 0]
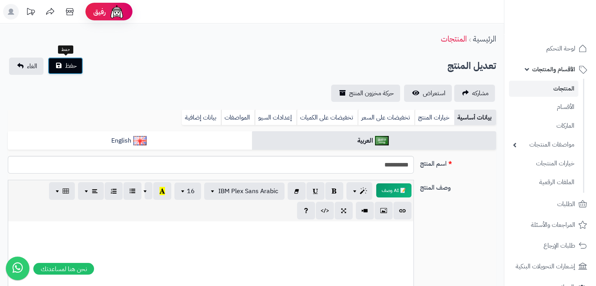
click at [78, 69] on button "حفظ" at bounding box center [65, 65] width 35 height 17
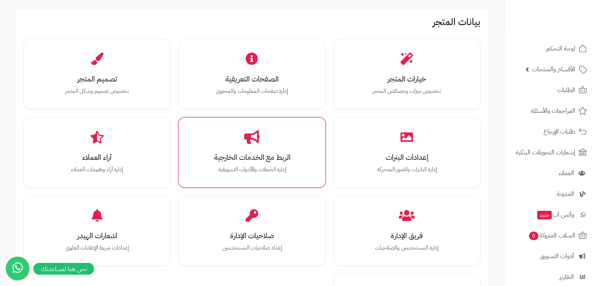
scroll to position [235, 0]
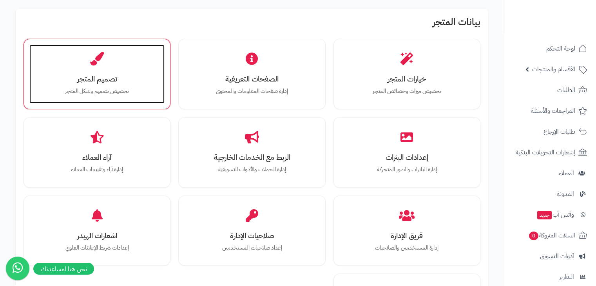
click at [155, 86] on div "تصميم المتجر تخصيص تصميم وشكل المتجر" at bounding box center [96, 74] width 135 height 59
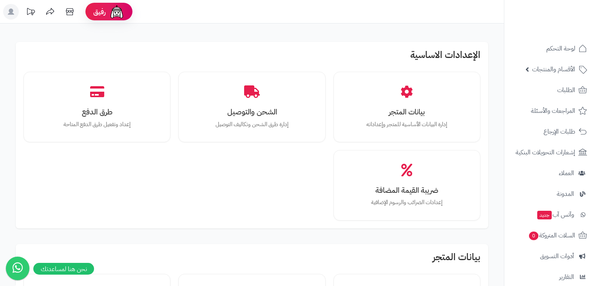
click at [558, 70] on span "الأقسام والمنتجات" at bounding box center [554, 69] width 43 height 11
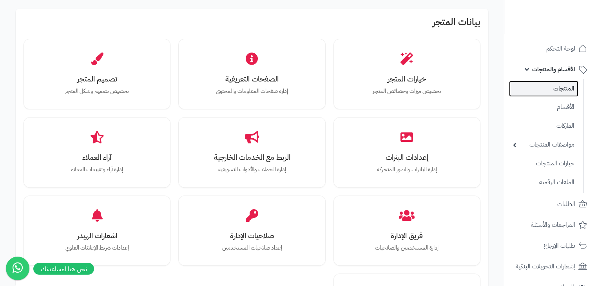
click at [560, 94] on link "المنتجات" at bounding box center [543, 89] width 69 height 16
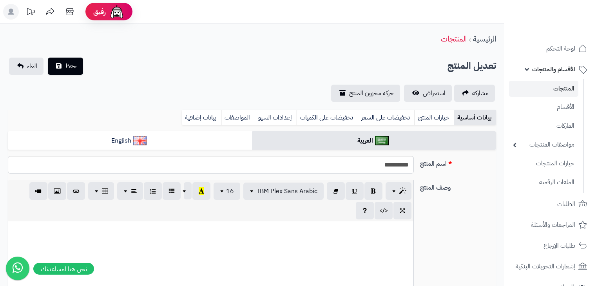
click at [426, 110] on link "خيارات المنتج" at bounding box center [435, 118] width 40 height 16
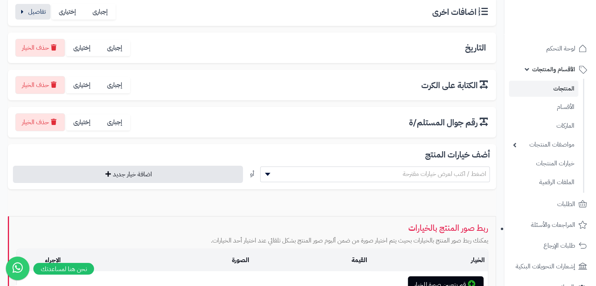
scroll to position [118, 0]
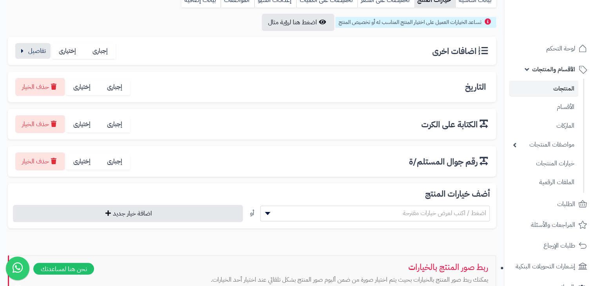
click at [406, 55] on div "اضافات اخرى إجبارى إختيارى" at bounding box center [252, 51] width 476 height 16
click at [30, 52] on button "button" at bounding box center [32, 51] width 35 height 16
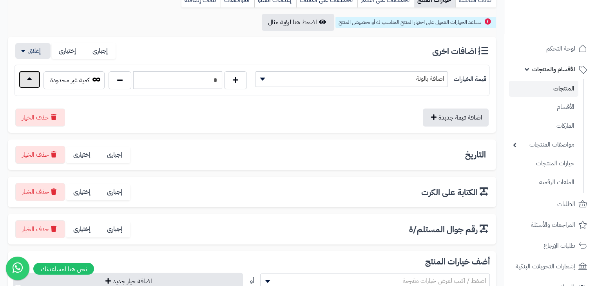
click at [28, 82] on button "button" at bounding box center [30, 79] width 22 height 17
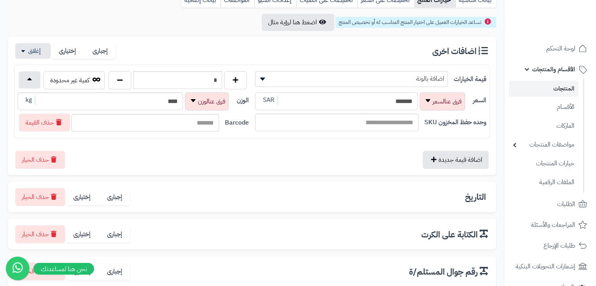
click at [386, 105] on input "*******" at bounding box center [336, 102] width 163 height 18
type input "*"
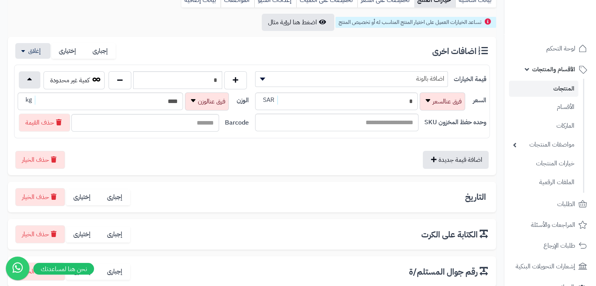
click at [243, 152] on div "اضافة قيمة جديدة حذف الخيار" at bounding box center [252, 157] width 476 height 24
click at [433, 165] on button "اضافة قيمة جديدة" at bounding box center [456, 160] width 66 height 18
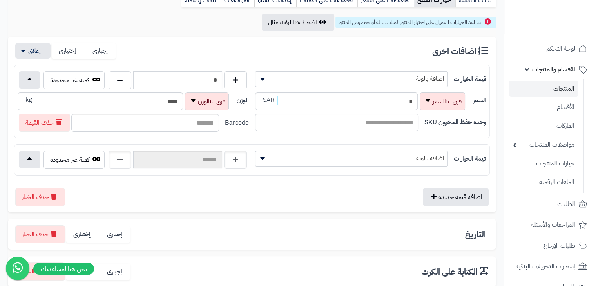
click at [428, 157] on span "اضافة بالونة" at bounding box center [352, 159] width 192 height 12
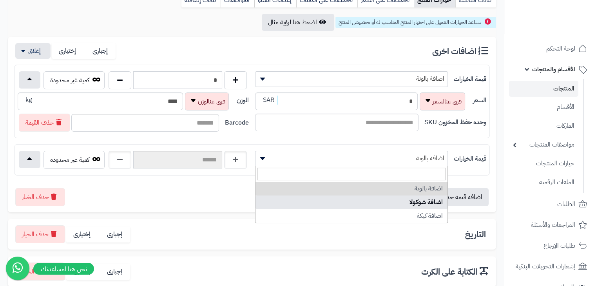
select select "***"
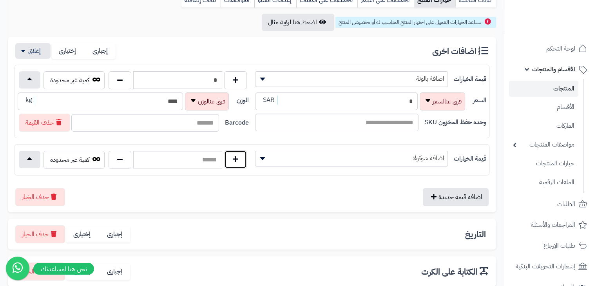
click at [235, 163] on button "button" at bounding box center [235, 160] width 23 height 18
type input "*"
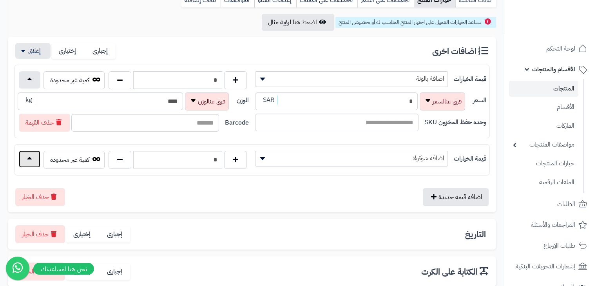
click at [27, 160] on button "button" at bounding box center [30, 159] width 22 height 17
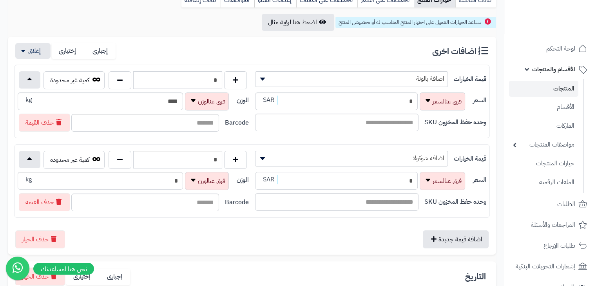
click at [357, 181] on input "*" at bounding box center [336, 181] width 163 height 18
type input "*"
click at [443, 237] on button "اضافة قيمة جديدة" at bounding box center [456, 239] width 66 height 18
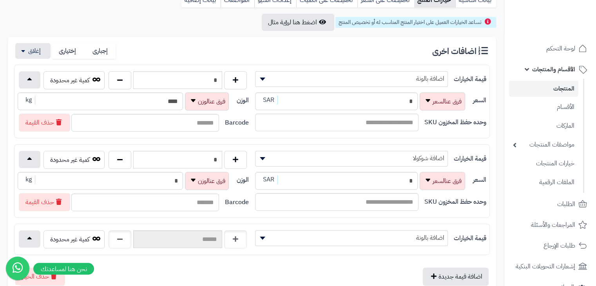
click at [428, 234] on span "اضافة بالونة" at bounding box center [352, 238] width 192 height 12
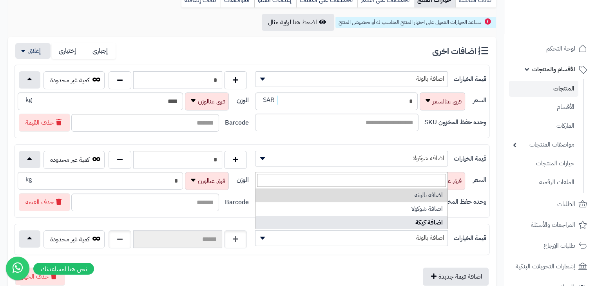
select select "***"
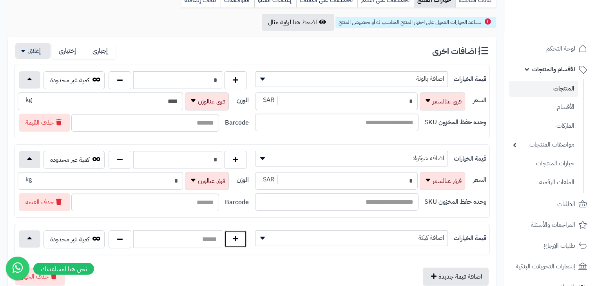
click at [231, 238] on button "button" at bounding box center [235, 239] width 23 height 18
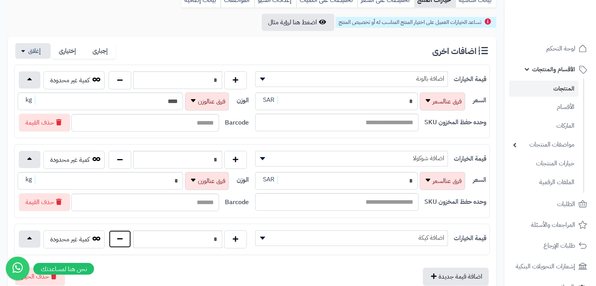
click at [122, 235] on button "button" at bounding box center [120, 239] width 23 height 18
type input "*"
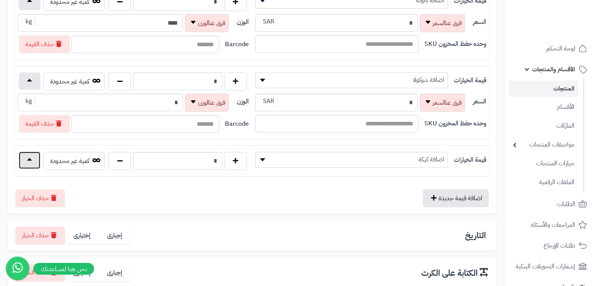
click at [29, 162] on button "button" at bounding box center [30, 160] width 22 height 17
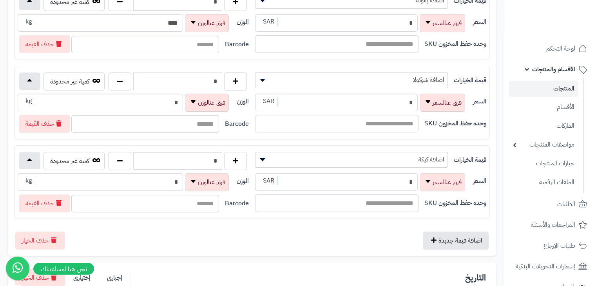
click at [379, 190] on div "* SAR" at bounding box center [336, 182] width 163 height 18
click at [377, 181] on input "*" at bounding box center [336, 182] width 163 height 18
type input "*"
click at [384, 100] on input "*" at bounding box center [336, 103] width 163 height 18
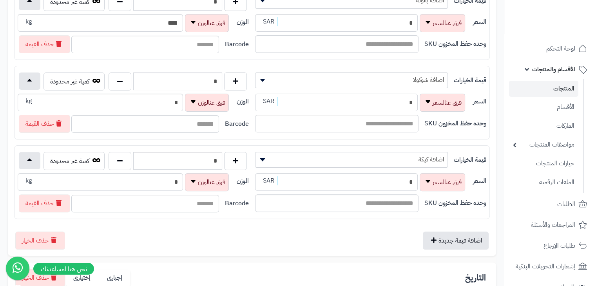
click at [384, 100] on input "*" at bounding box center [336, 103] width 163 height 18
type input "***"
click at [383, 180] on input "*" at bounding box center [336, 182] width 163 height 18
type input "*"
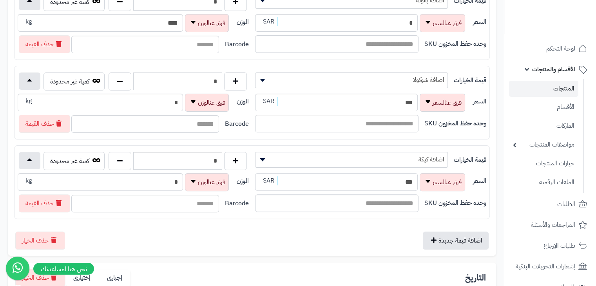
scroll to position [118, 0]
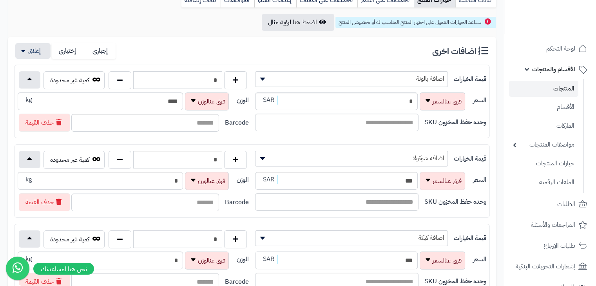
type input "***"
click at [402, 101] on input "*" at bounding box center [336, 102] width 163 height 18
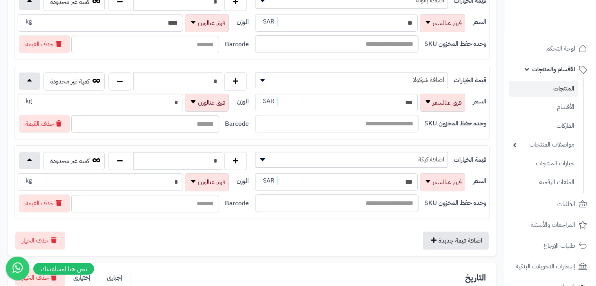
scroll to position [39, 0]
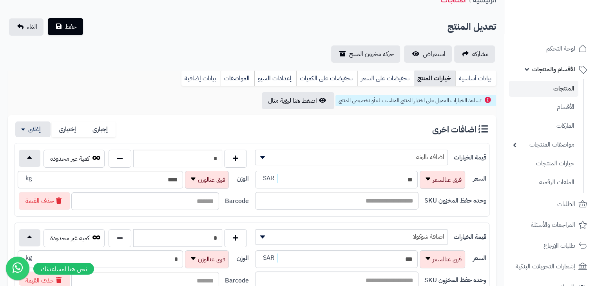
type input "**"
click at [72, 26] on span "حفظ" at bounding box center [71, 26] width 12 height 9
